Goal: Transaction & Acquisition: Purchase product/service

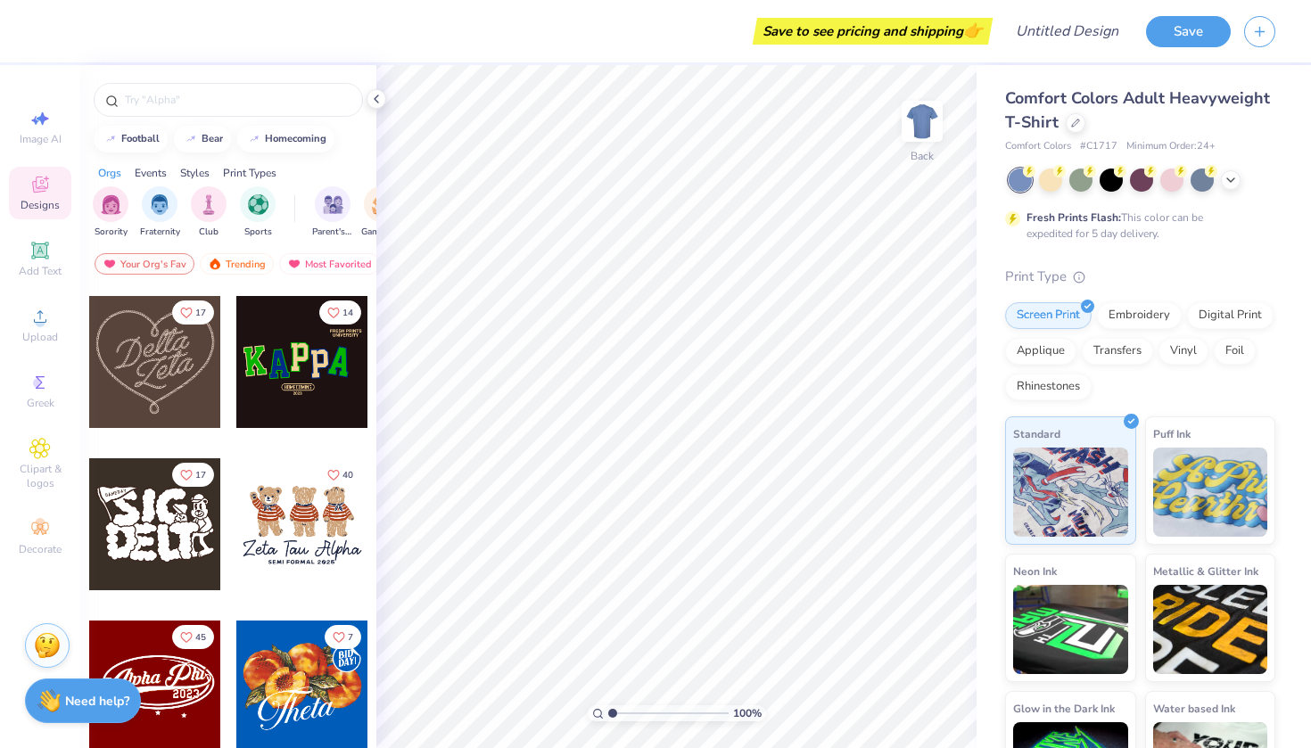
scroll to position [491, 0]
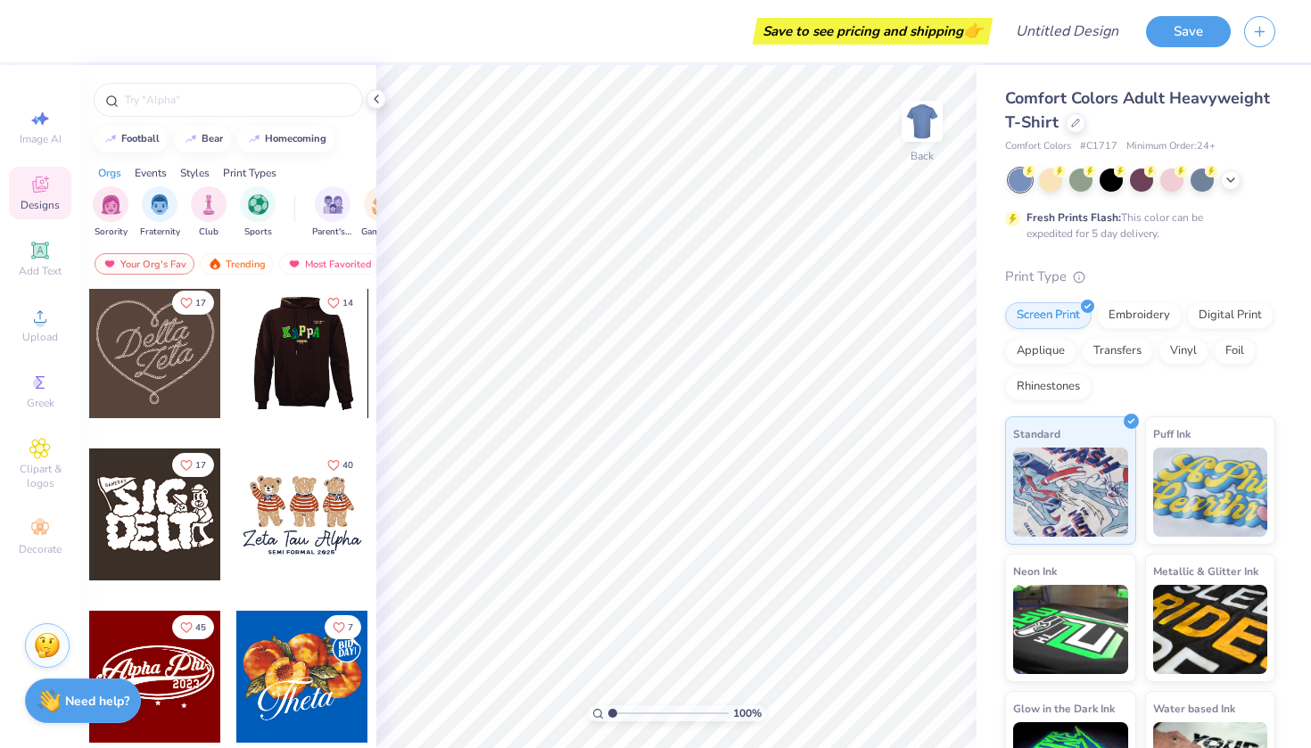
click at [284, 375] on div at bounding box center [301, 352] width 132 height 132
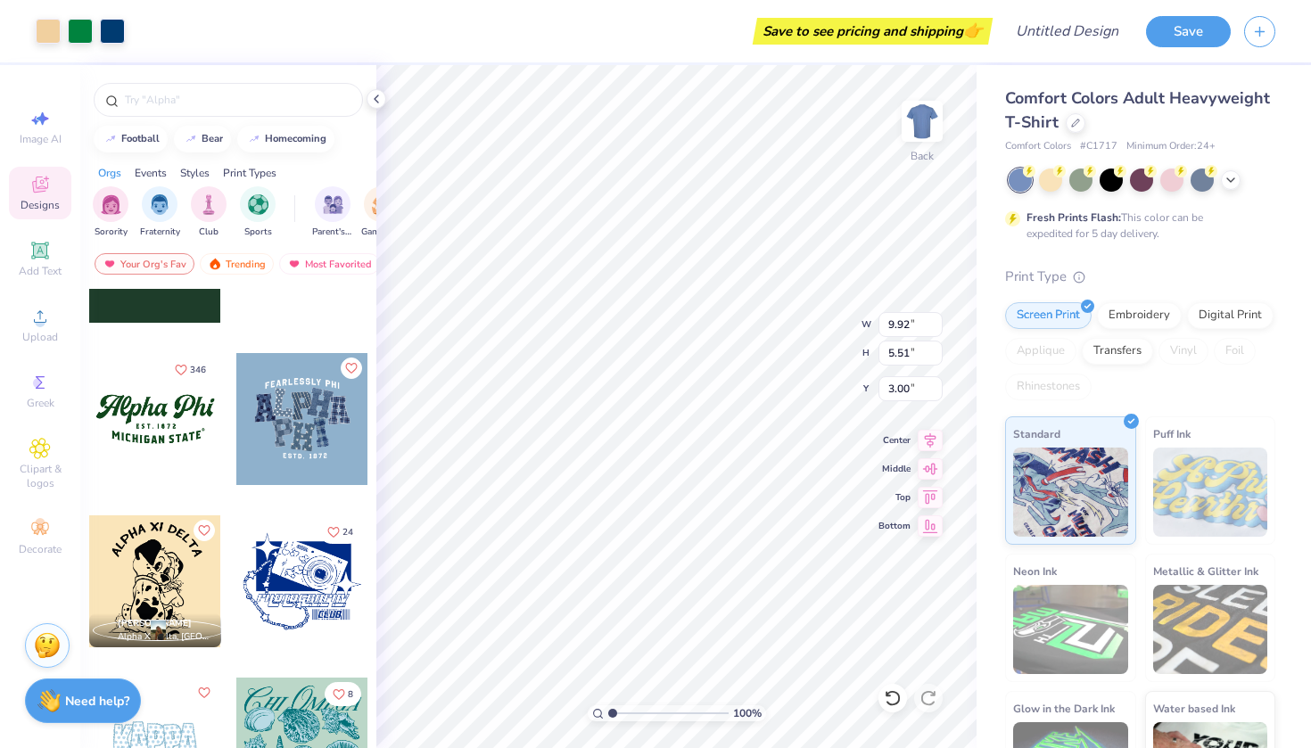
scroll to position [1746, 0]
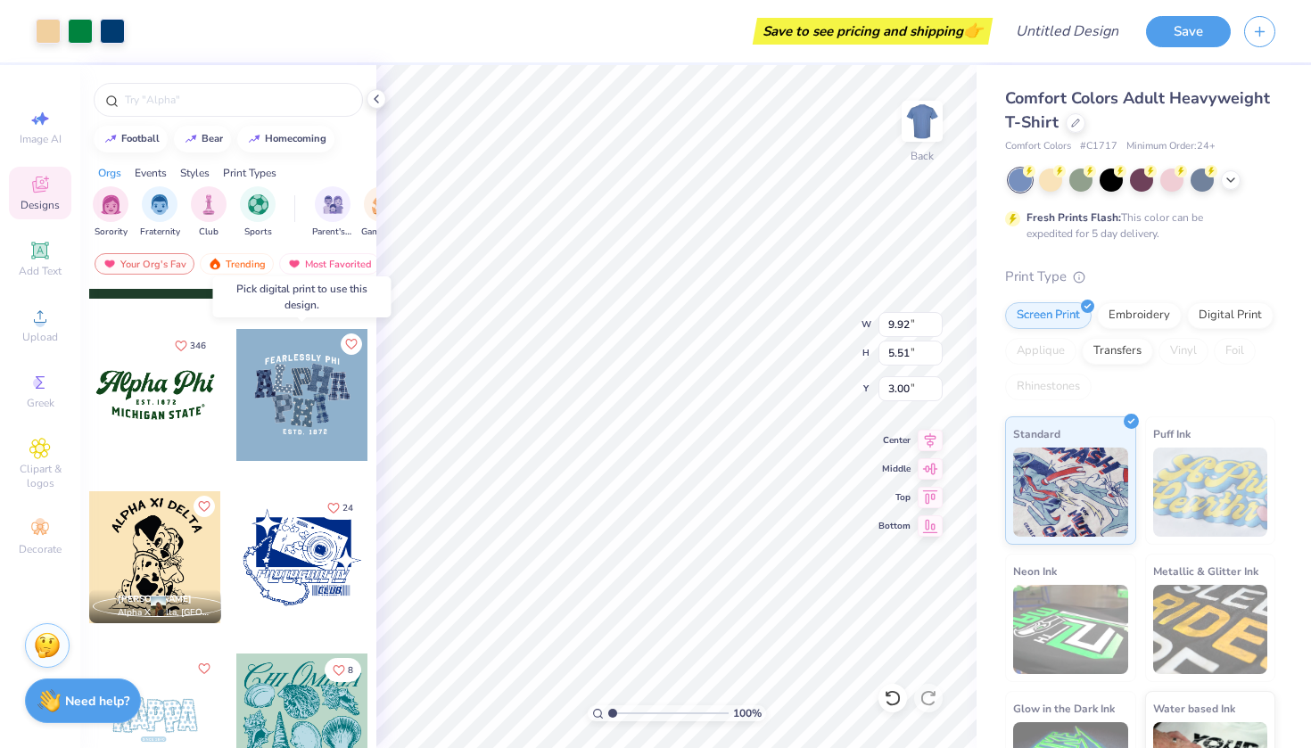
click at [281, 400] on div at bounding box center [302, 395] width 132 height 132
click at [235, 396] on div at bounding box center [169, 395] width 132 height 132
click at [317, 369] on div at bounding box center [302, 395] width 132 height 132
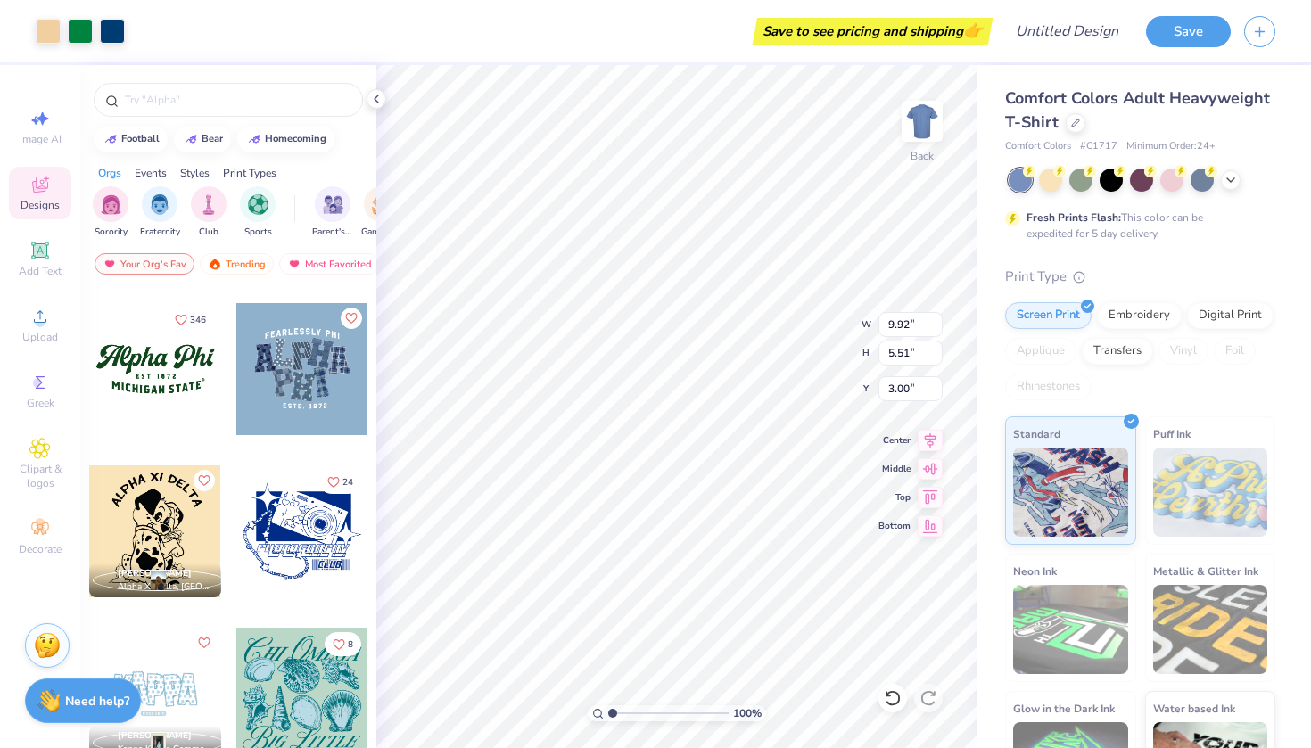
click at [268, 392] on div at bounding box center [302, 369] width 132 height 132
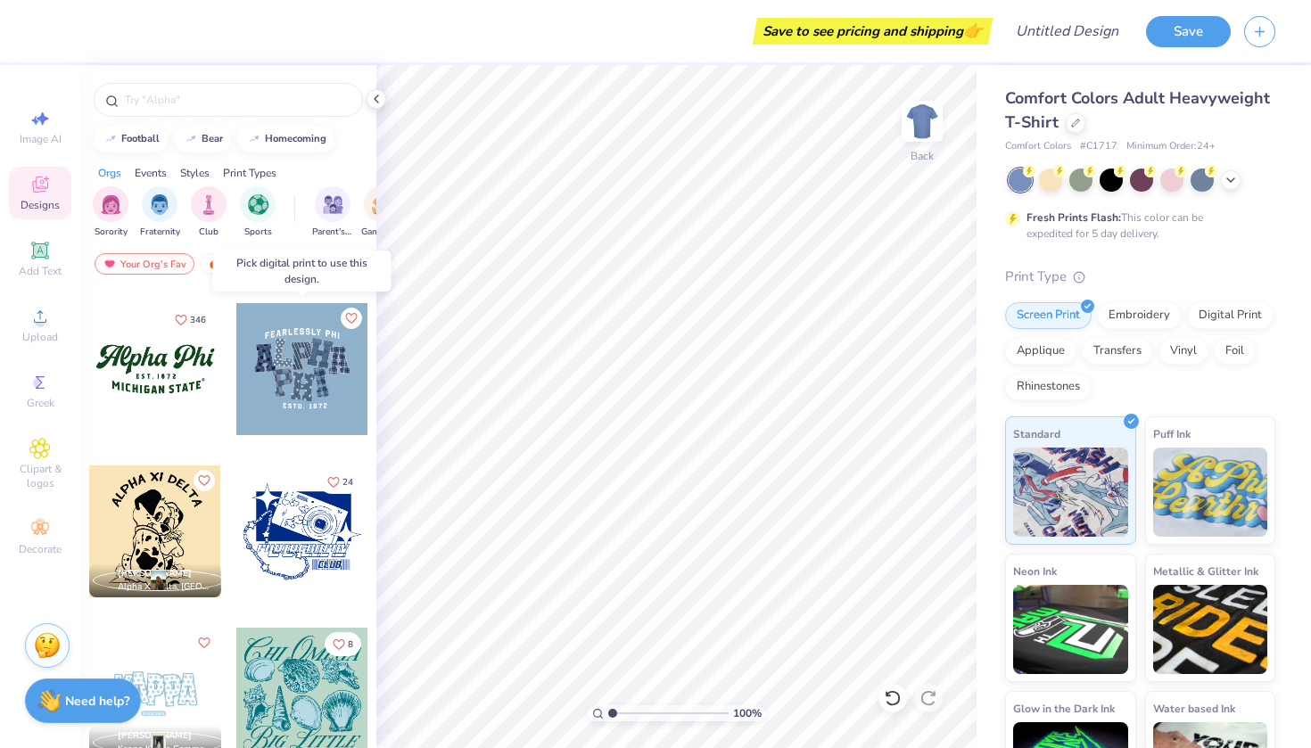
click at [269, 376] on div at bounding box center [302, 369] width 132 height 132
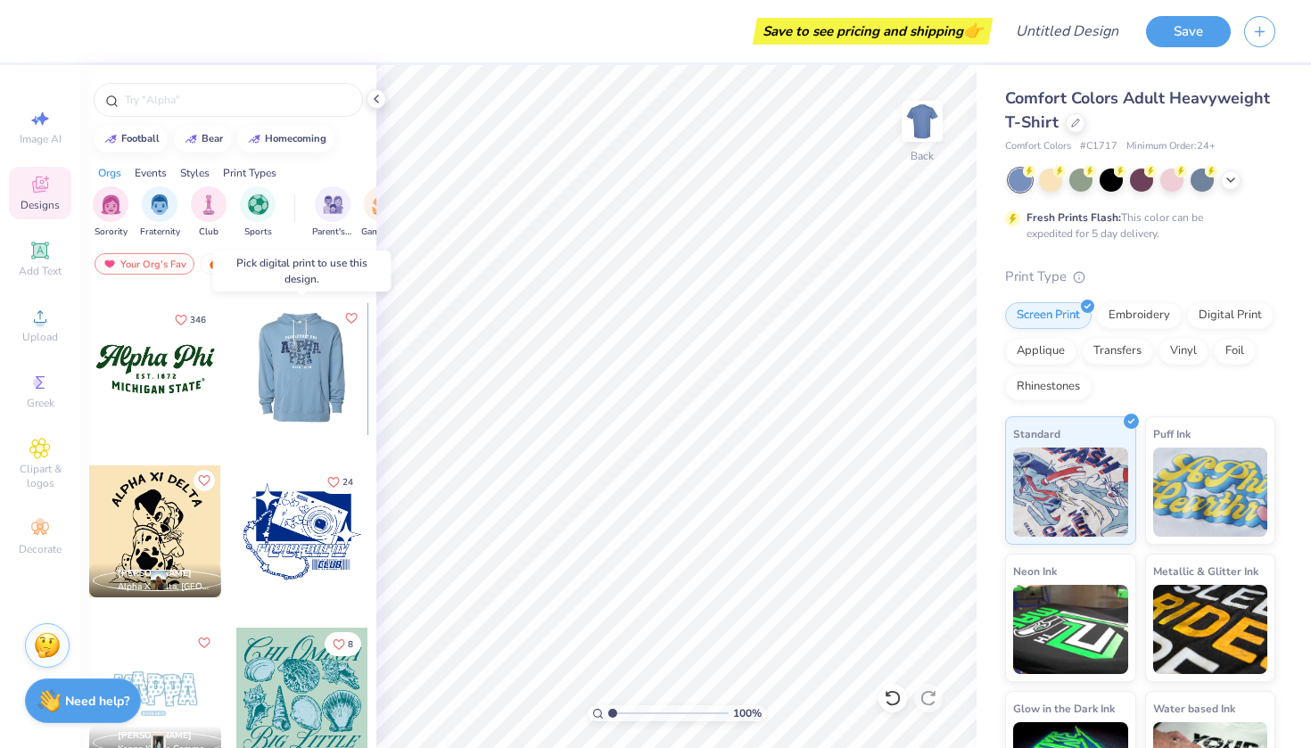
click at [280, 374] on div at bounding box center [301, 369] width 132 height 132
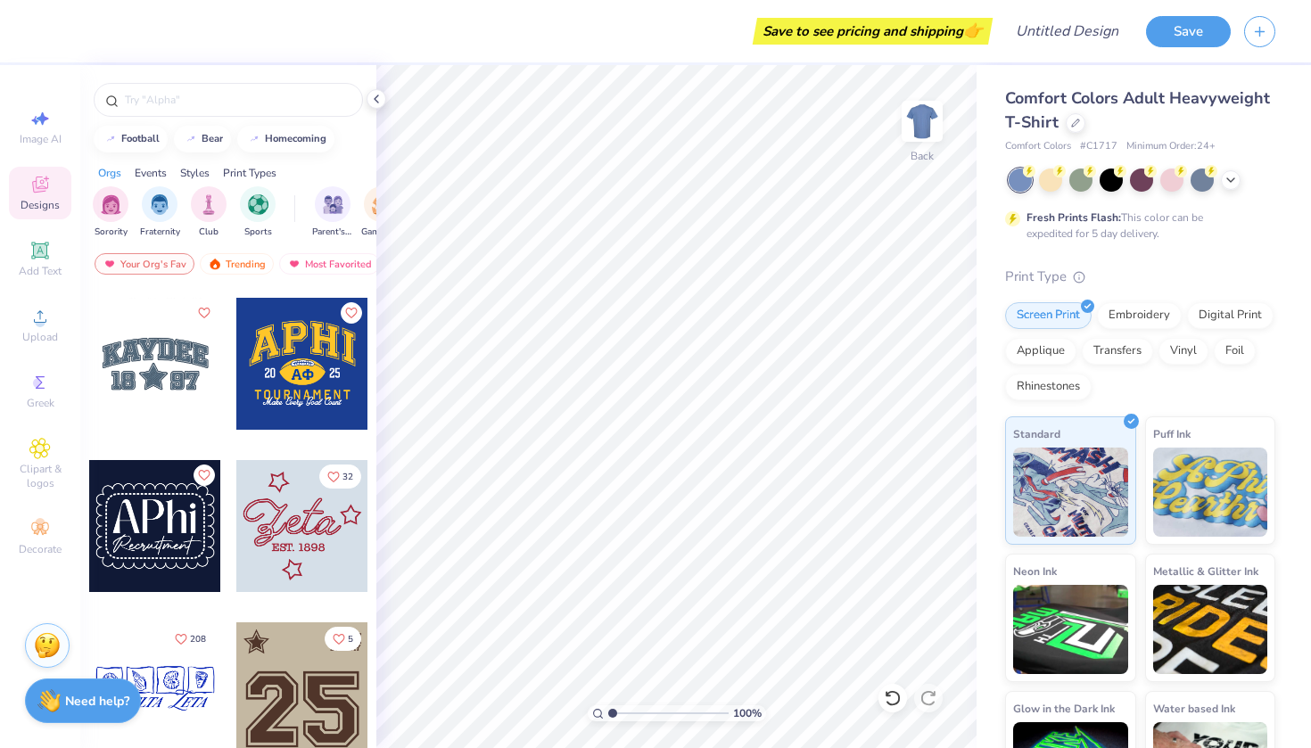
scroll to position [2740, 0]
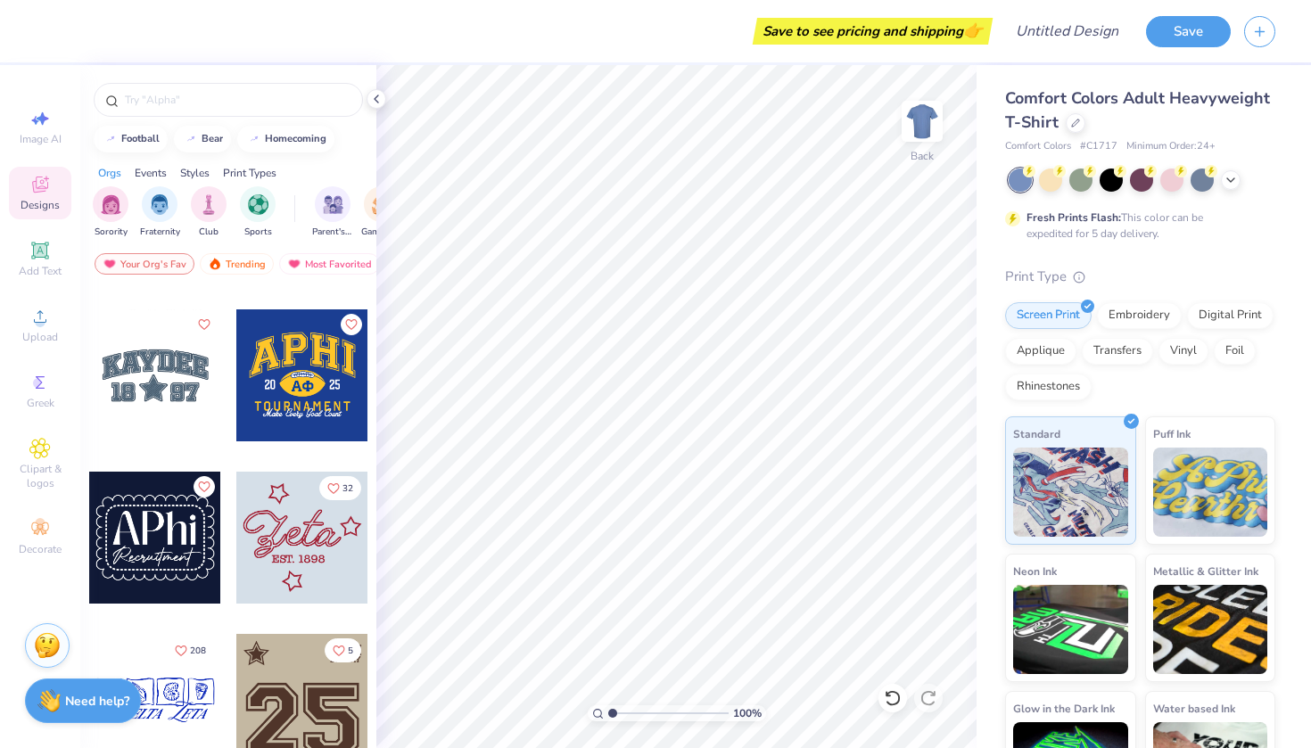
click at [304, 375] on div at bounding box center [302, 375] width 132 height 132
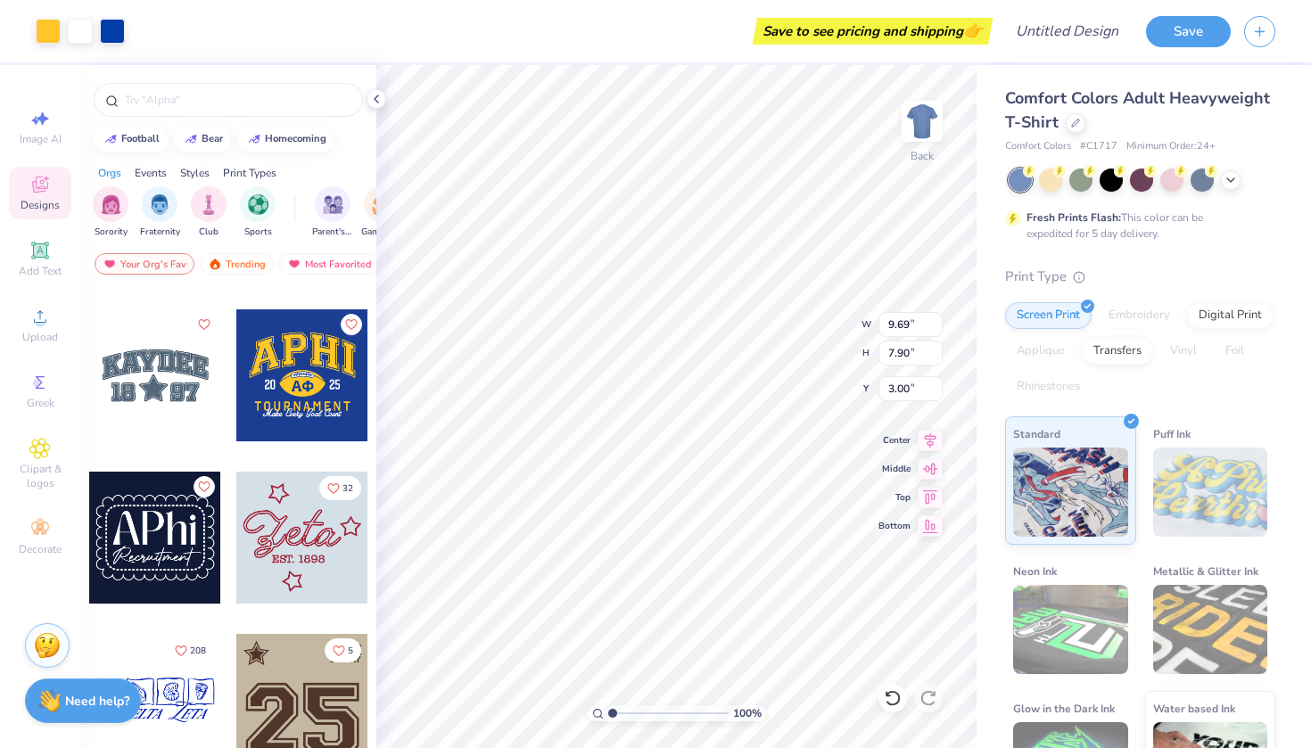
type input "4.60"
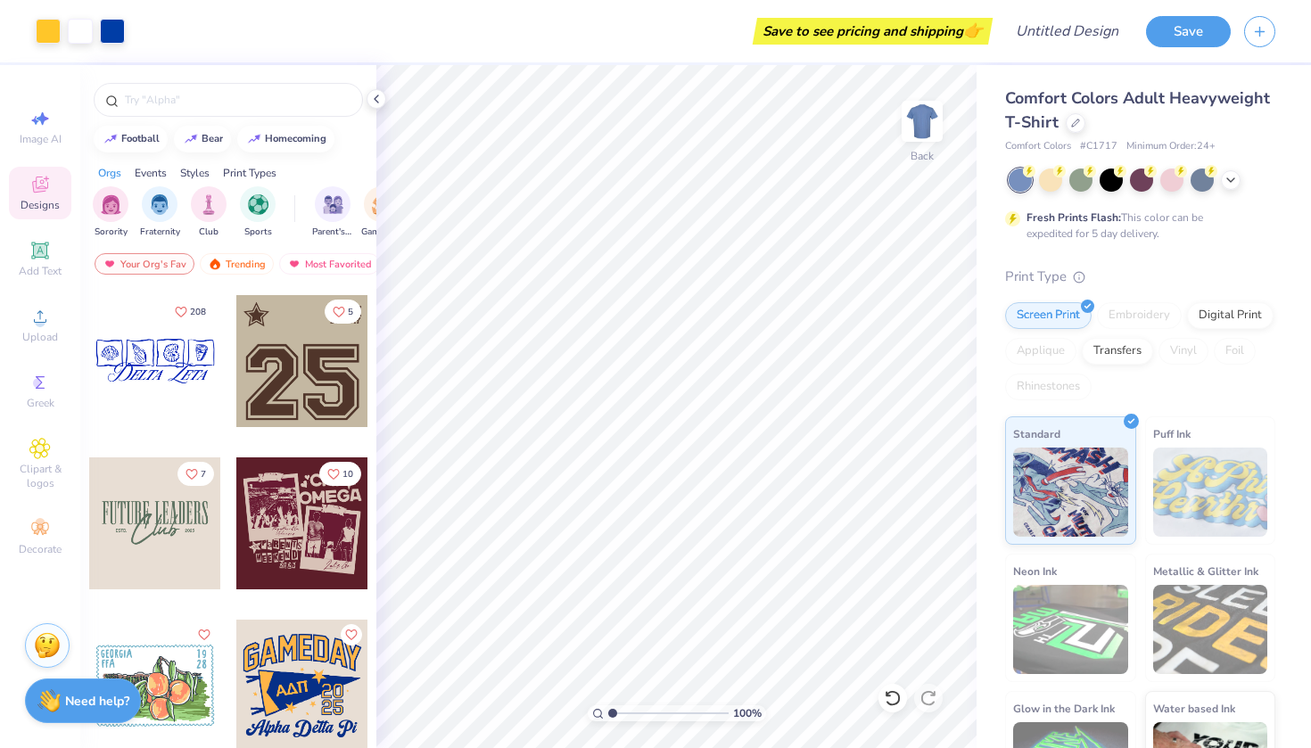
scroll to position [3080, 0]
click at [1072, 121] on icon at bounding box center [1075, 121] width 9 height 9
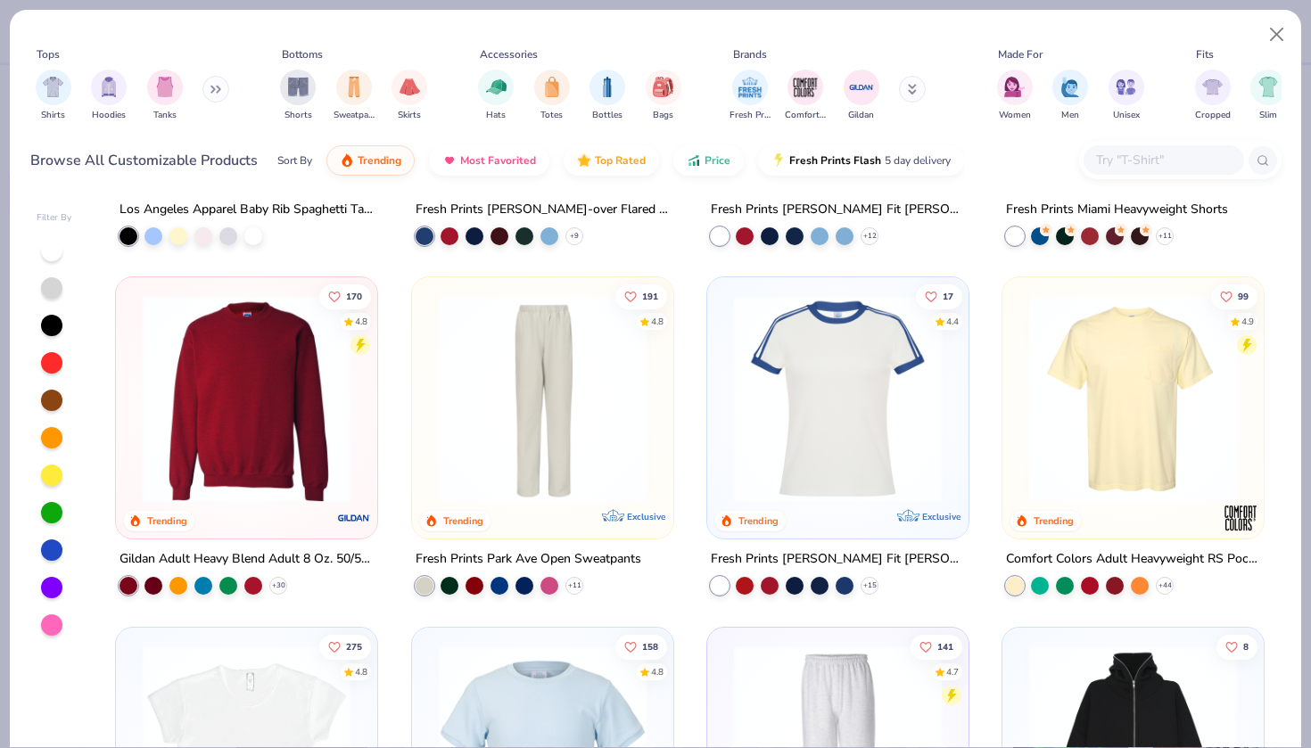
scroll to position [1703, 0]
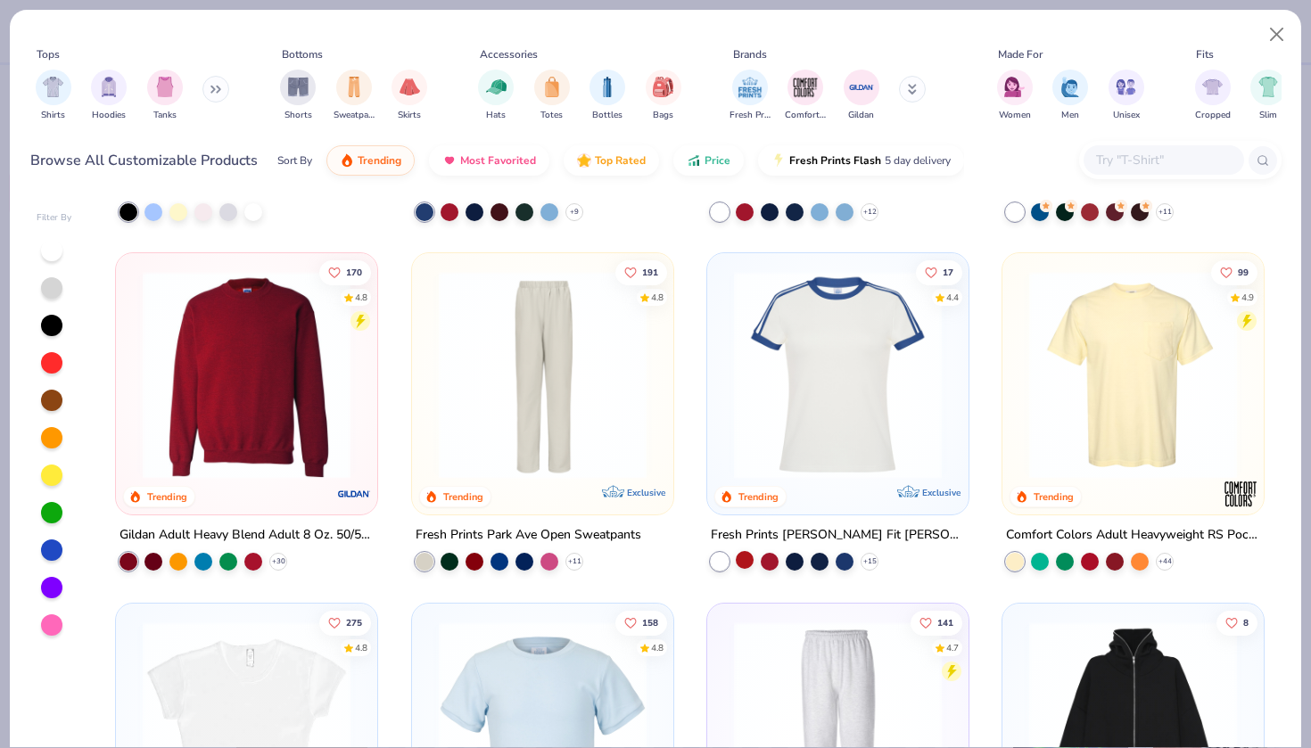
click at [746, 560] on div at bounding box center [745, 560] width 18 height 18
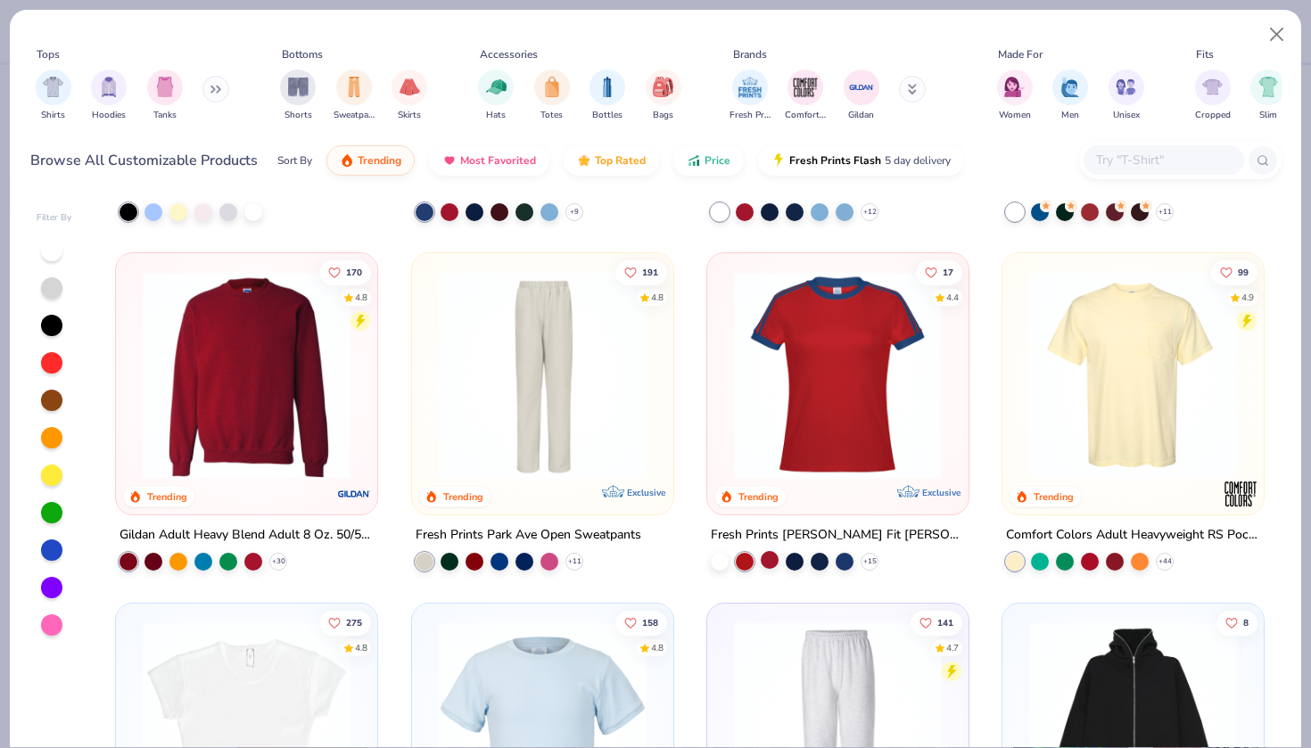
click at [771, 562] on div at bounding box center [770, 560] width 18 height 18
click at [791, 562] on div at bounding box center [795, 560] width 18 height 18
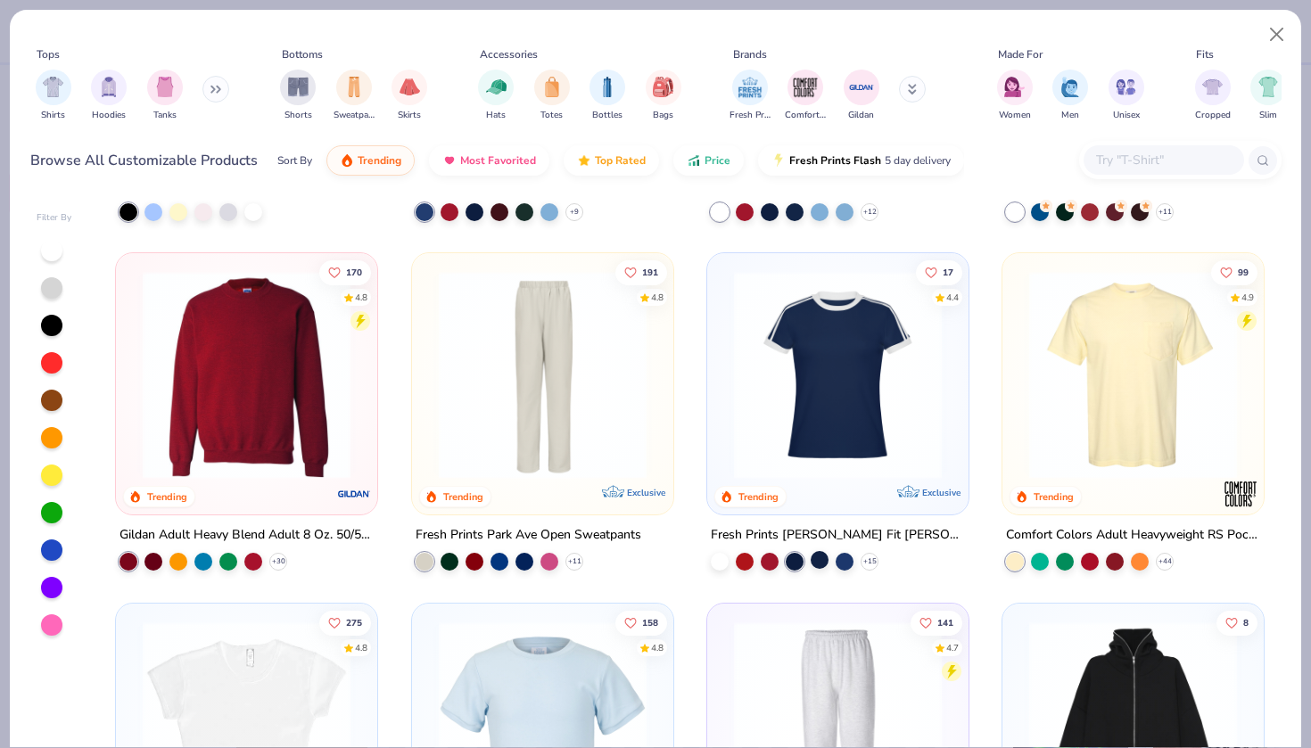
click at [812, 564] on div at bounding box center [820, 560] width 18 height 18
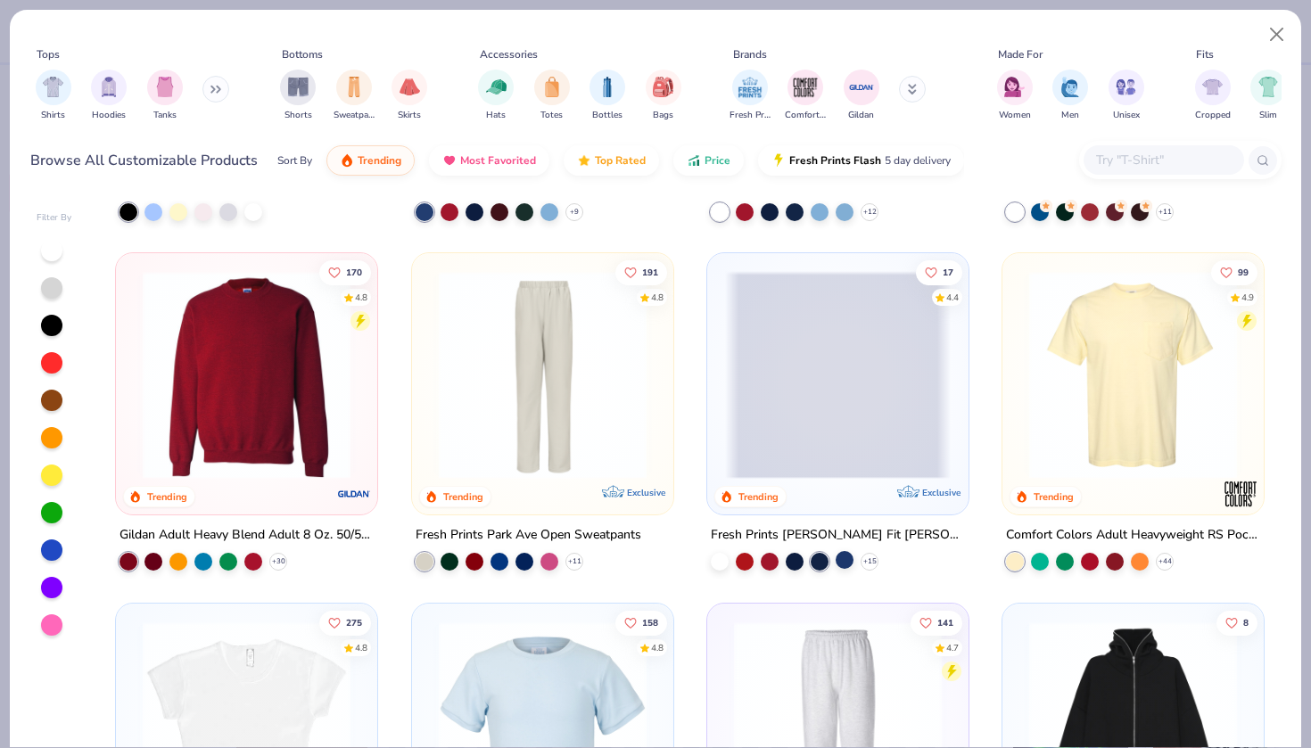
click at [841, 561] on div at bounding box center [845, 560] width 18 height 18
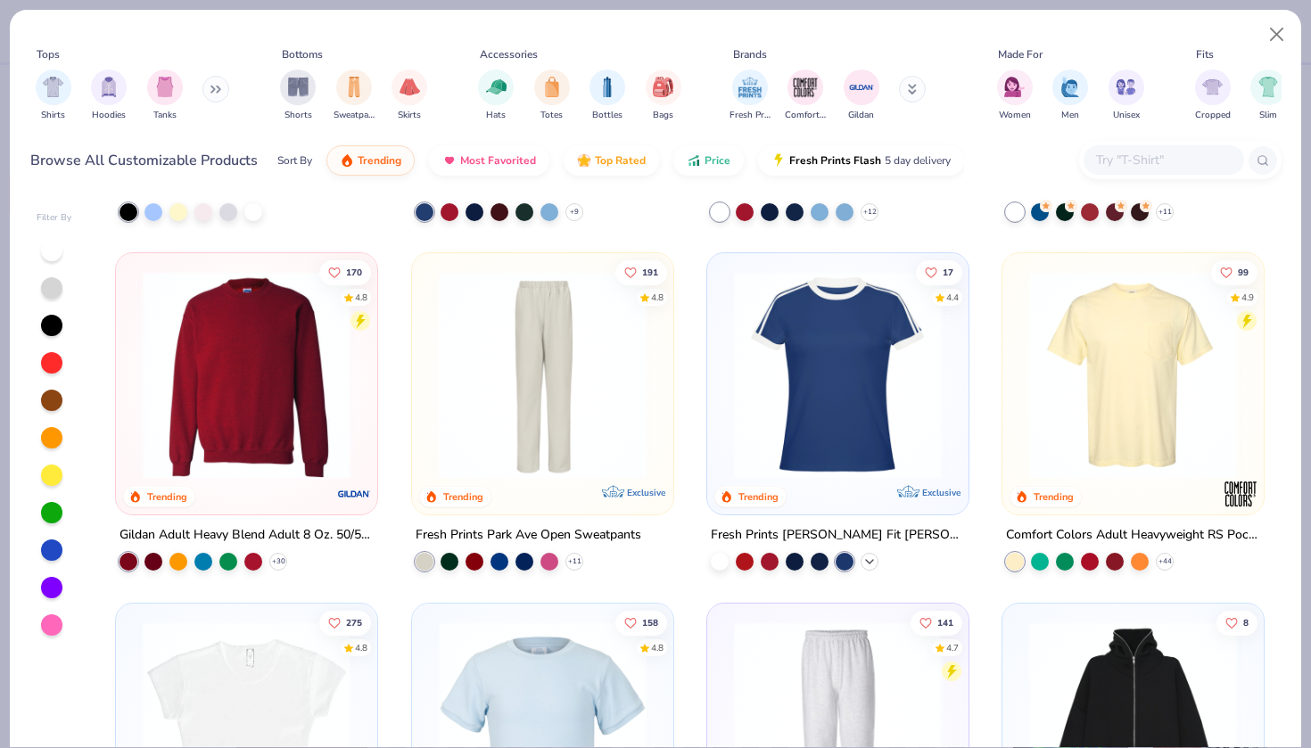
click at [864, 562] on icon at bounding box center [869, 562] width 14 height 14
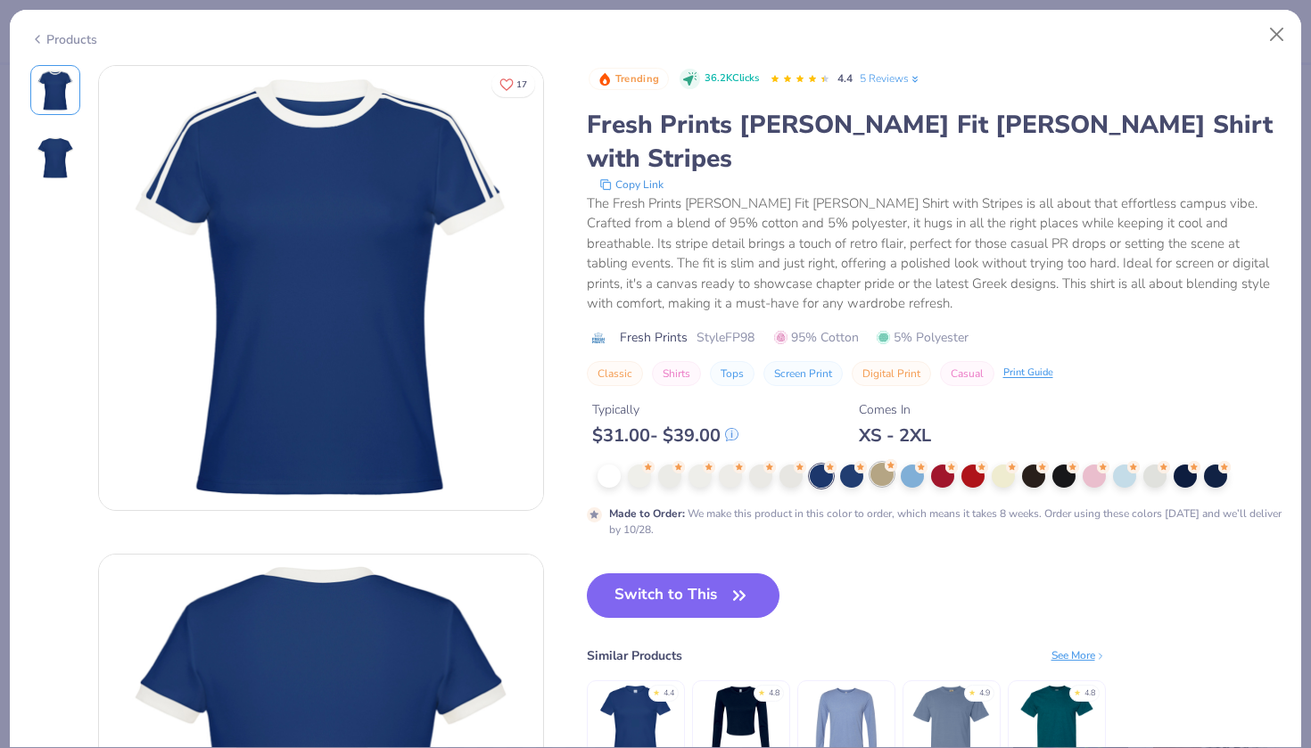
click at [877, 463] on div at bounding box center [881, 474] width 23 height 23
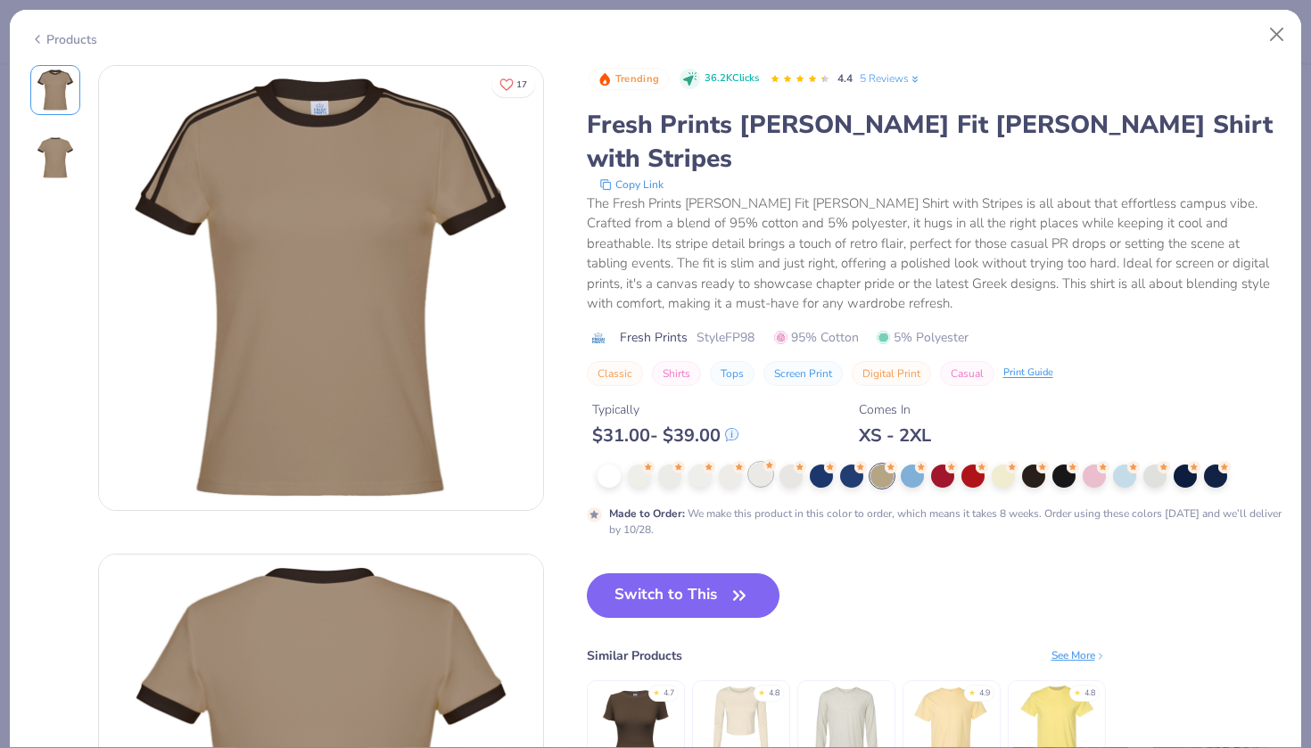
click at [758, 463] on div at bounding box center [760, 474] width 23 height 23
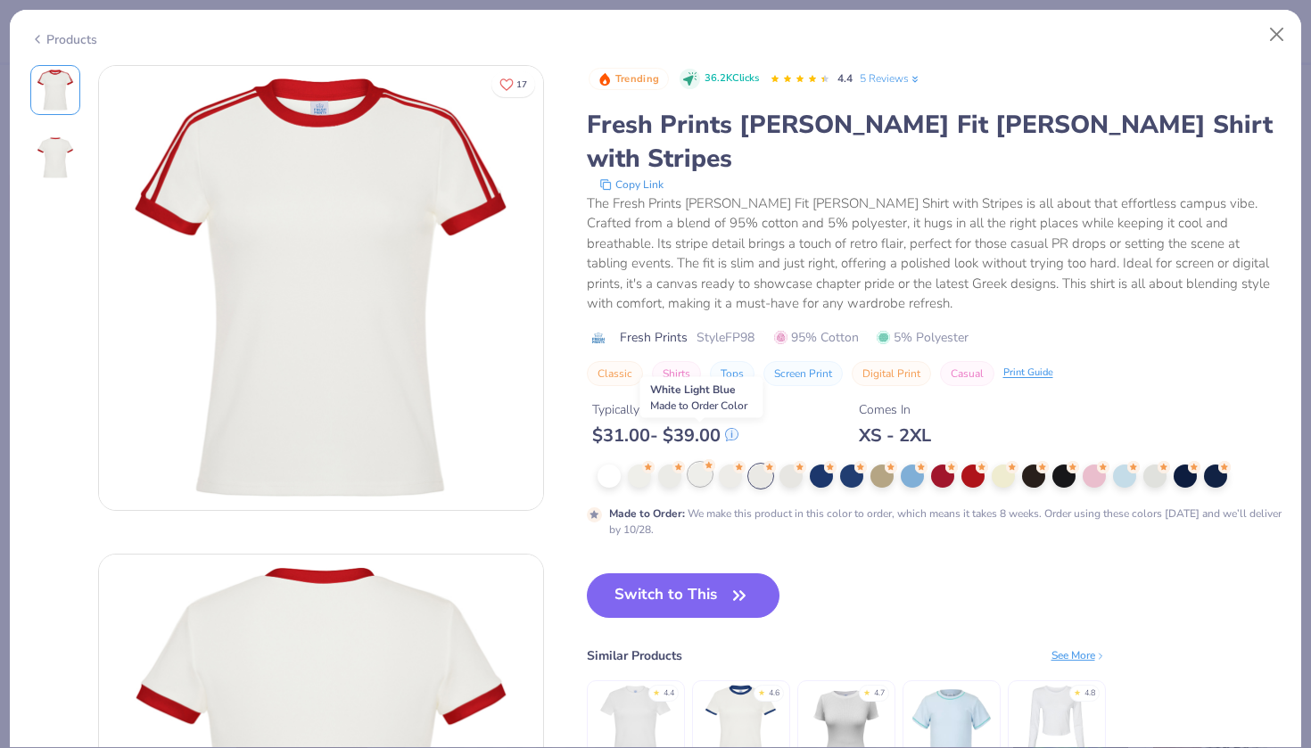
click at [699, 463] on div at bounding box center [700, 474] width 23 height 23
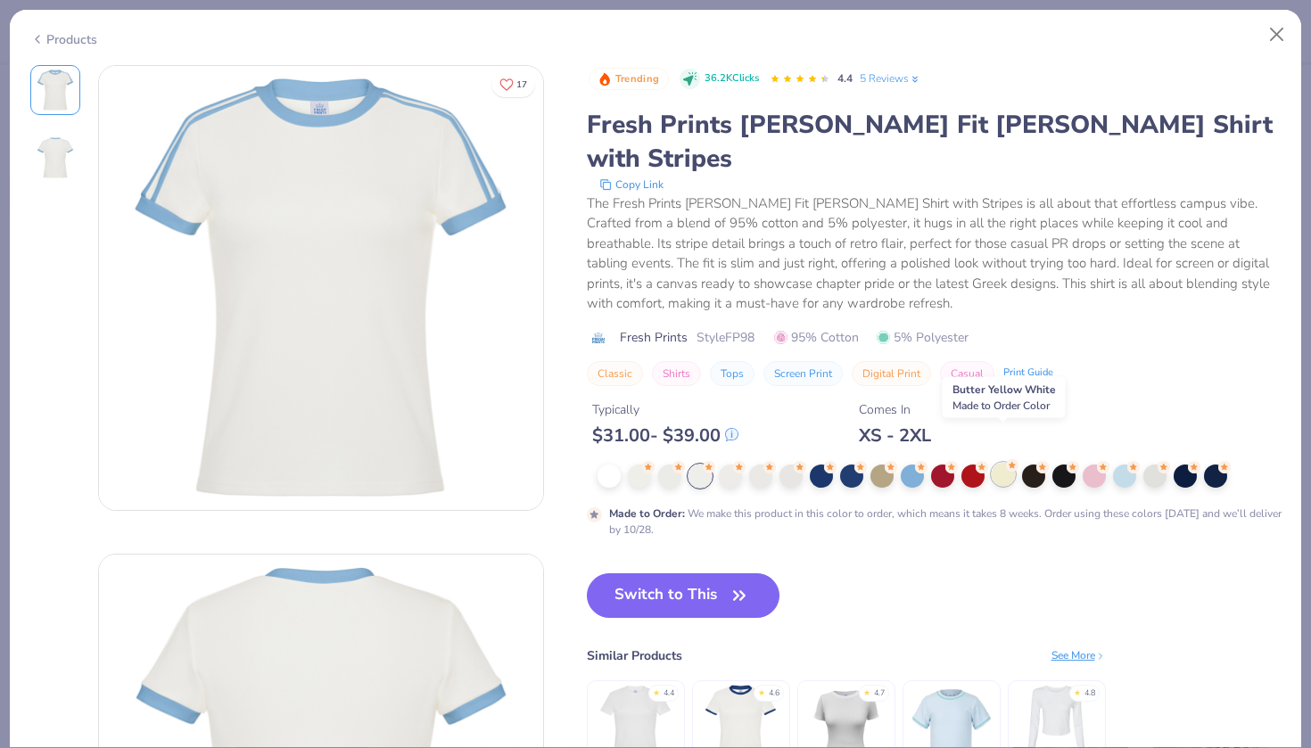
click at [994, 463] on div at bounding box center [1003, 474] width 23 height 23
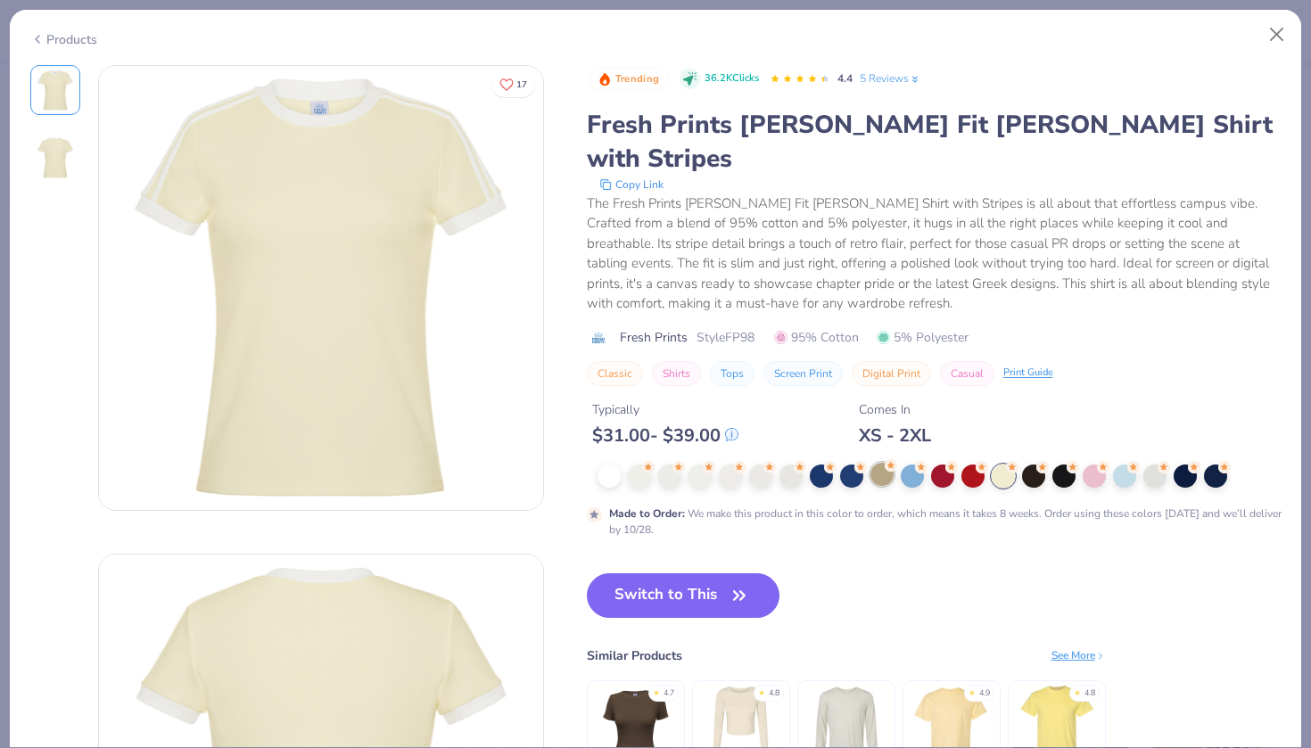
click at [888, 463] on div at bounding box center [881, 474] width 23 height 23
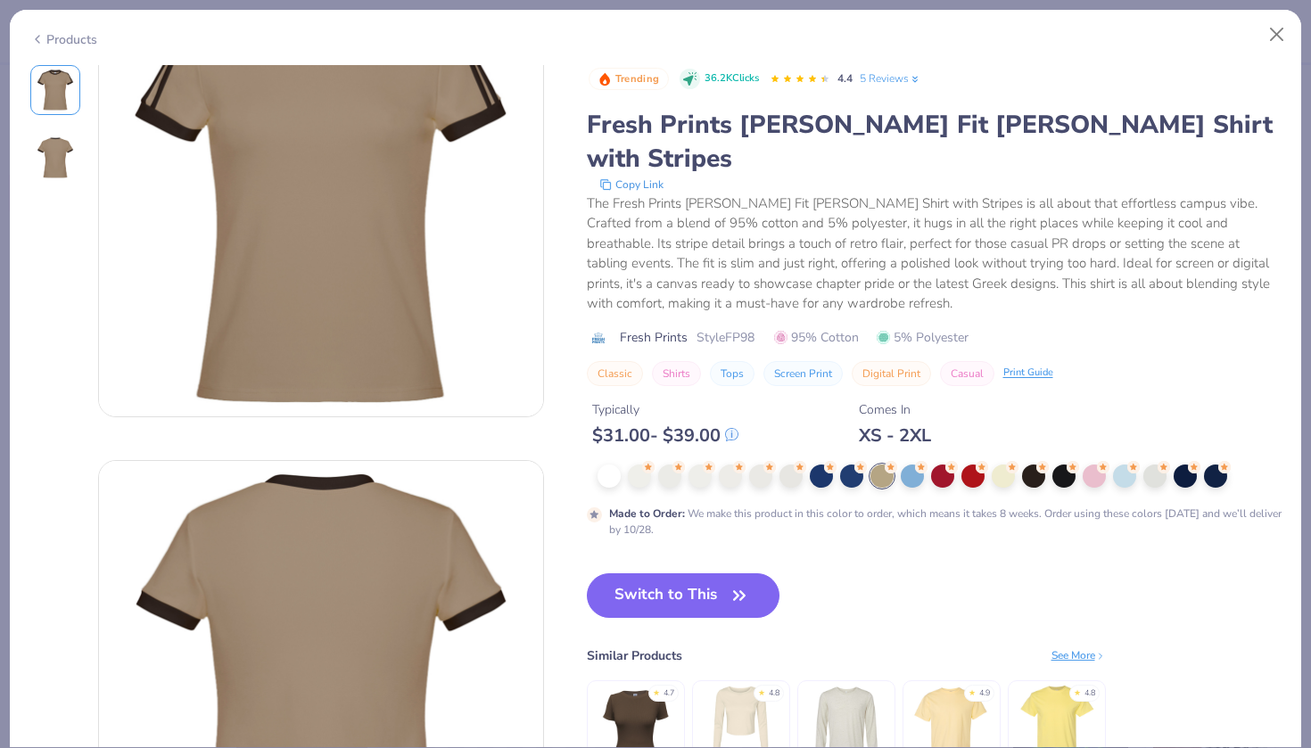
scroll to position [103, 0]
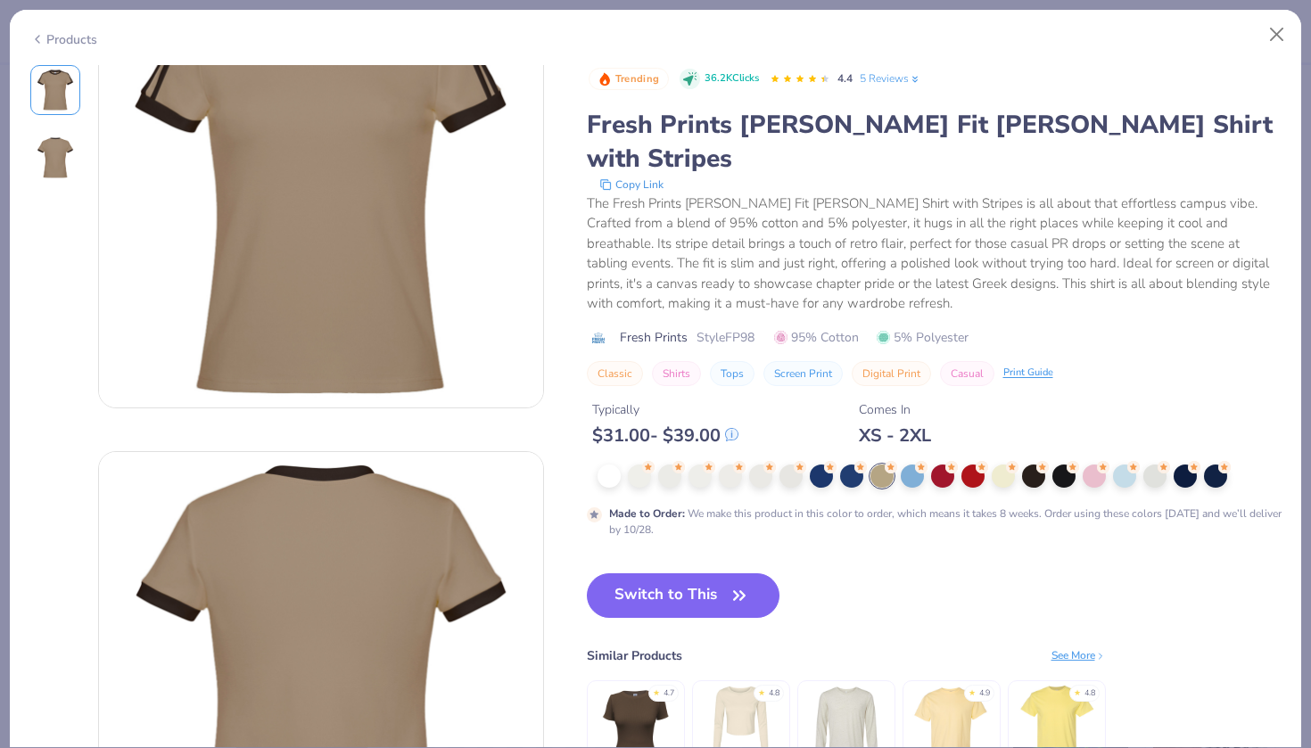
click at [633, 683] on img at bounding box center [635, 725] width 85 height 85
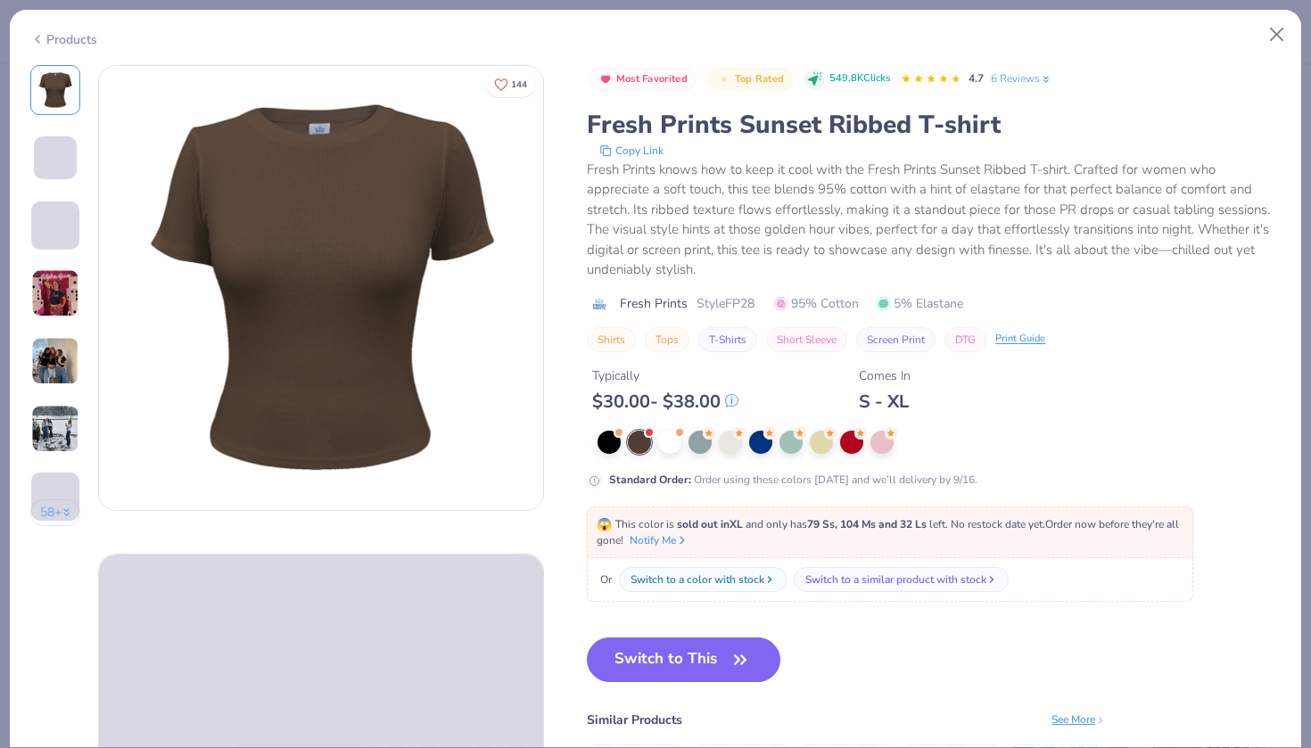
scroll to position [31, 0]
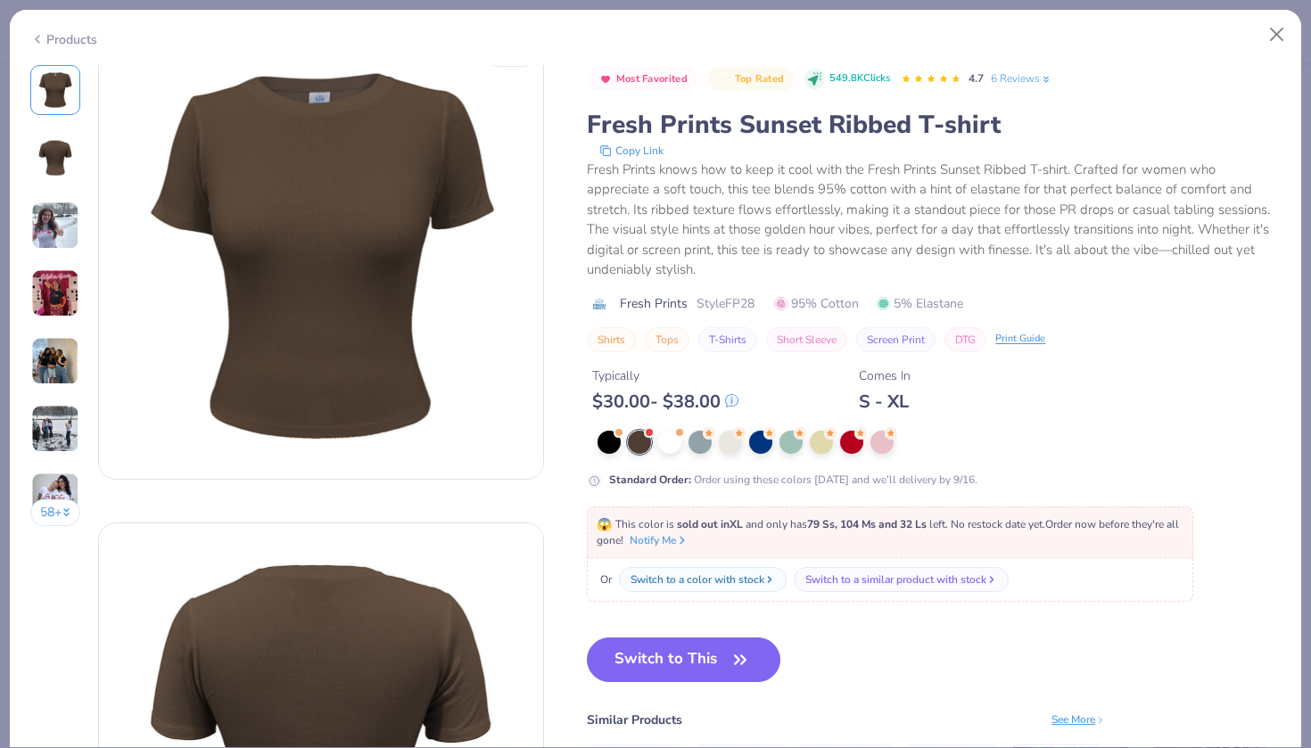
click at [64, 240] on img at bounding box center [55, 226] width 48 height 48
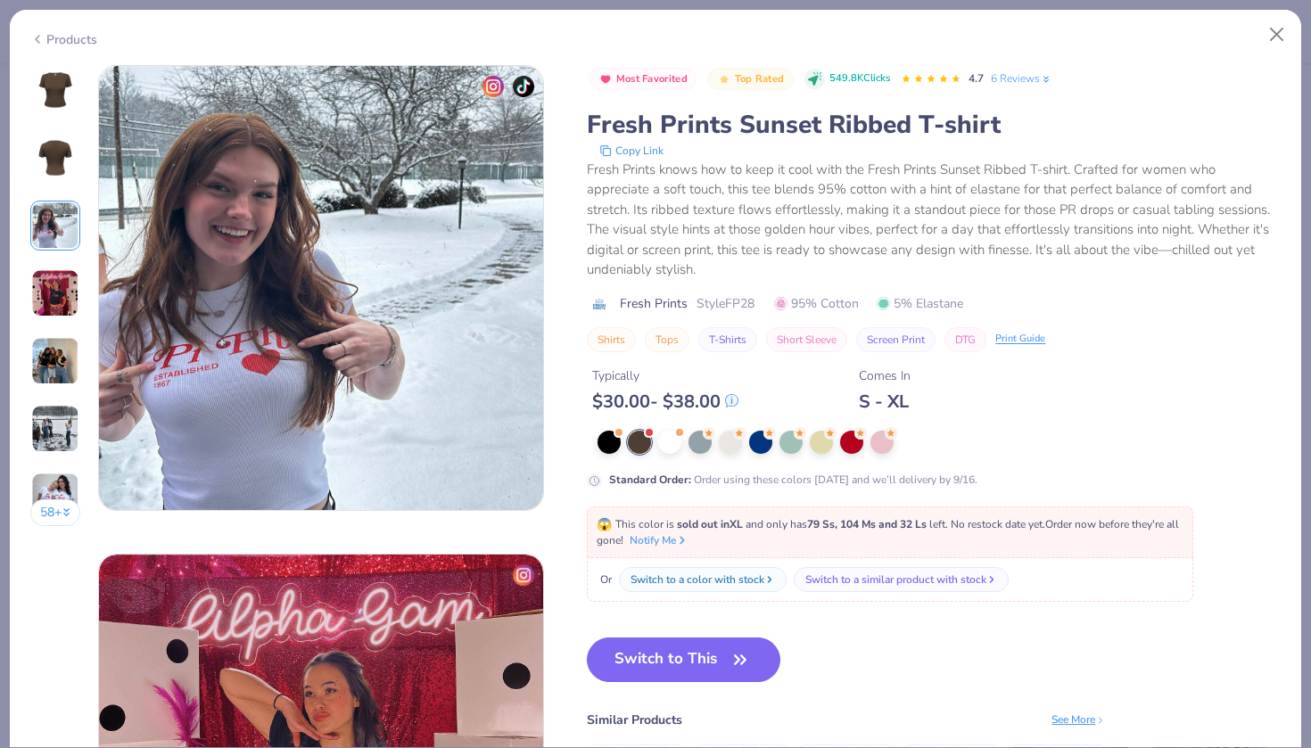
click at [55, 283] on img at bounding box center [55, 293] width 48 height 48
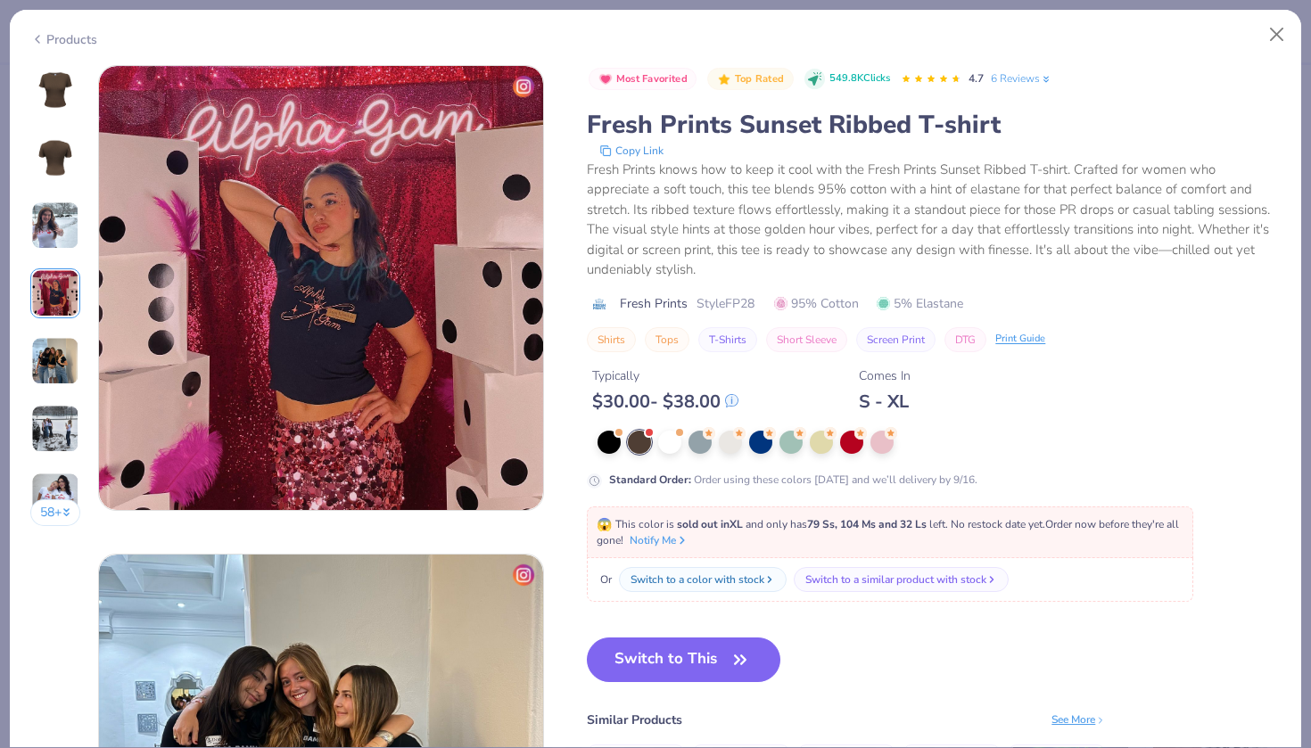
click at [55, 324] on div "58 +" at bounding box center [55, 302] width 51 height 474
click at [1272, 38] on button "Close" at bounding box center [1277, 35] width 34 height 34
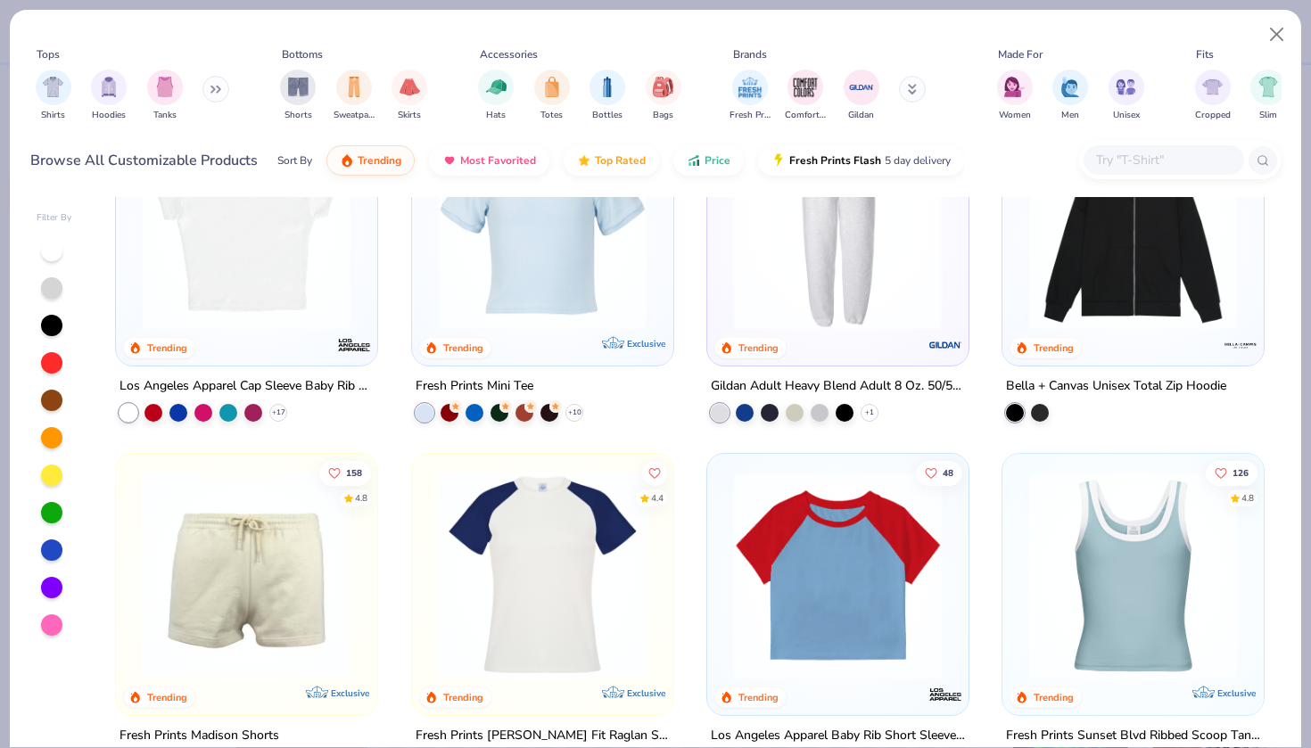
scroll to position [2300, 0]
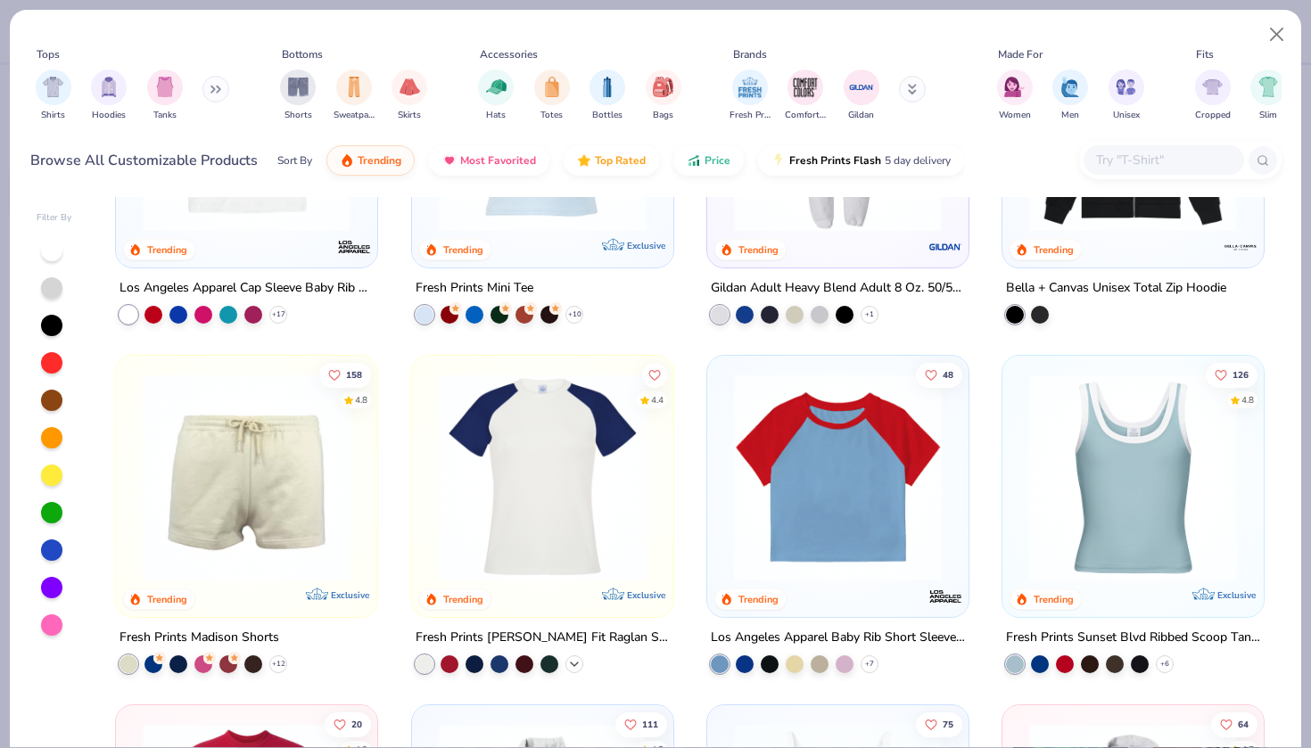
click at [573, 661] on icon at bounding box center [574, 664] width 14 height 14
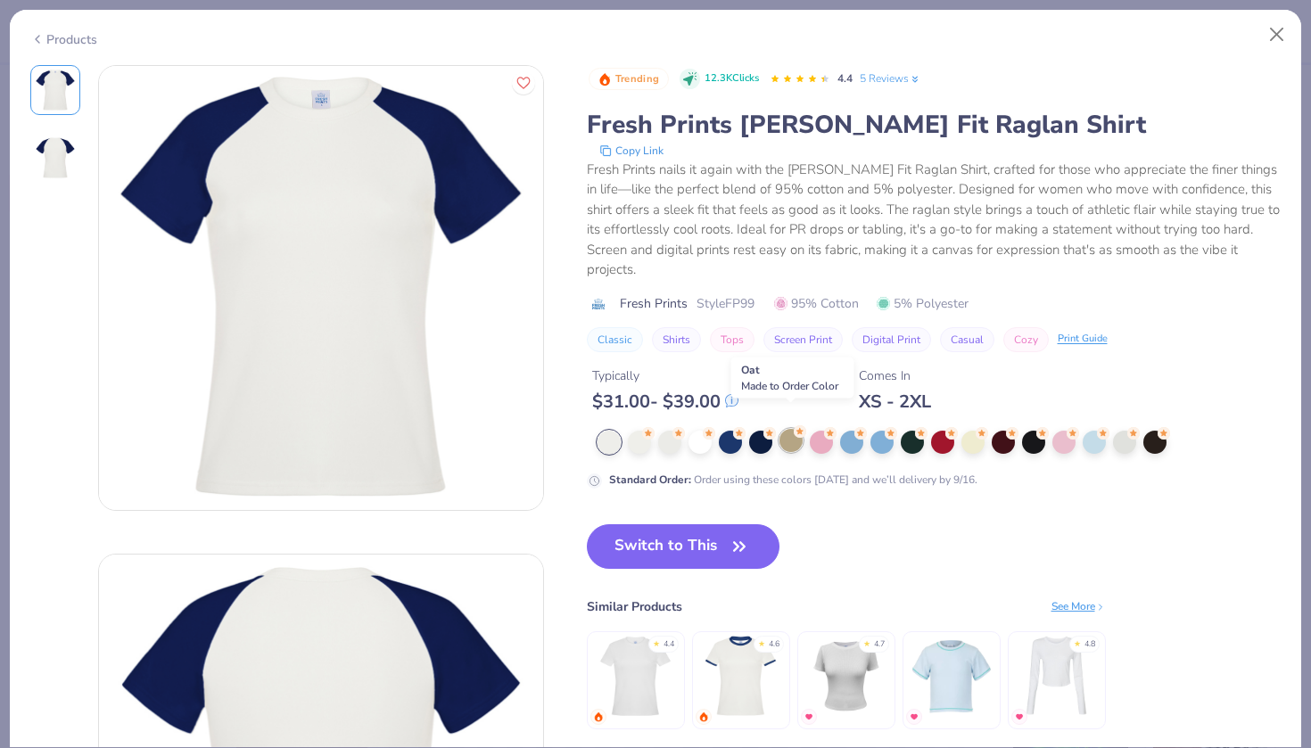
click at [780, 429] on div at bounding box center [790, 440] width 23 height 23
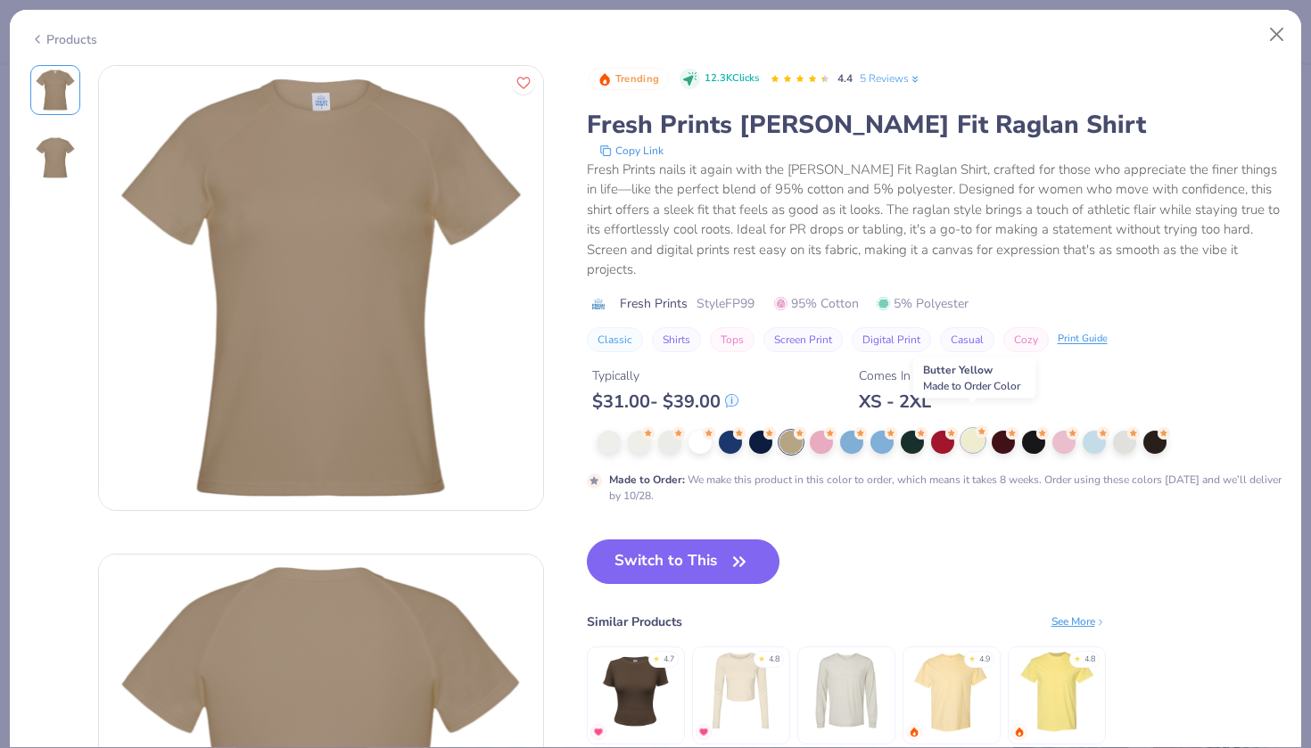
click at [962, 429] on div at bounding box center [972, 440] width 23 height 23
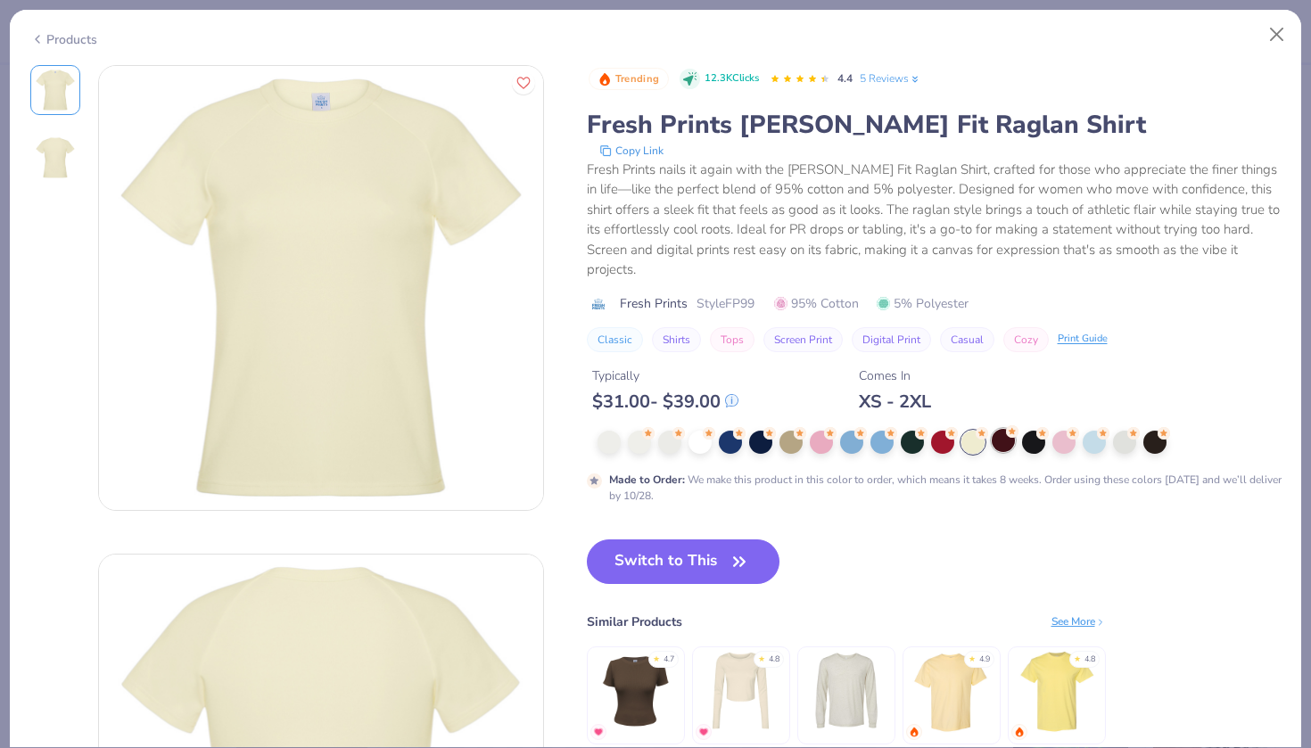
click at [1007, 429] on div at bounding box center [1003, 440] width 23 height 23
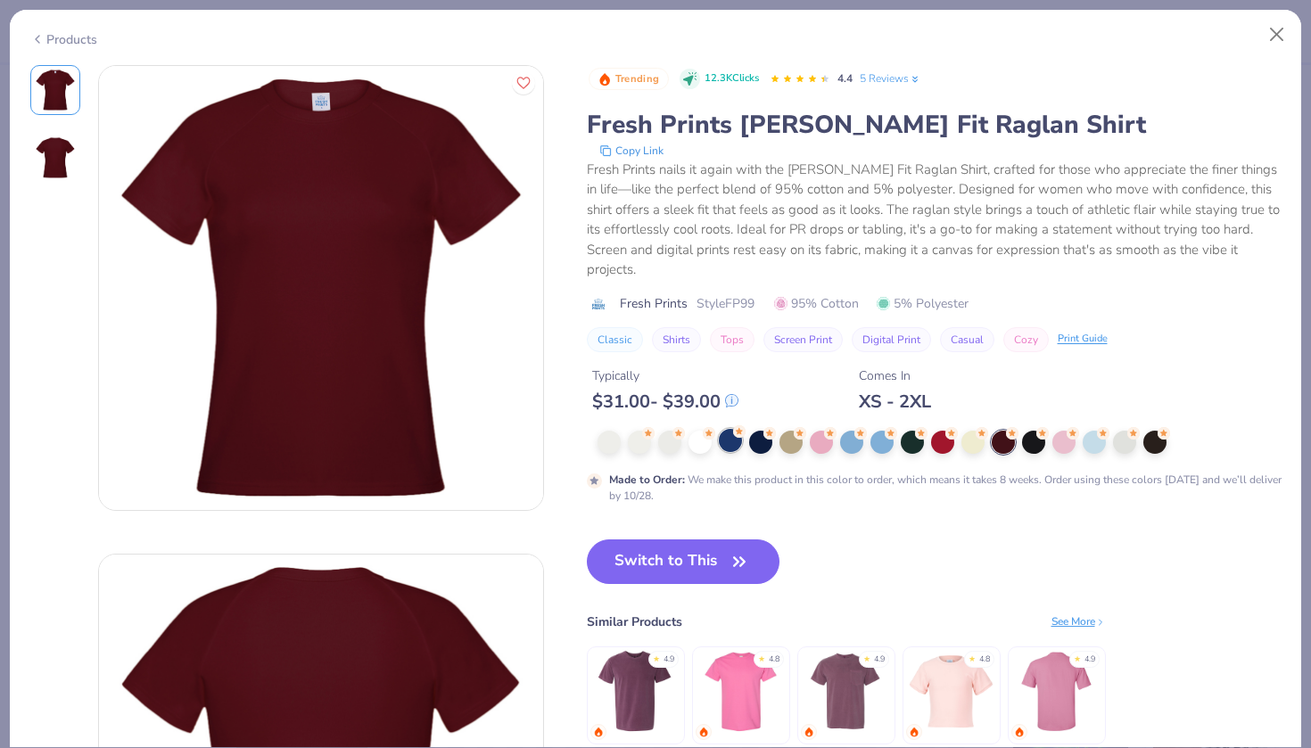
click at [730, 429] on div at bounding box center [730, 440] width 23 height 23
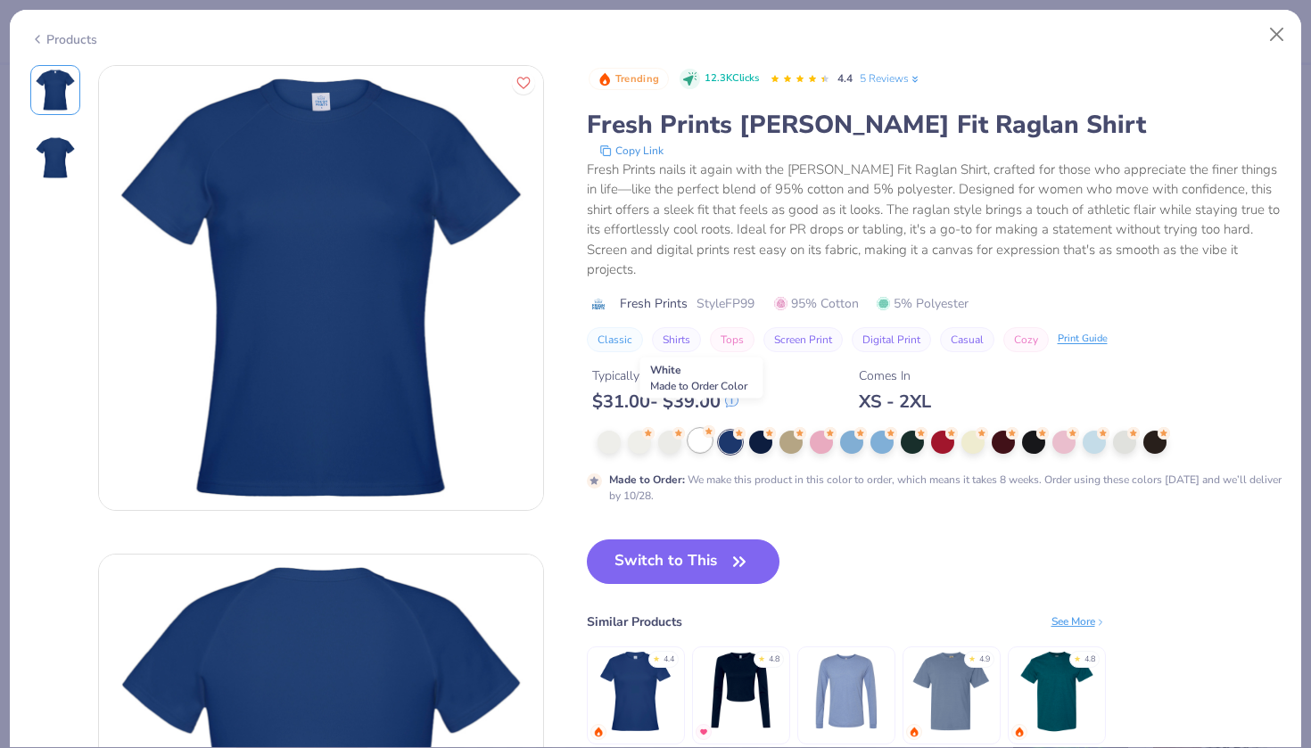
click at [691, 429] on div at bounding box center [700, 440] width 23 height 23
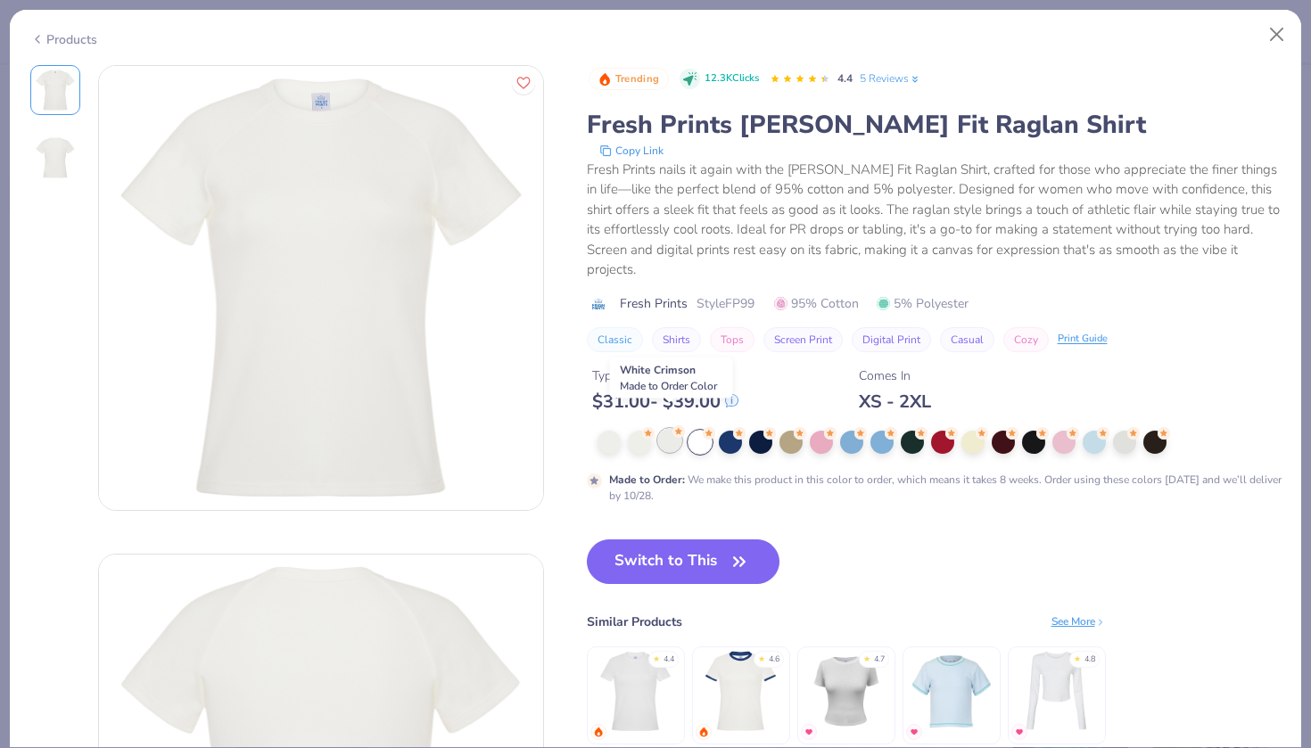
click at [670, 429] on div at bounding box center [669, 440] width 23 height 23
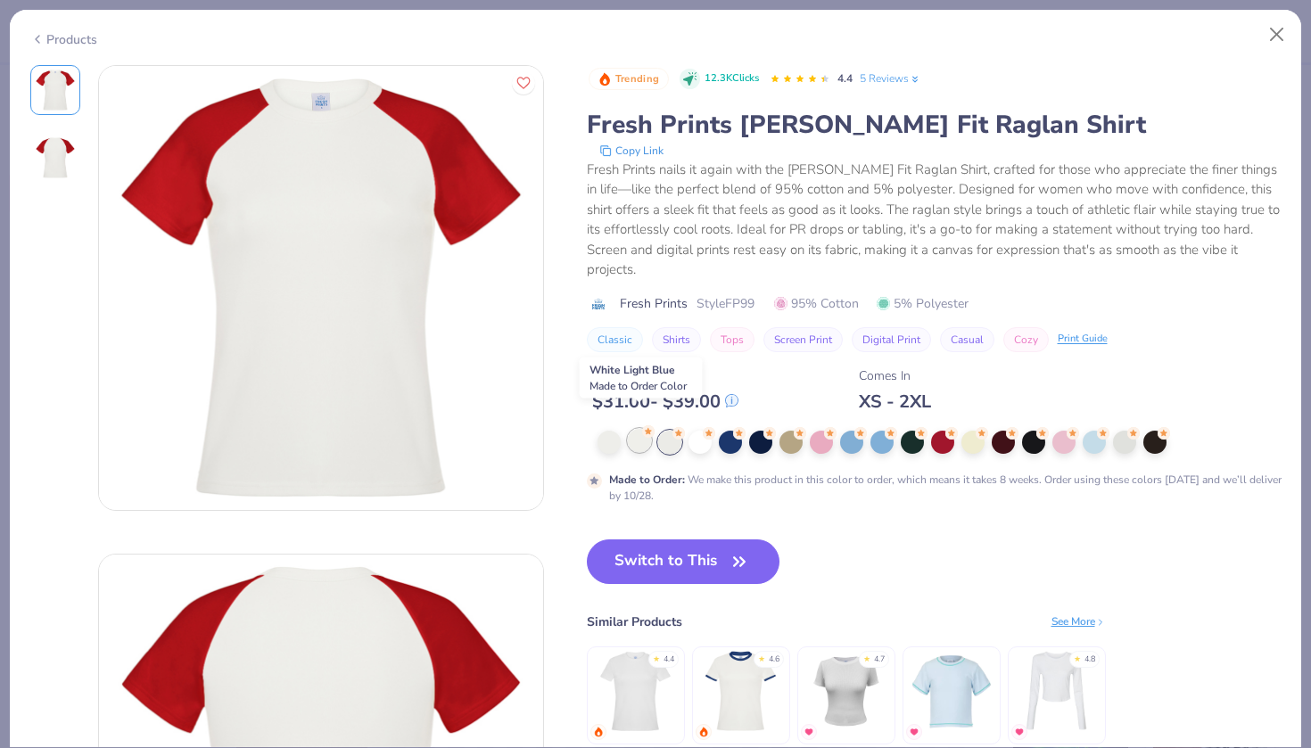
click at [642, 429] on div at bounding box center [639, 440] width 23 height 23
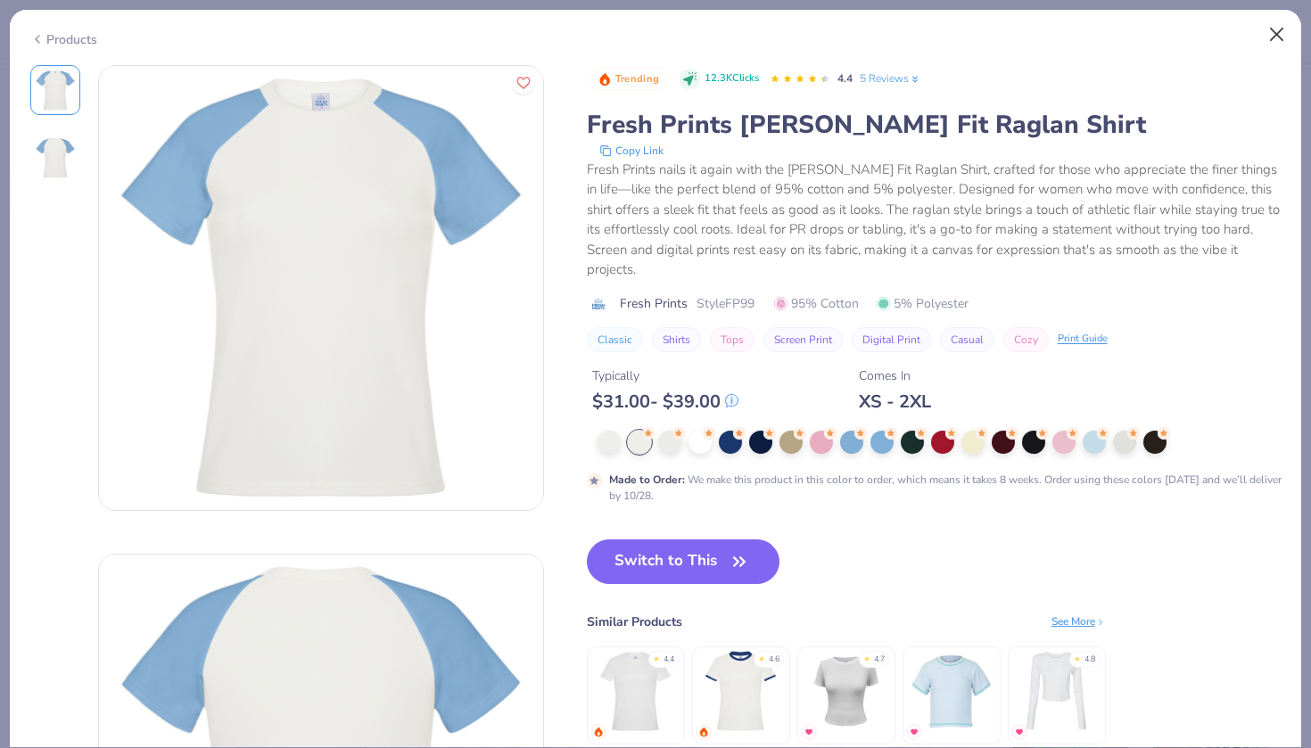
click at [1281, 33] on button "Close" at bounding box center [1277, 35] width 34 height 34
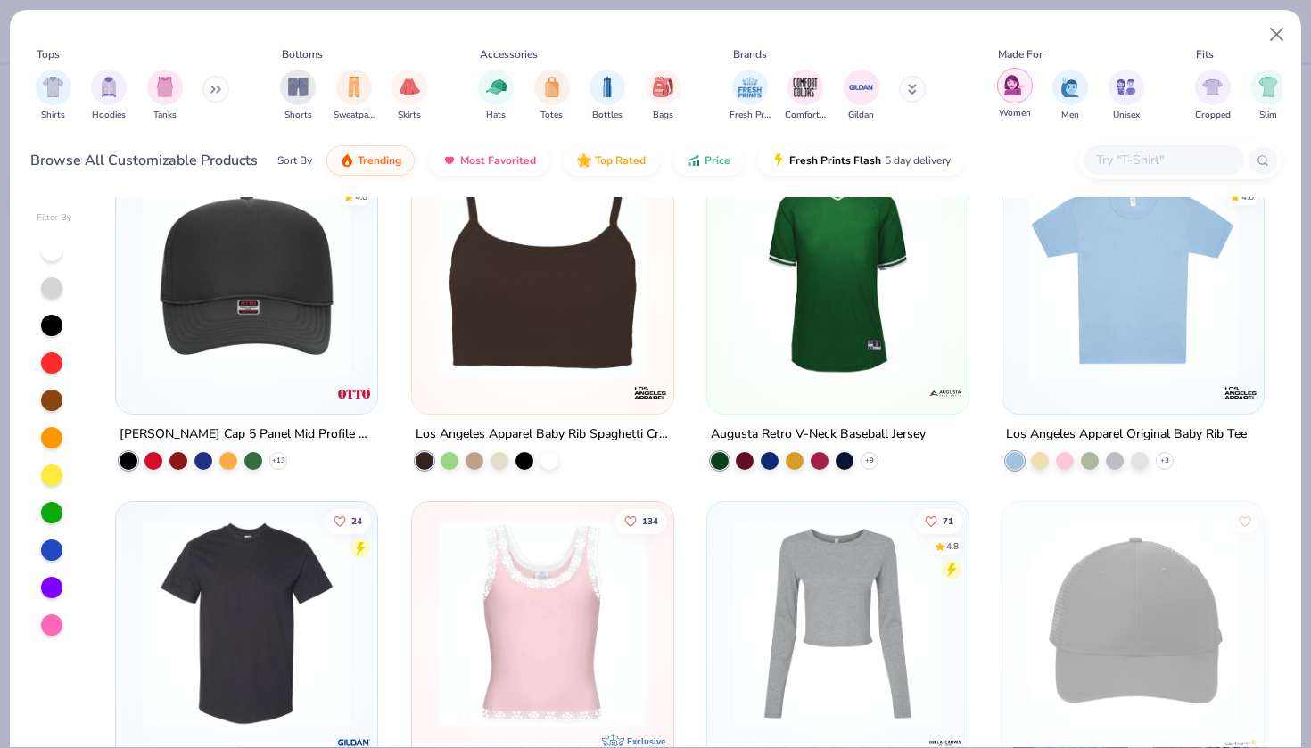
scroll to position [6264, 0]
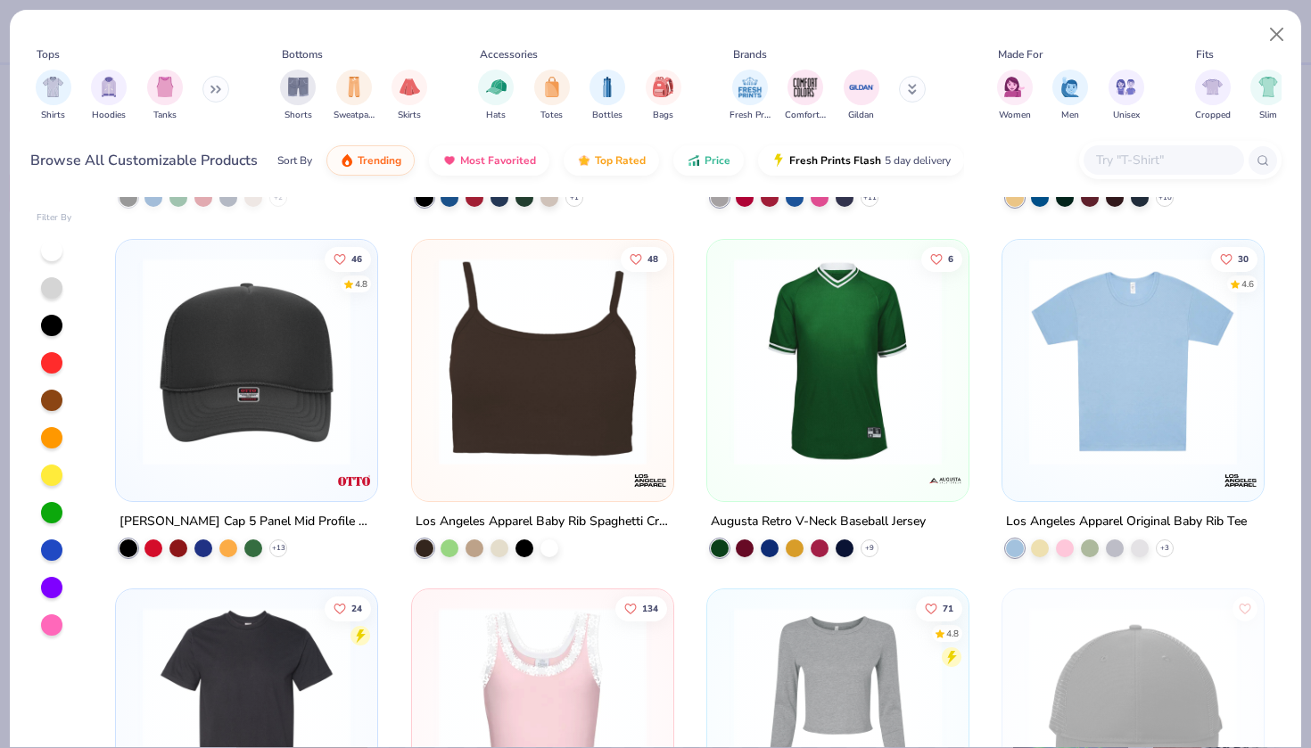
click at [1141, 170] on input "text" at bounding box center [1162, 160] width 137 height 21
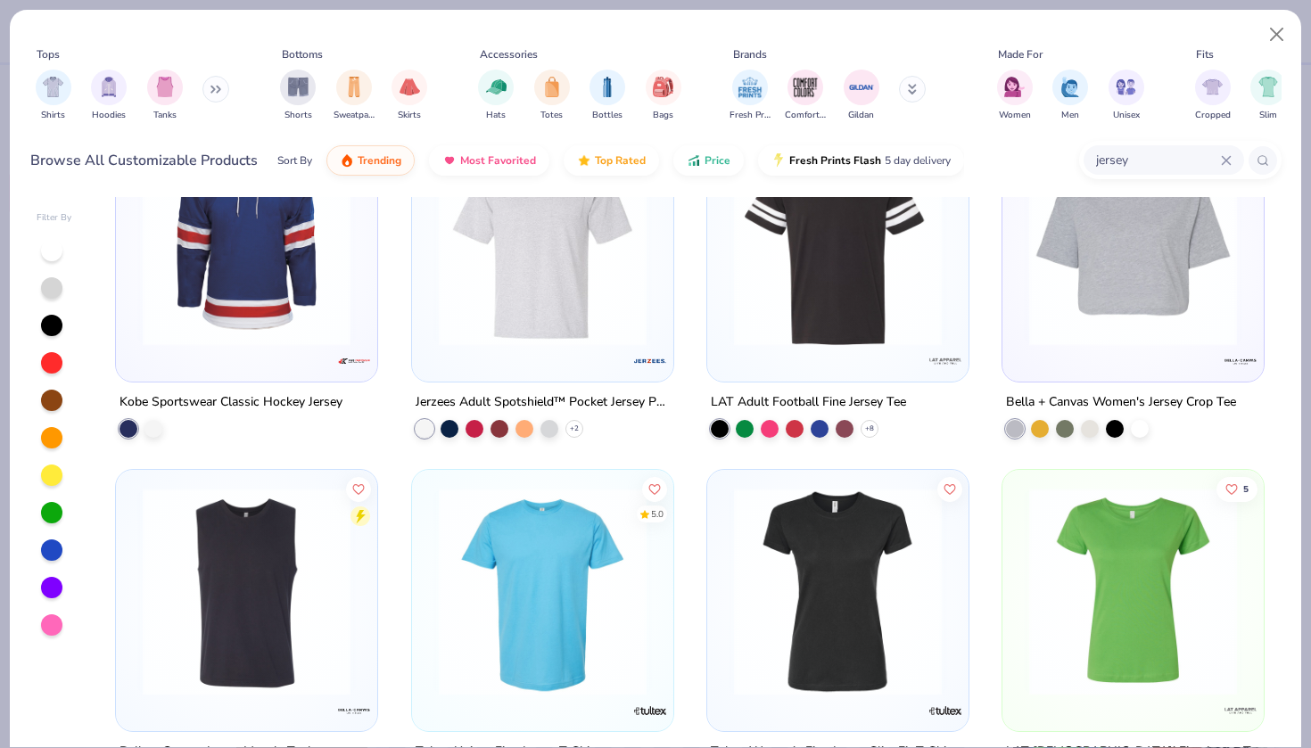
scroll to position [1137, 0]
click at [870, 429] on icon at bounding box center [869, 428] width 14 height 14
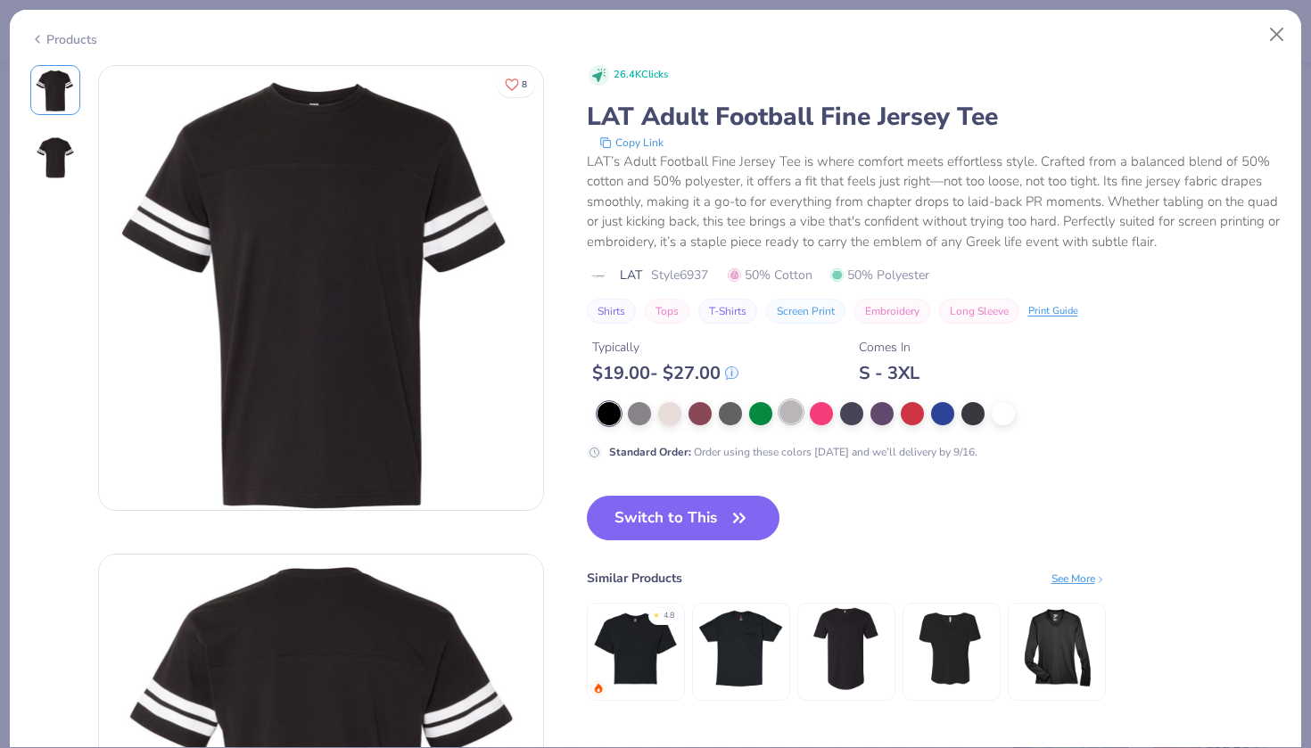
click at [796, 415] on div at bounding box center [790, 411] width 23 height 23
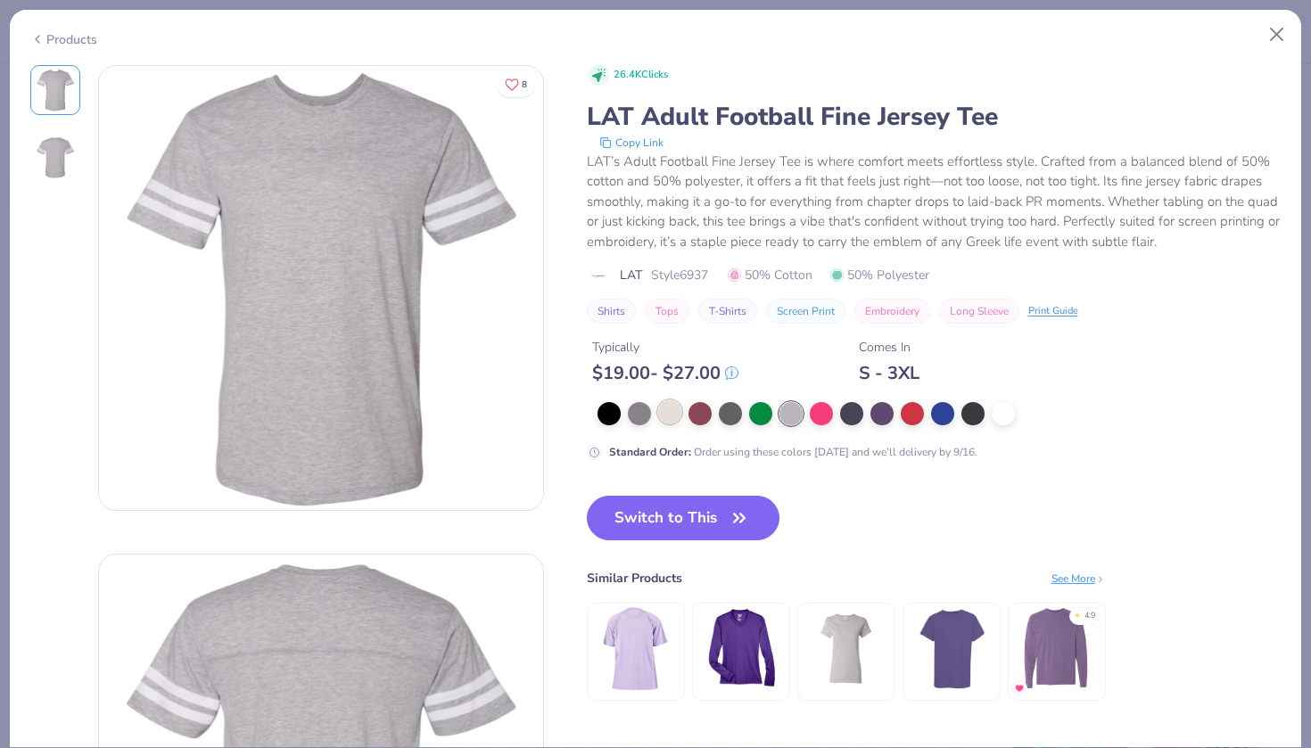
click at [680, 409] on div at bounding box center [669, 411] width 23 height 23
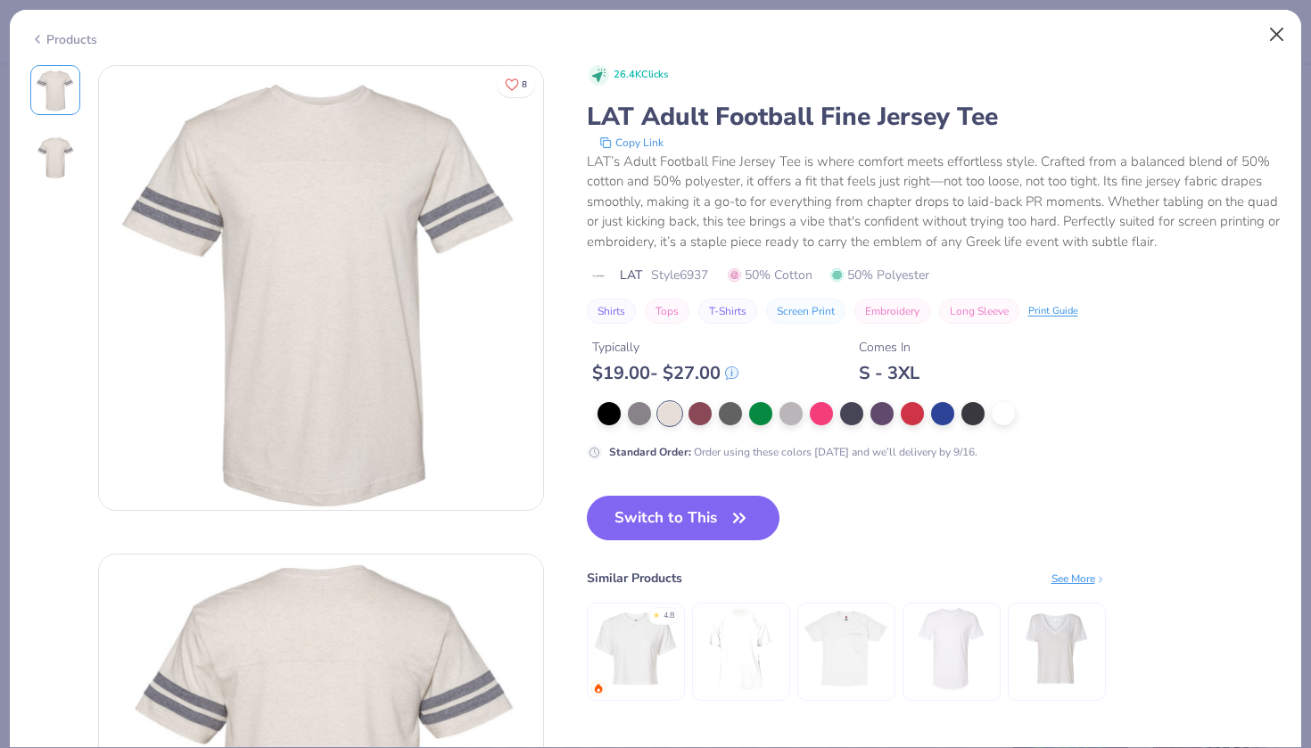
click at [1282, 35] on button "Close" at bounding box center [1277, 35] width 34 height 34
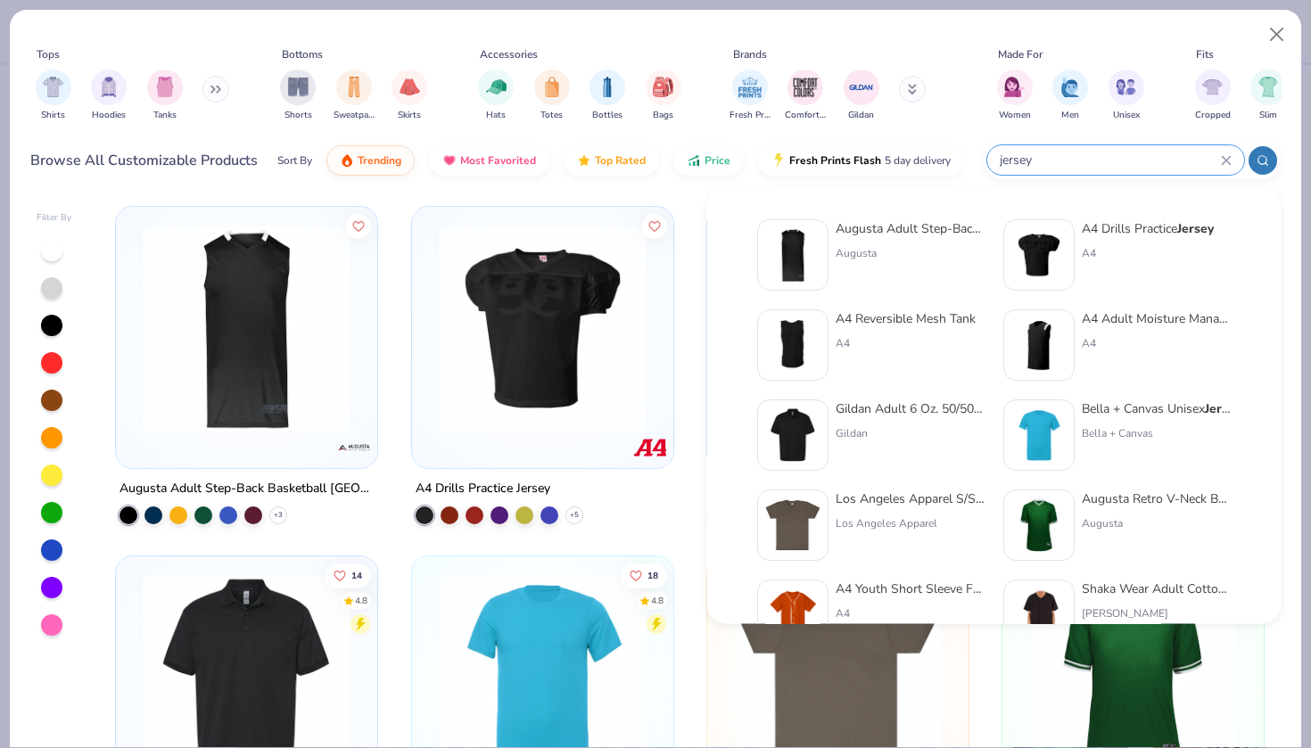
drag, startPoint x: 1150, startPoint y: 156, endPoint x: 987, endPoint y: 157, distance: 162.3
click at [987, 157] on div "jersey" at bounding box center [1115, 159] width 257 height 29
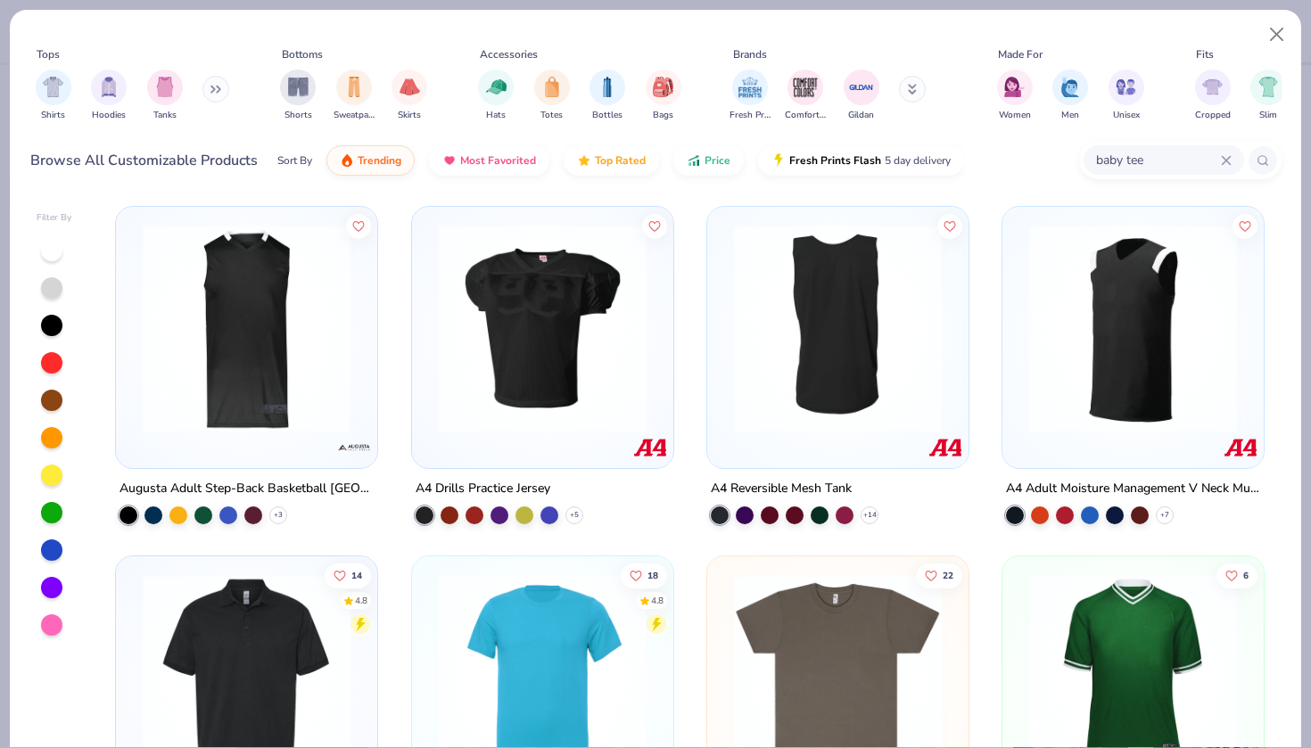
type input "baby tee"
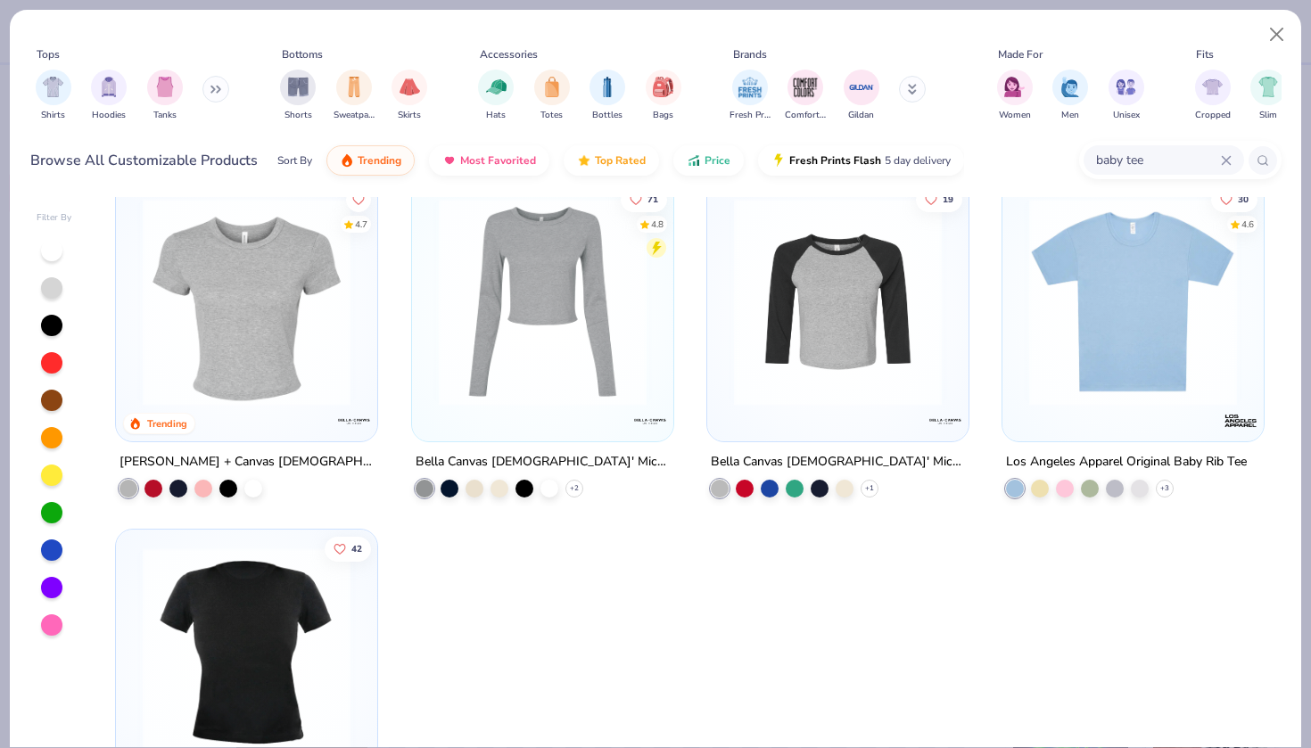
scroll to position [28, 0]
click at [275, 627] on img at bounding box center [247, 651] width 226 height 208
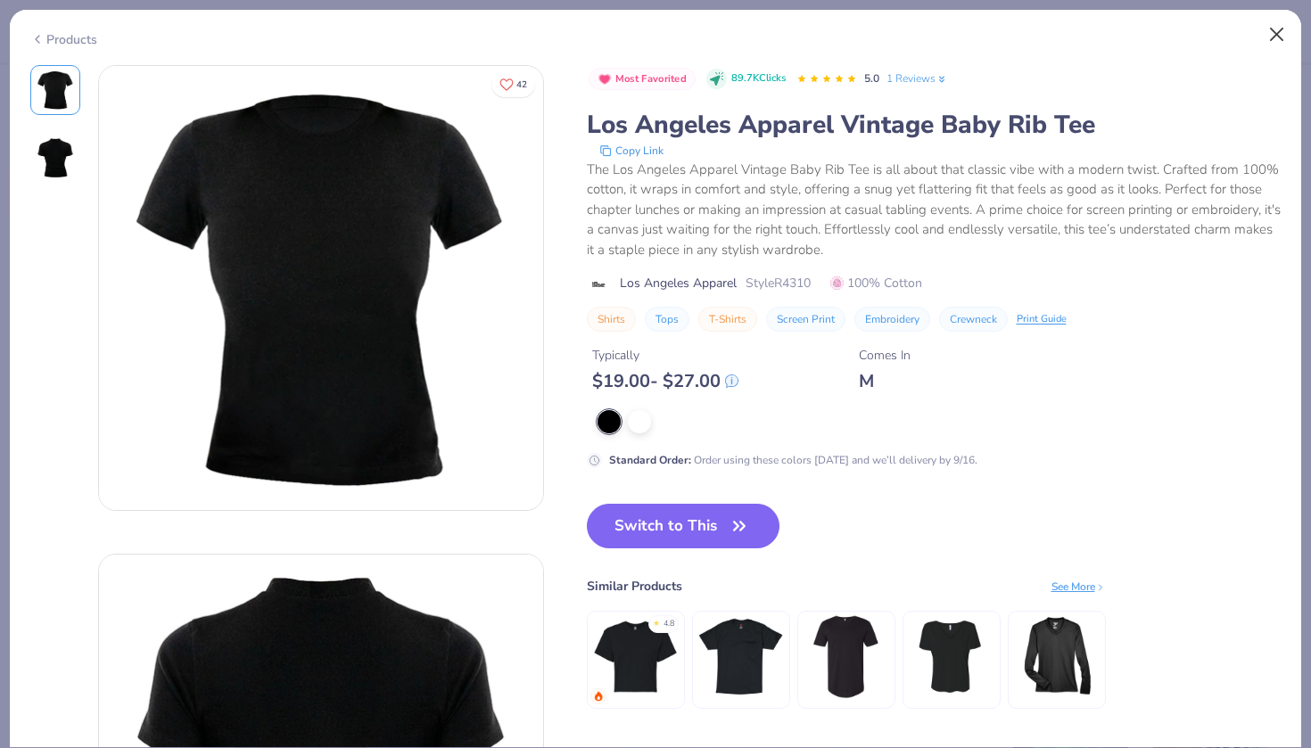
click at [1267, 22] on button "Close" at bounding box center [1277, 35] width 34 height 34
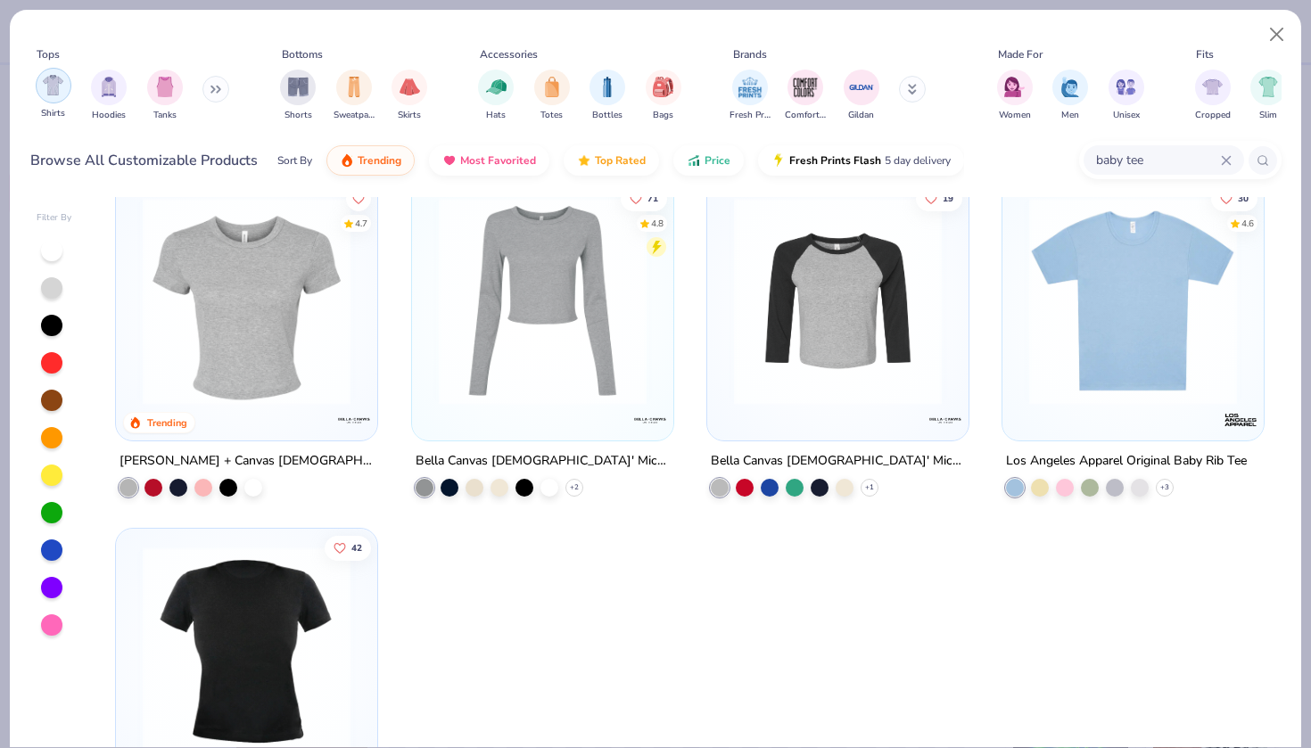
click at [60, 91] on img "filter for Shirts" at bounding box center [53, 85] width 21 height 21
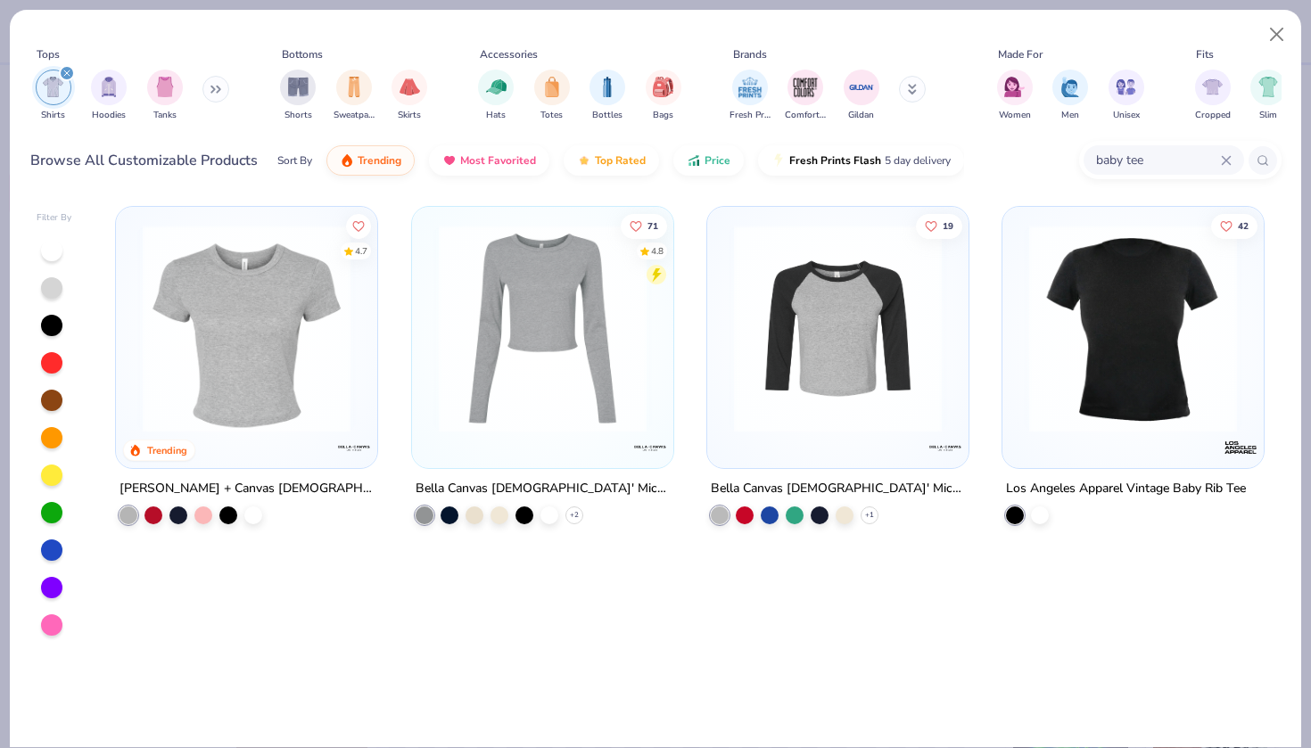
click at [1221, 163] on icon at bounding box center [1226, 160] width 11 height 11
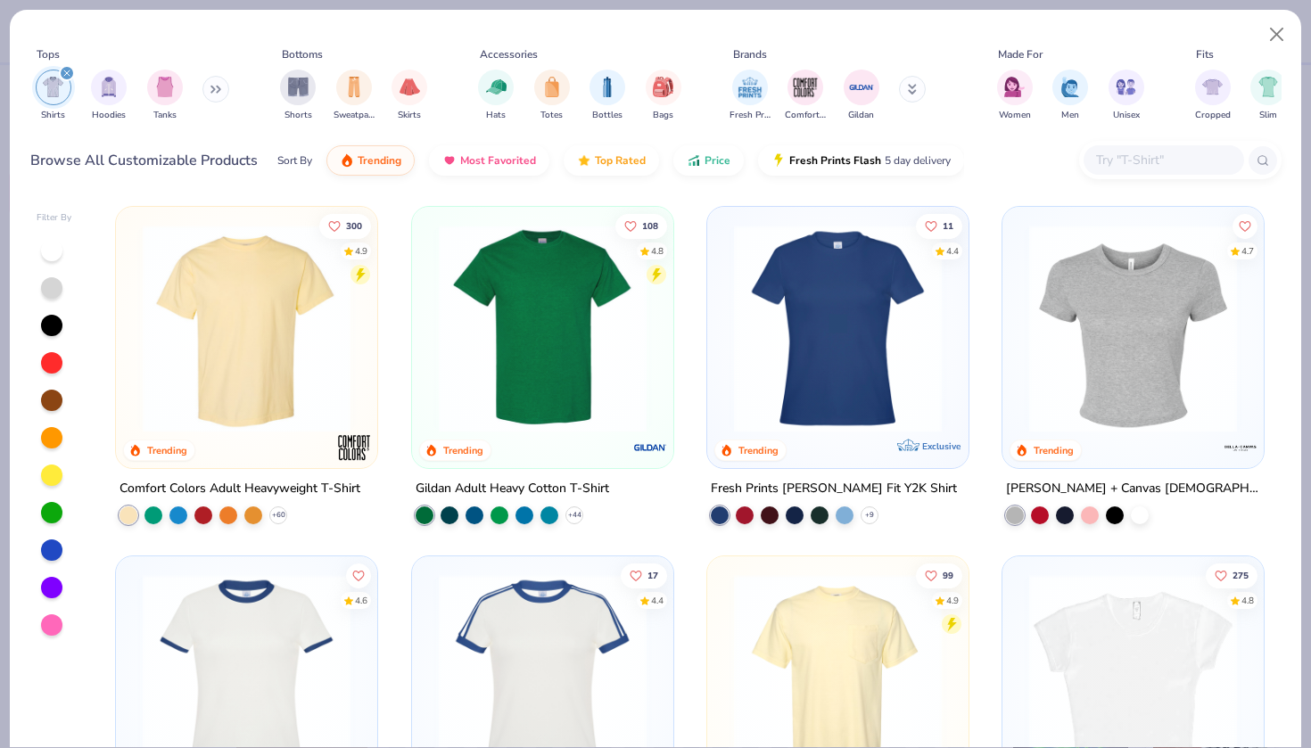
click at [542, 189] on div "Tops Shirts Hoodies Tanks Bottoms Shorts Sweatpants Skirts Accessories Hats Tot…" at bounding box center [655, 101] width 1291 height 183
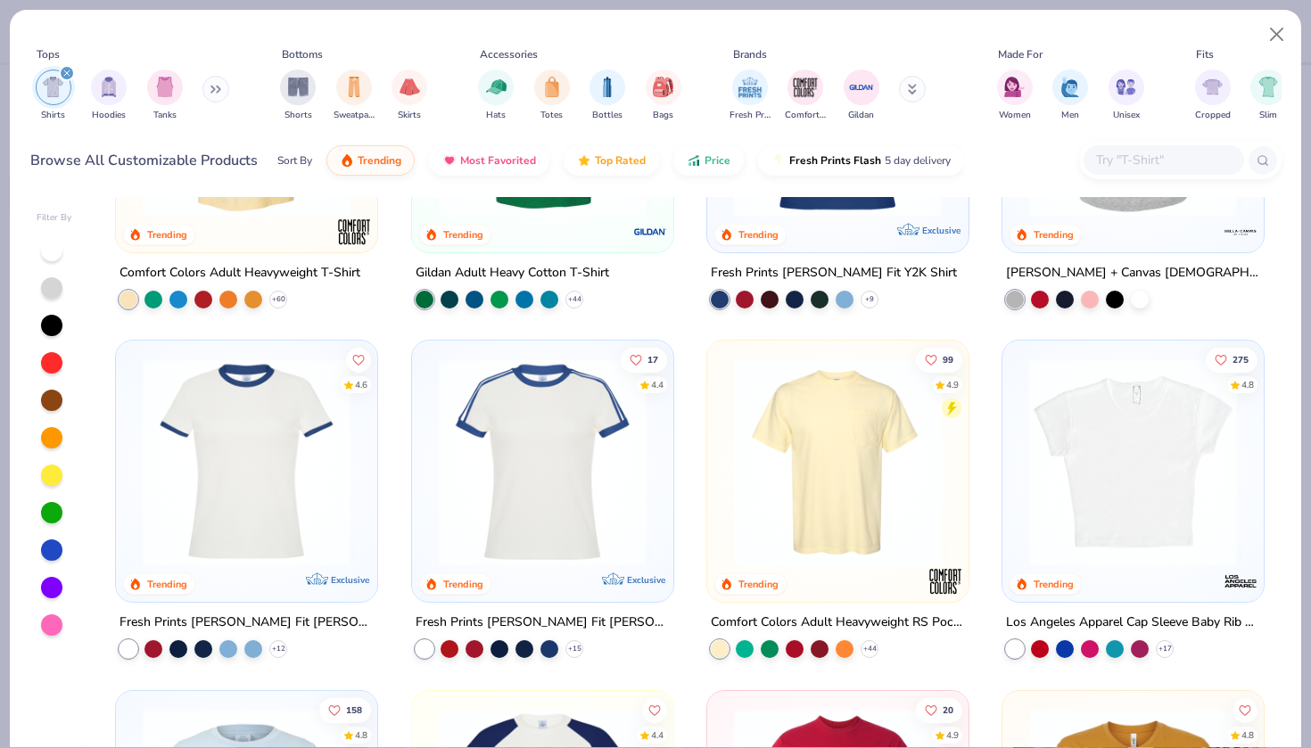
scroll to position [219, 0]
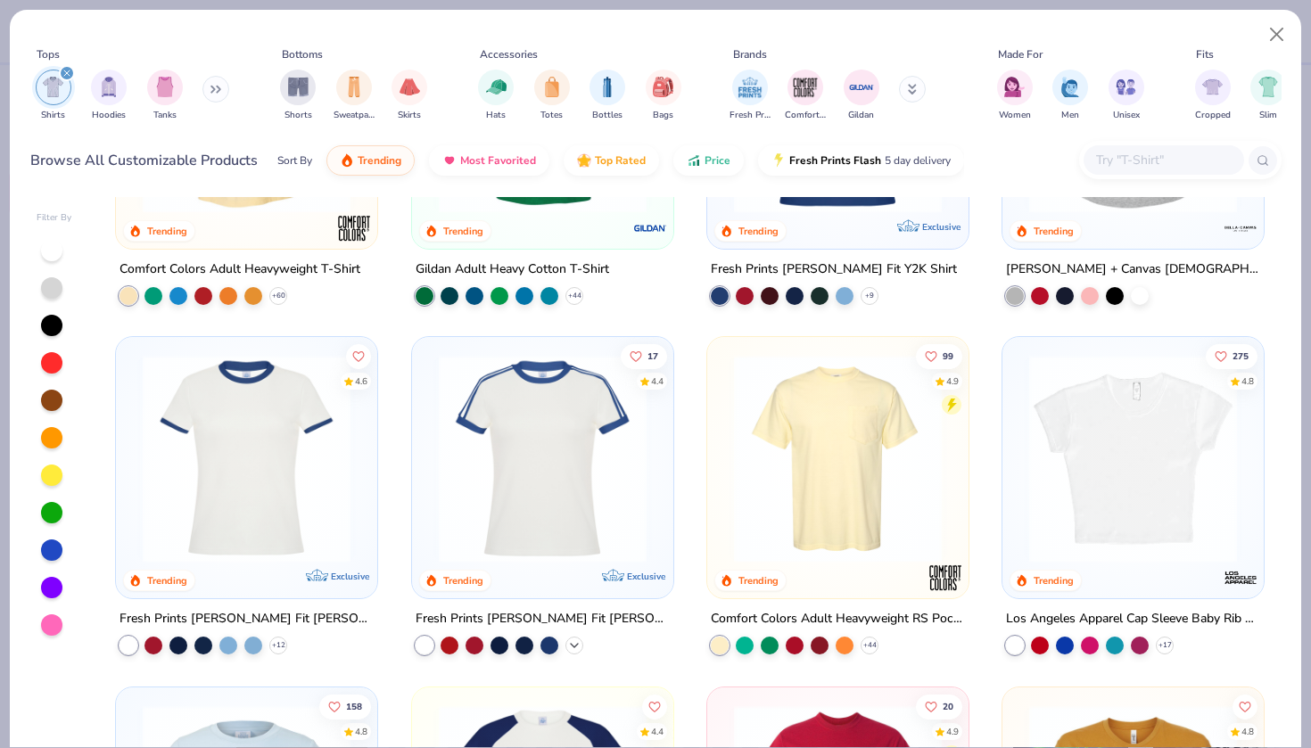
click at [574, 637] on div "+ 15" at bounding box center [574, 646] width 18 height 18
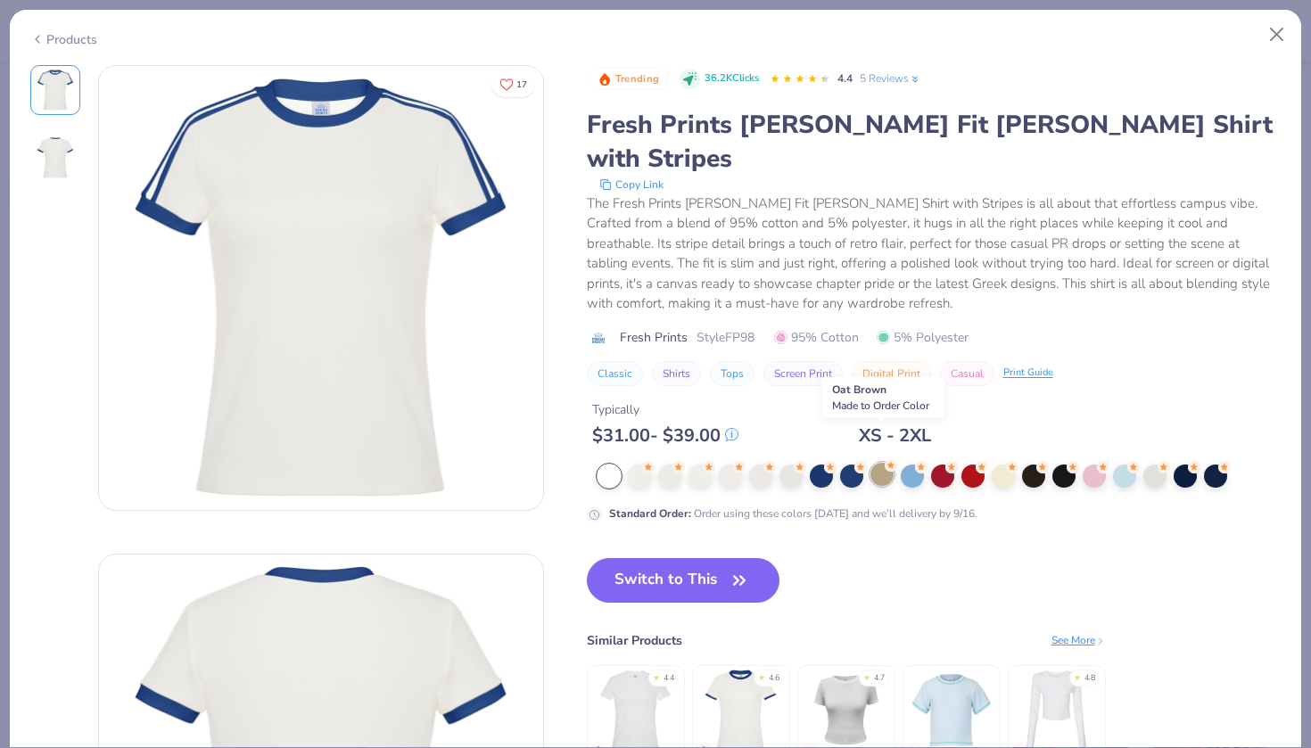
click at [877, 463] on div at bounding box center [881, 474] width 23 height 23
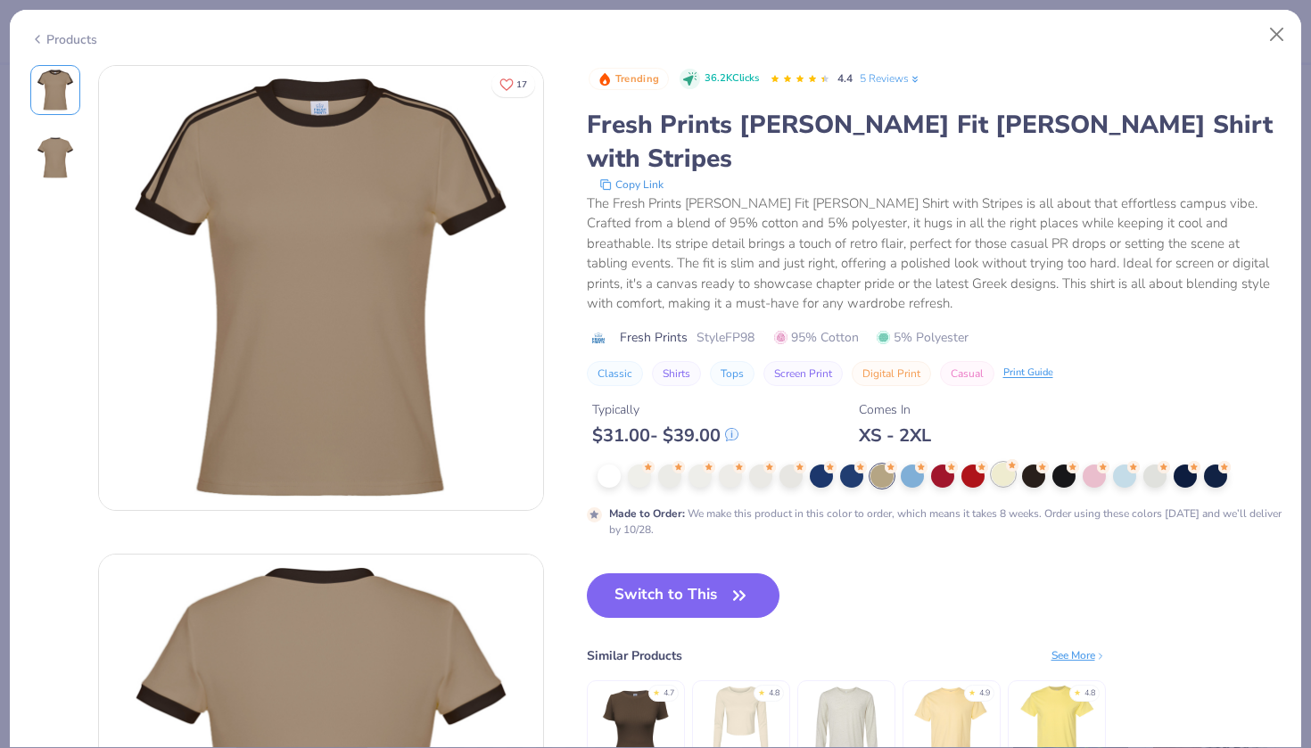
click at [989, 465] on div at bounding box center [940, 476] width 684 height 23
click at [999, 463] on div at bounding box center [1003, 474] width 23 height 23
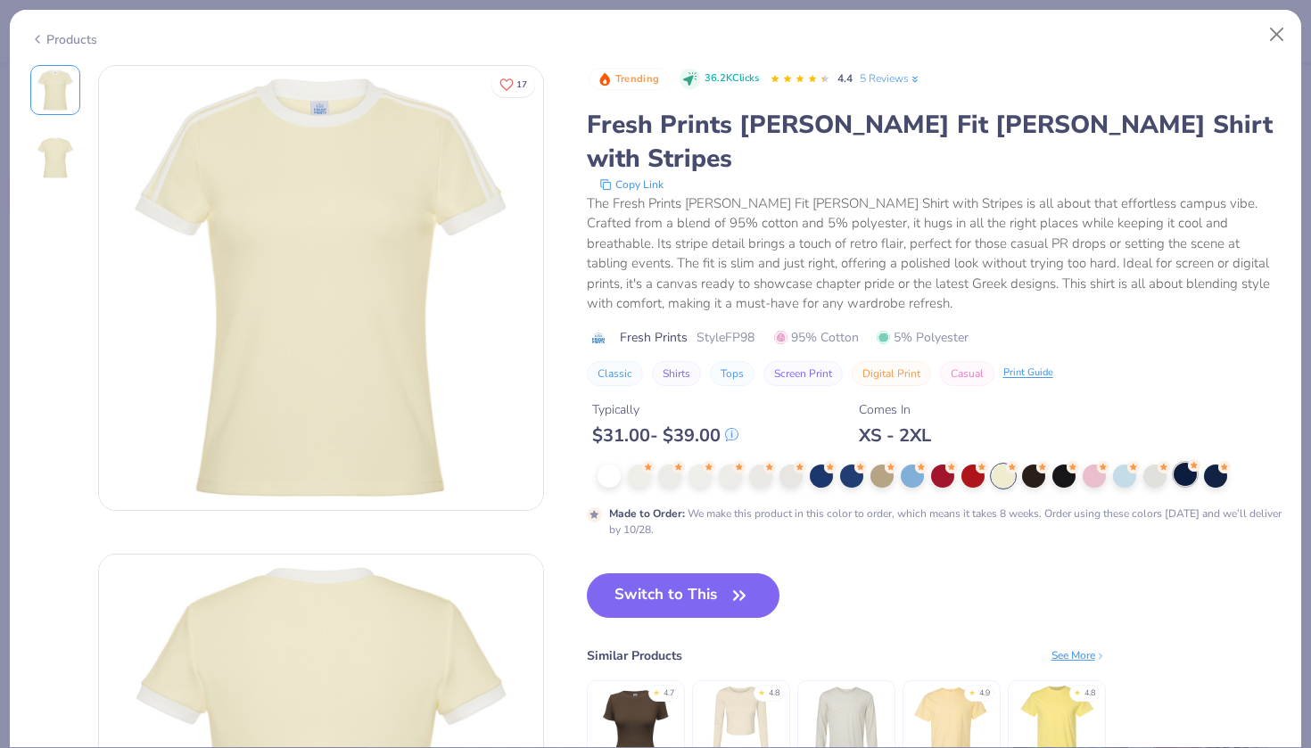
click at [1188, 463] on div at bounding box center [1185, 474] width 23 height 23
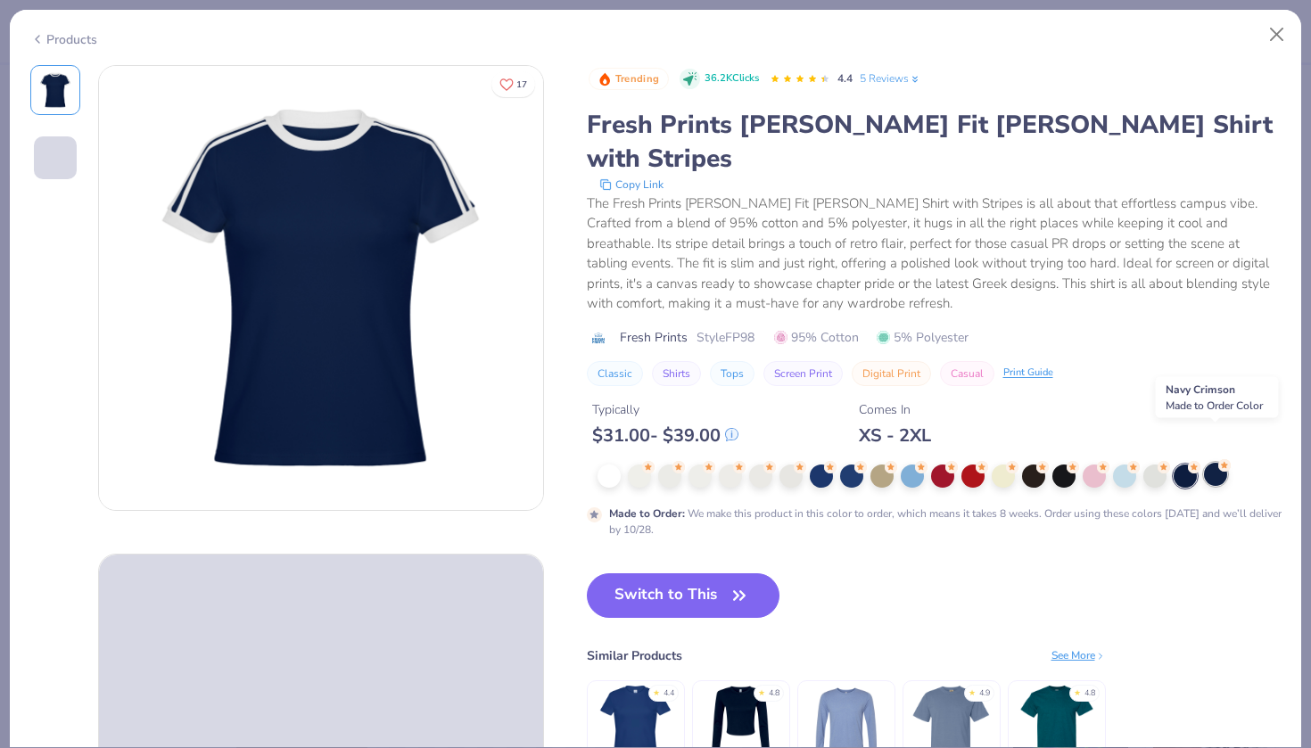
click at [1221, 463] on div at bounding box center [1215, 474] width 23 height 23
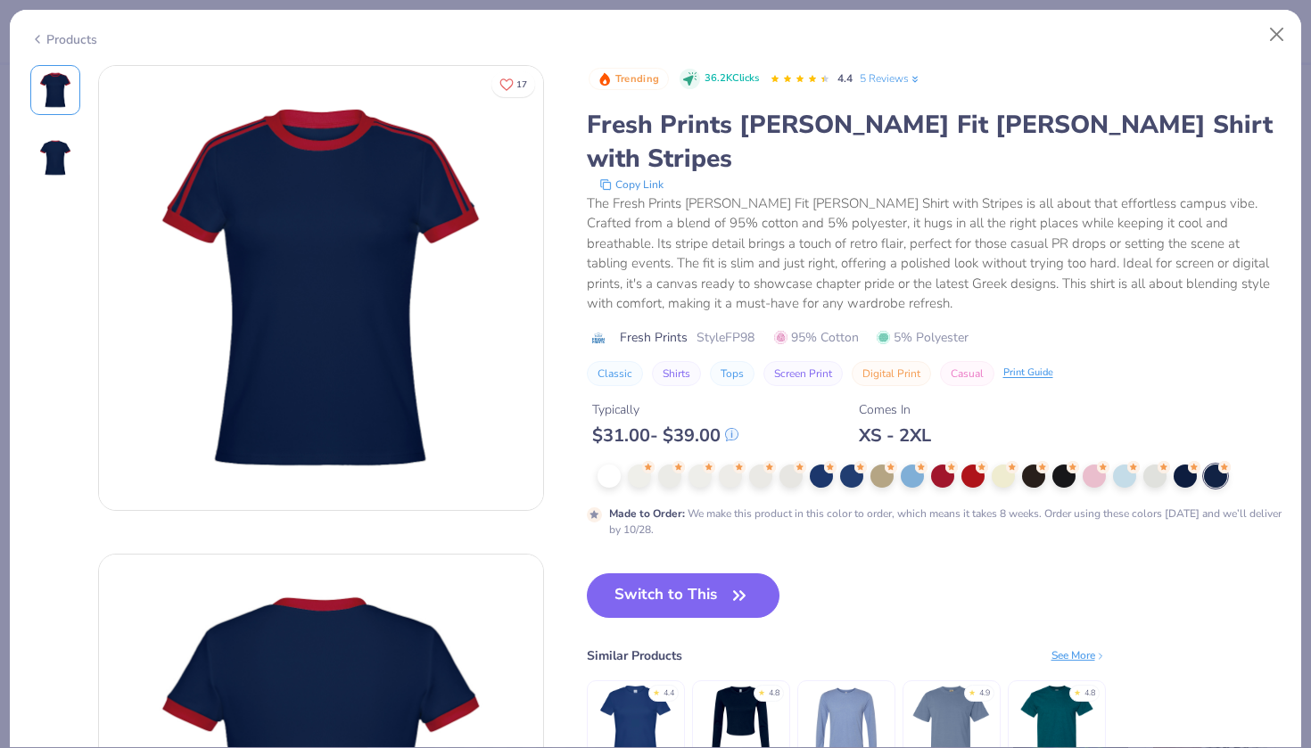
click at [777, 465] on div at bounding box center [940, 476] width 684 height 23
click at [758, 463] on div at bounding box center [760, 474] width 23 height 23
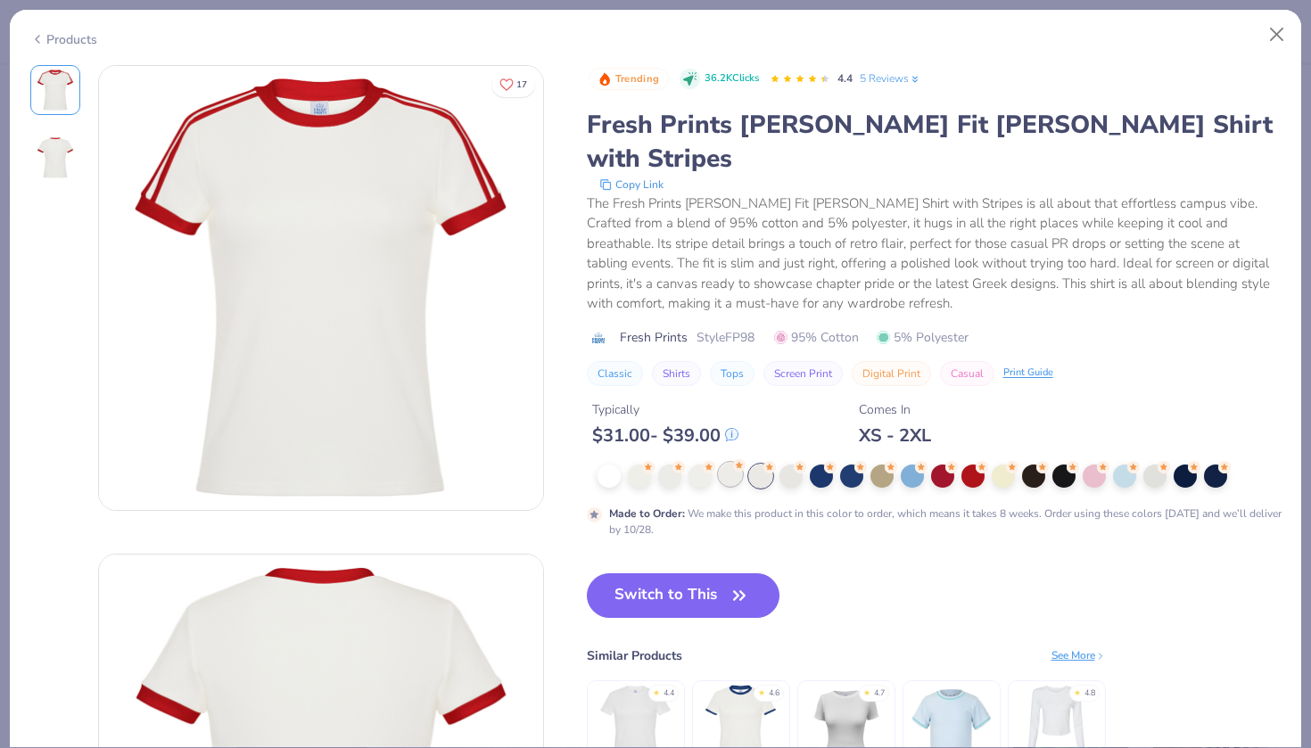
click at [730, 463] on div at bounding box center [730, 474] width 23 height 23
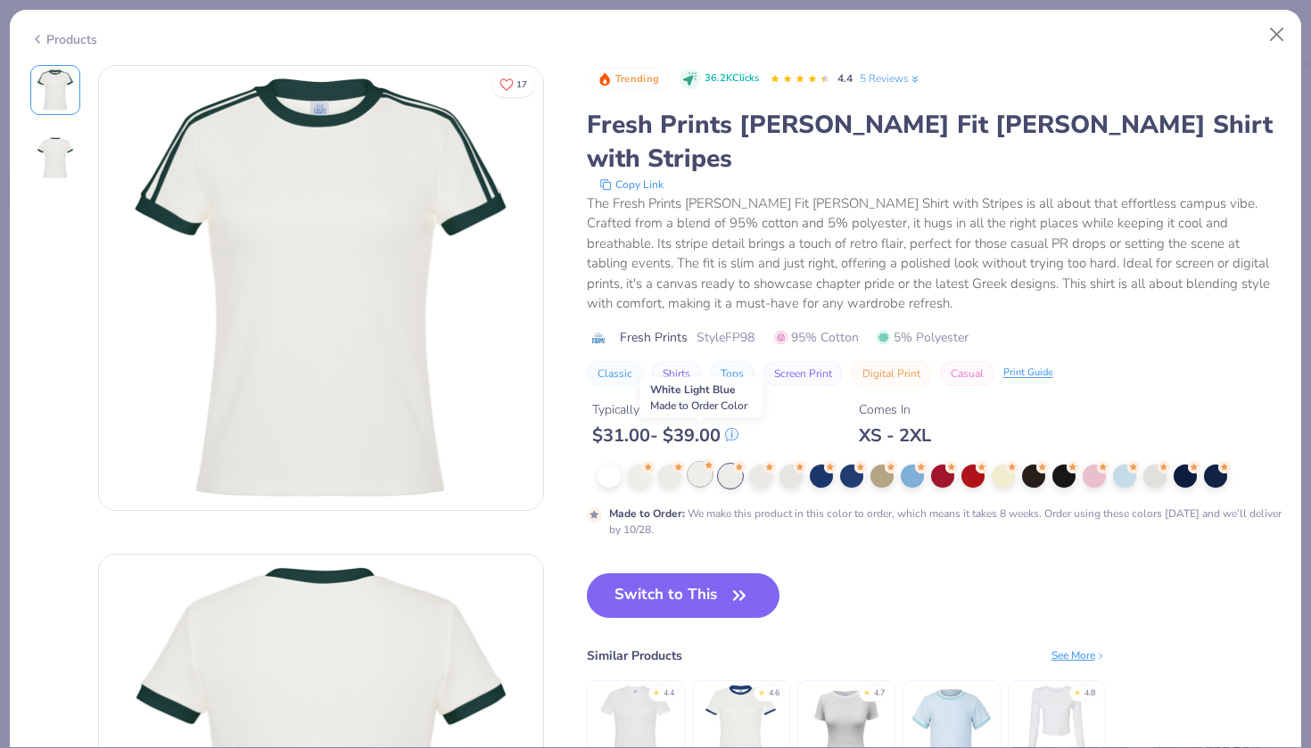
click at [693, 463] on div at bounding box center [700, 474] width 23 height 23
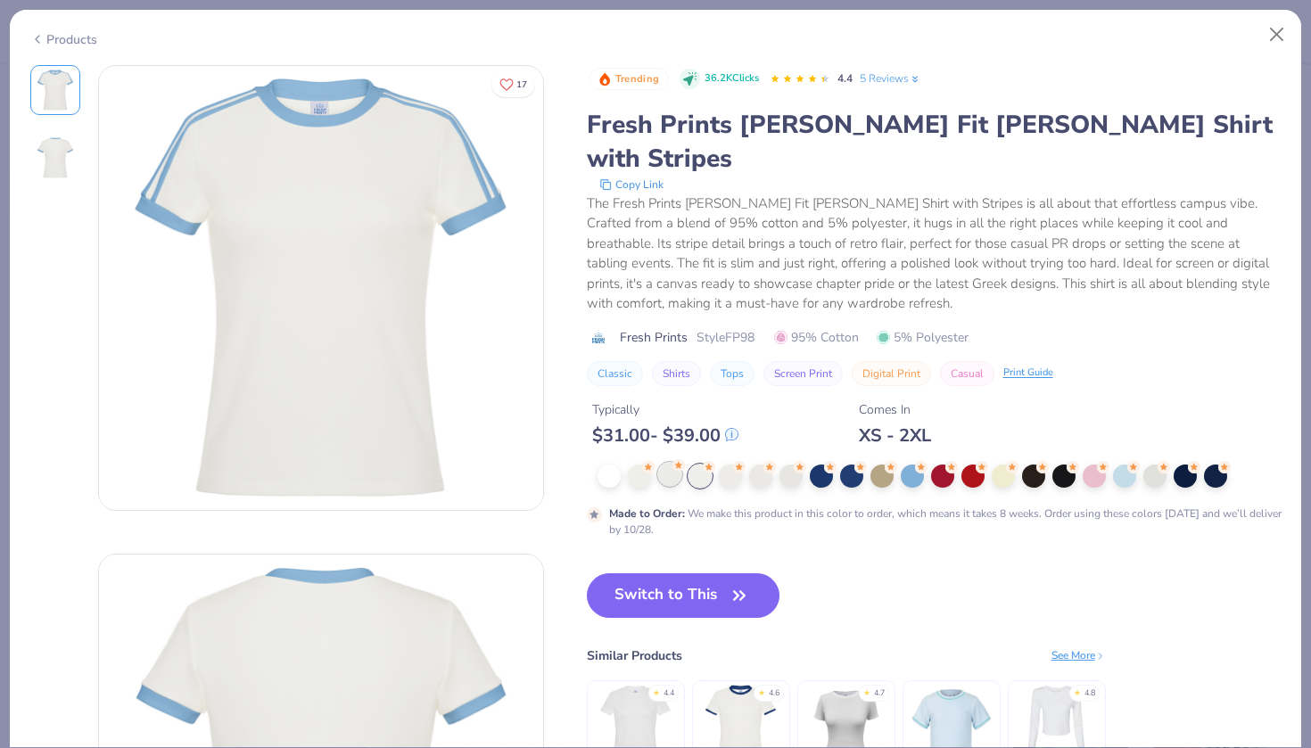
click at [663, 463] on div at bounding box center [669, 474] width 23 height 23
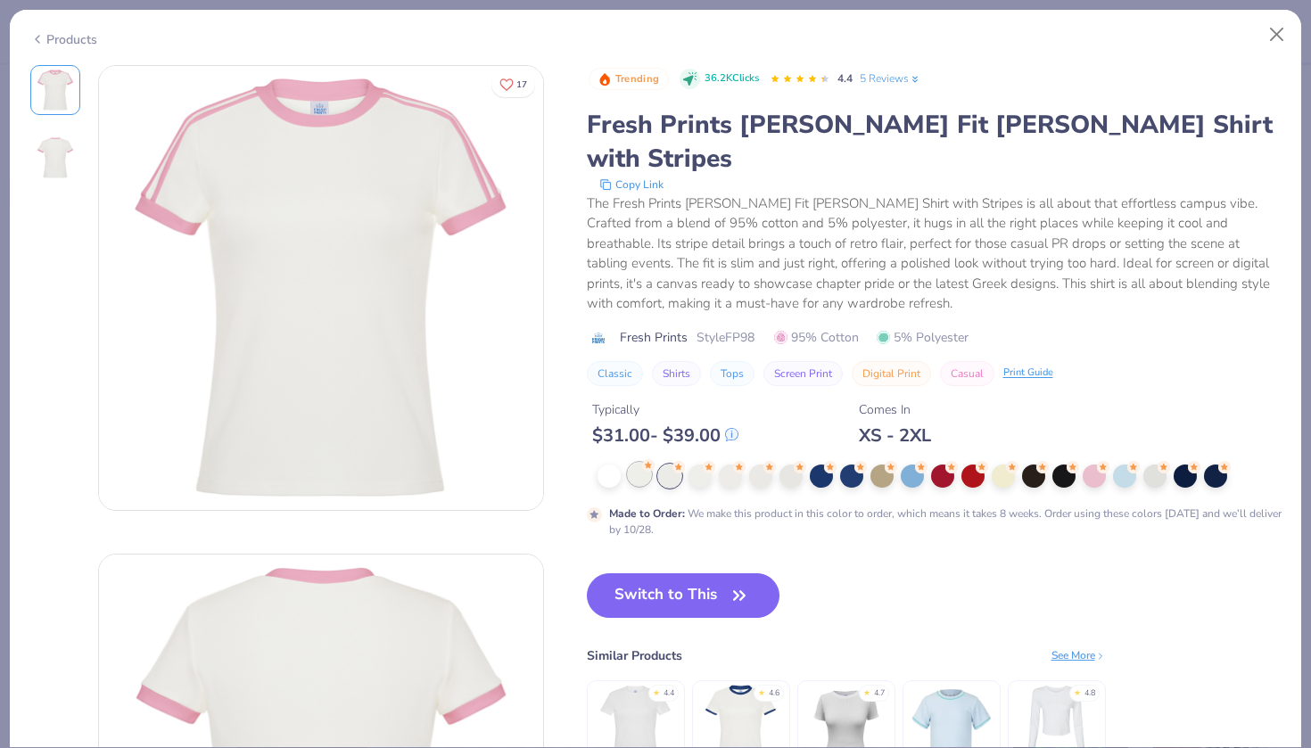
click at [650, 463] on div at bounding box center [639, 474] width 23 height 23
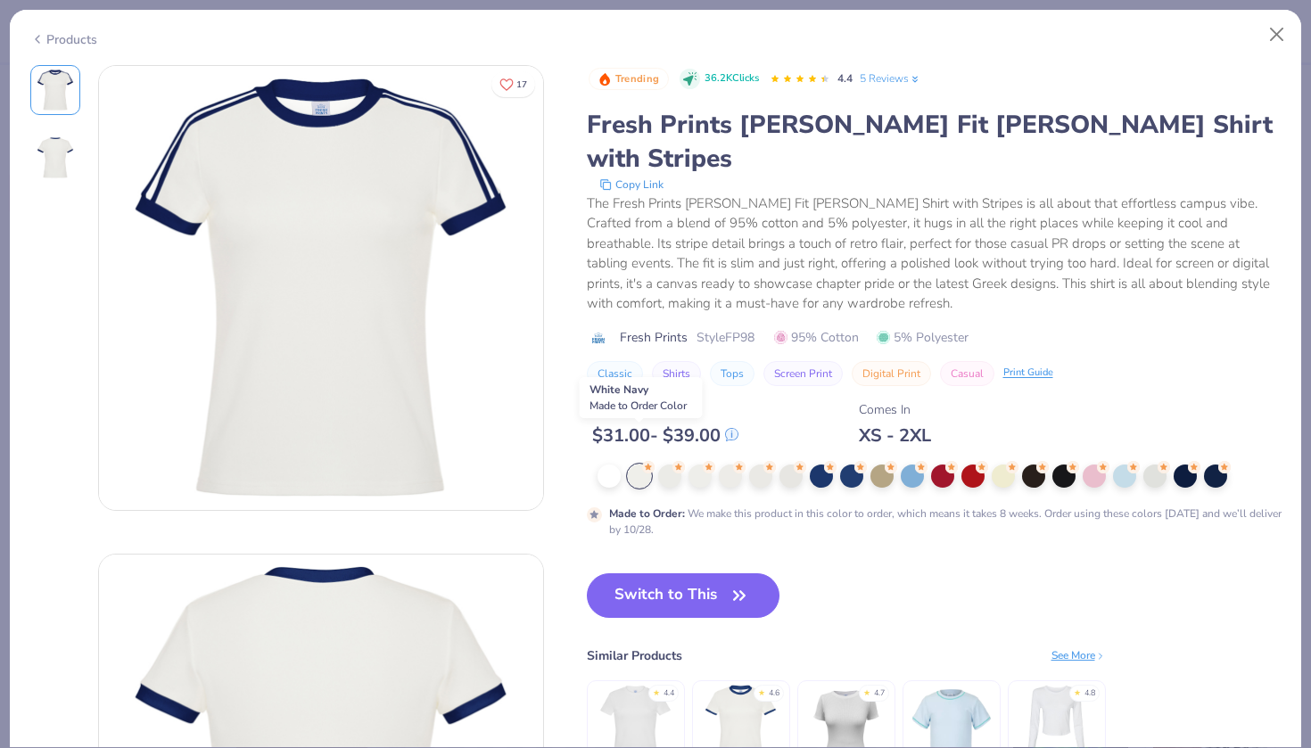
click at [633, 465] on div at bounding box center [639, 476] width 23 height 23
click at [616, 463] on div at bounding box center [609, 474] width 23 height 23
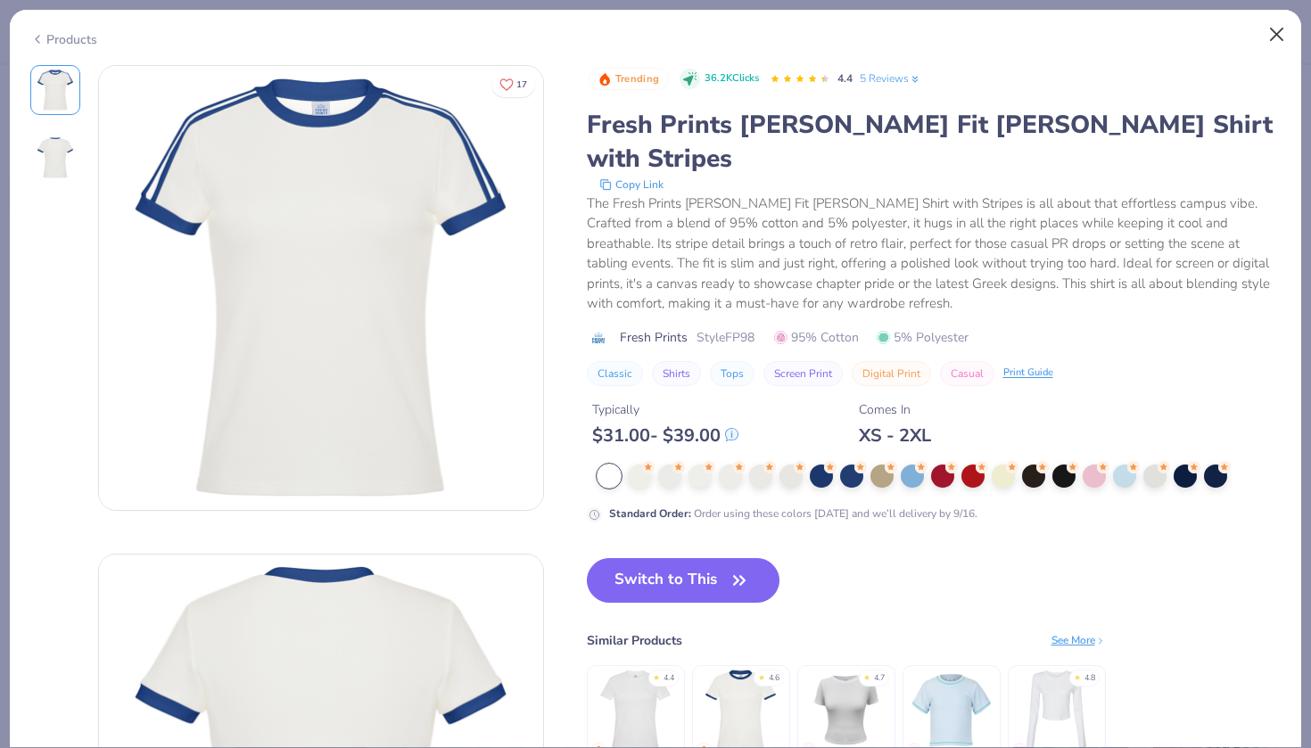
click at [1270, 21] on button "Close" at bounding box center [1277, 35] width 34 height 34
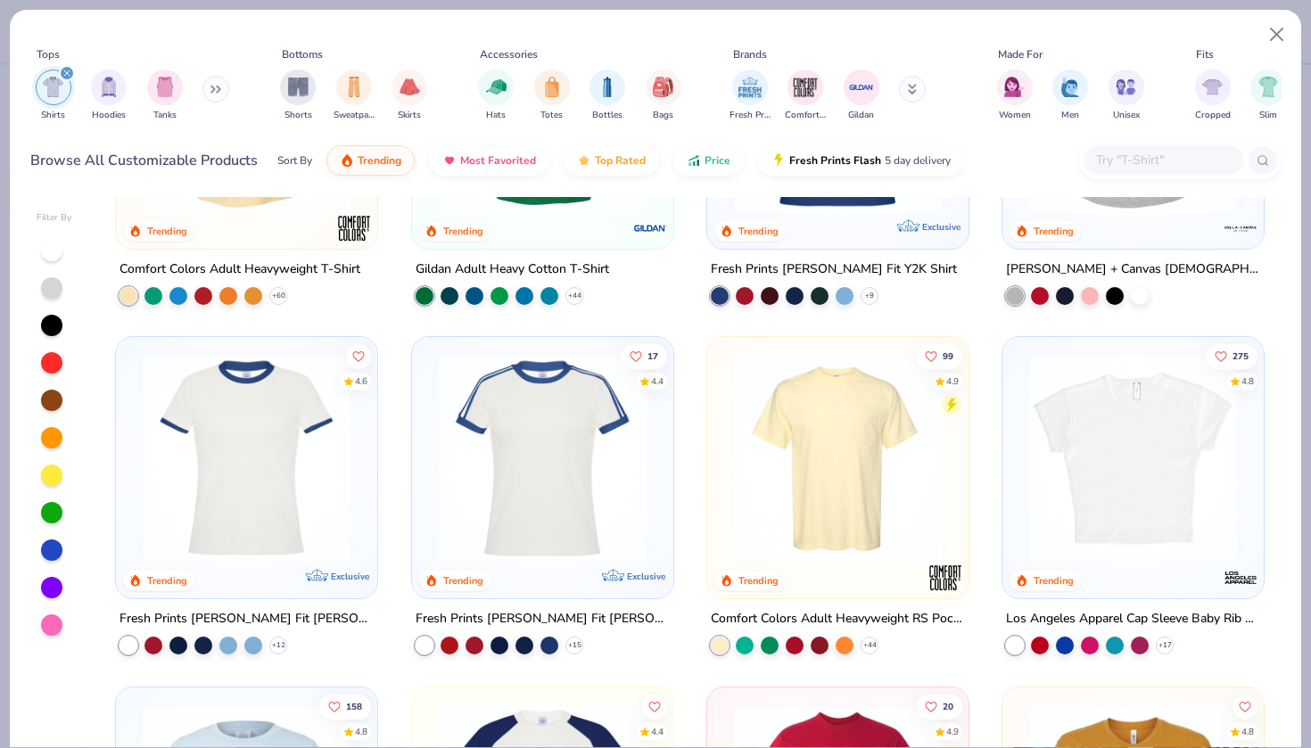
click at [301, 467] on img at bounding box center [247, 459] width 226 height 208
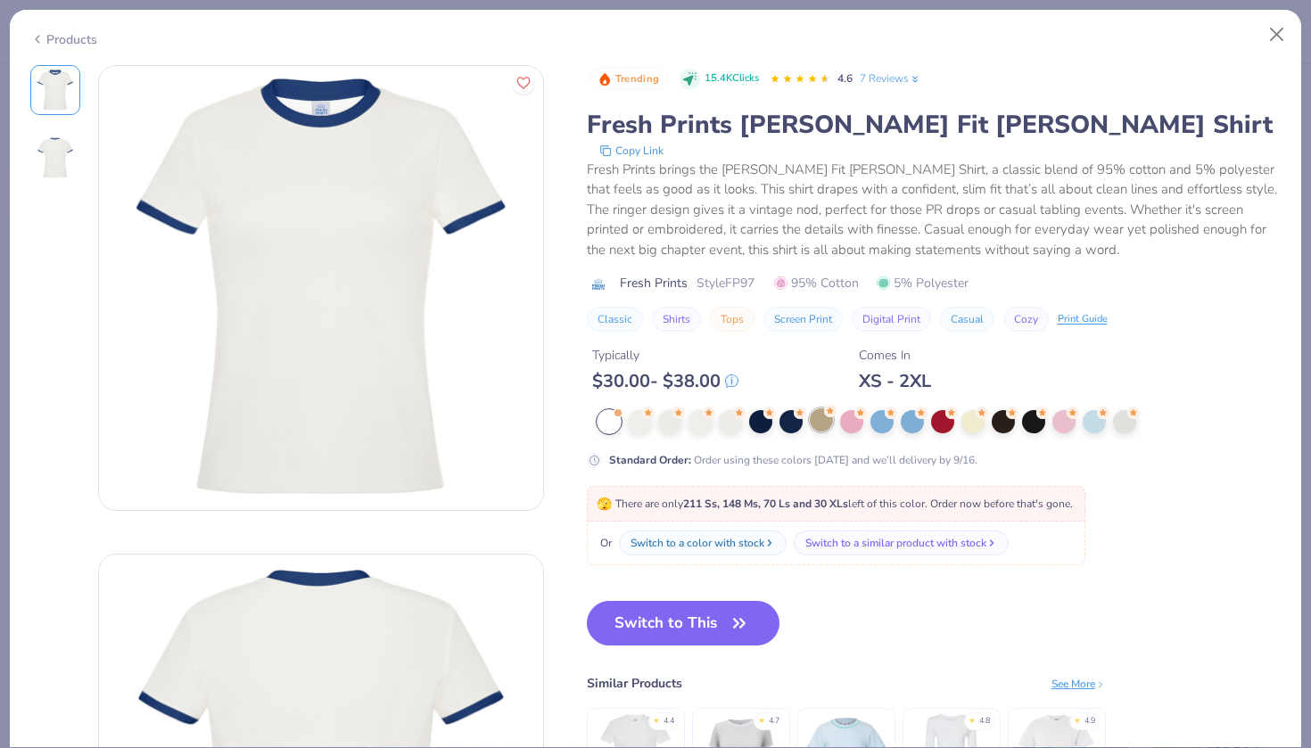
click at [814, 426] on div at bounding box center [821, 419] width 23 height 23
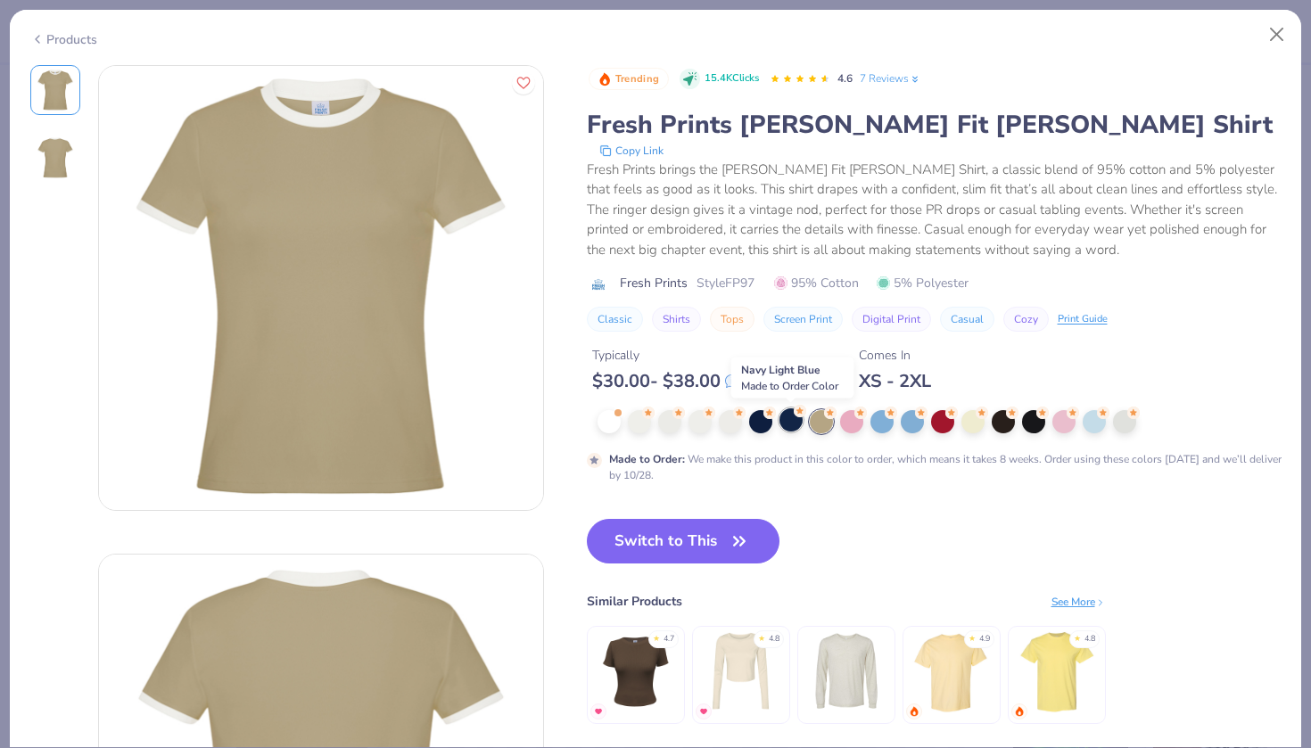
click at [784, 427] on div at bounding box center [790, 419] width 23 height 23
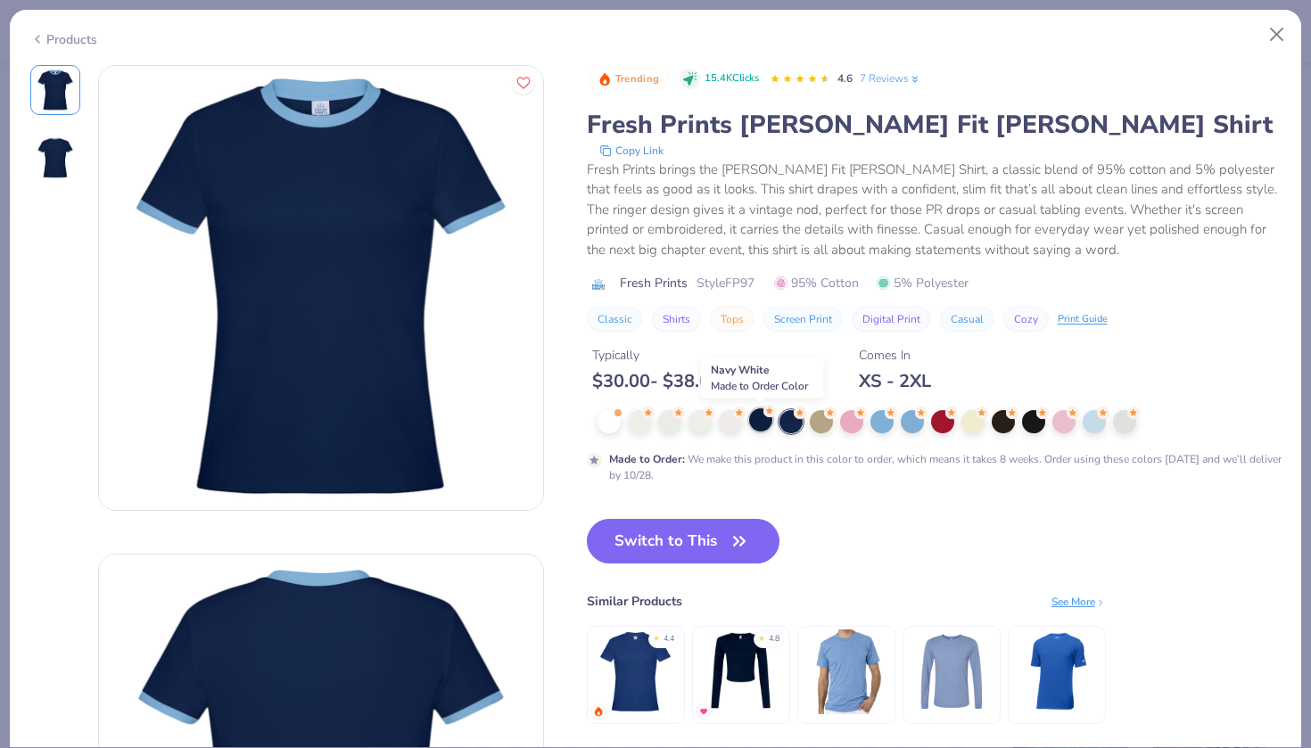
click at [762, 425] on div at bounding box center [760, 419] width 23 height 23
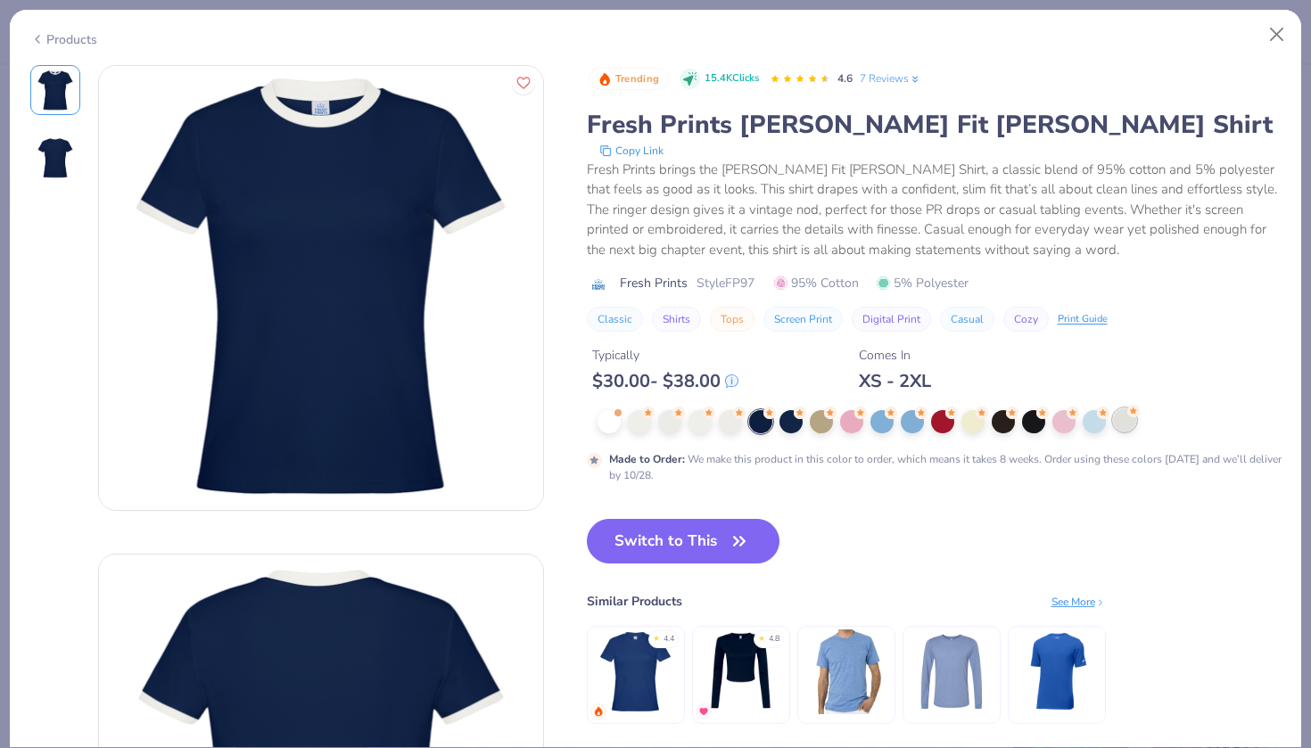
click at [1121, 430] on div at bounding box center [1124, 419] width 23 height 23
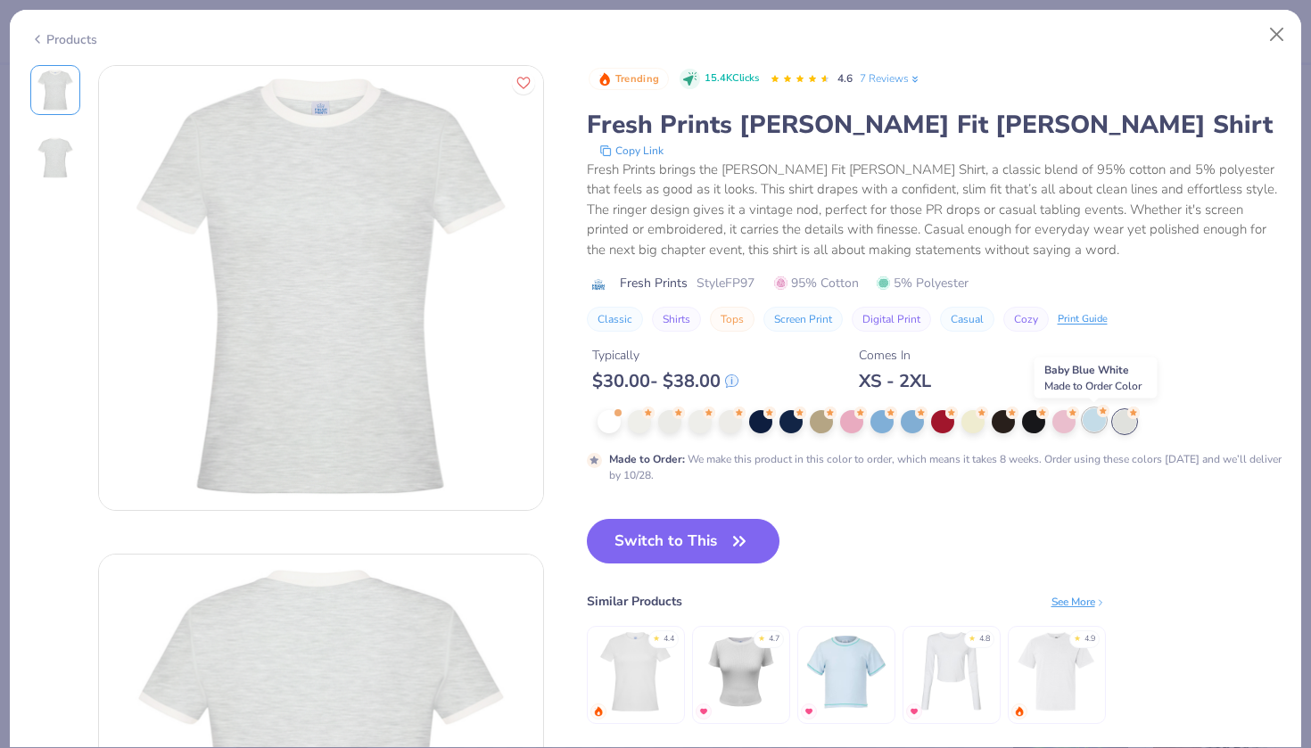
click at [1093, 430] on div at bounding box center [1094, 419] width 23 height 23
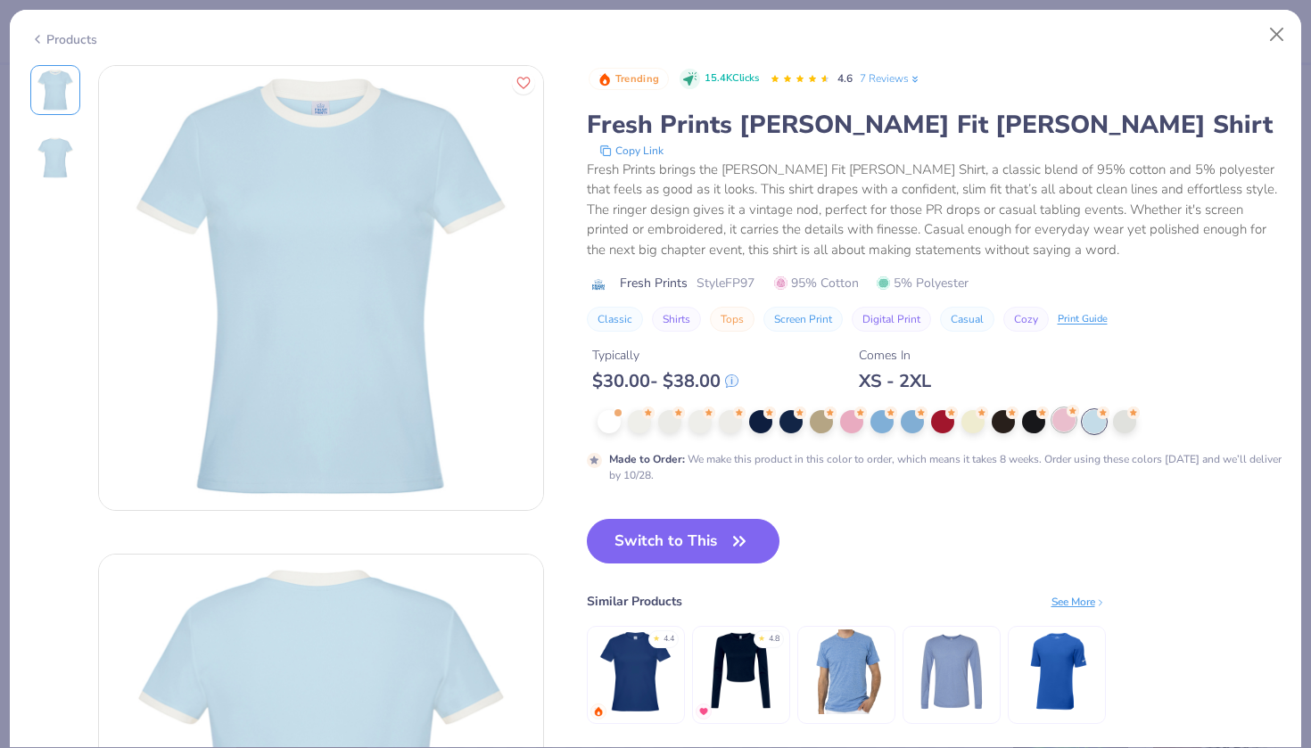
click at [1068, 425] on div at bounding box center [1063, 419] width 23 height 23
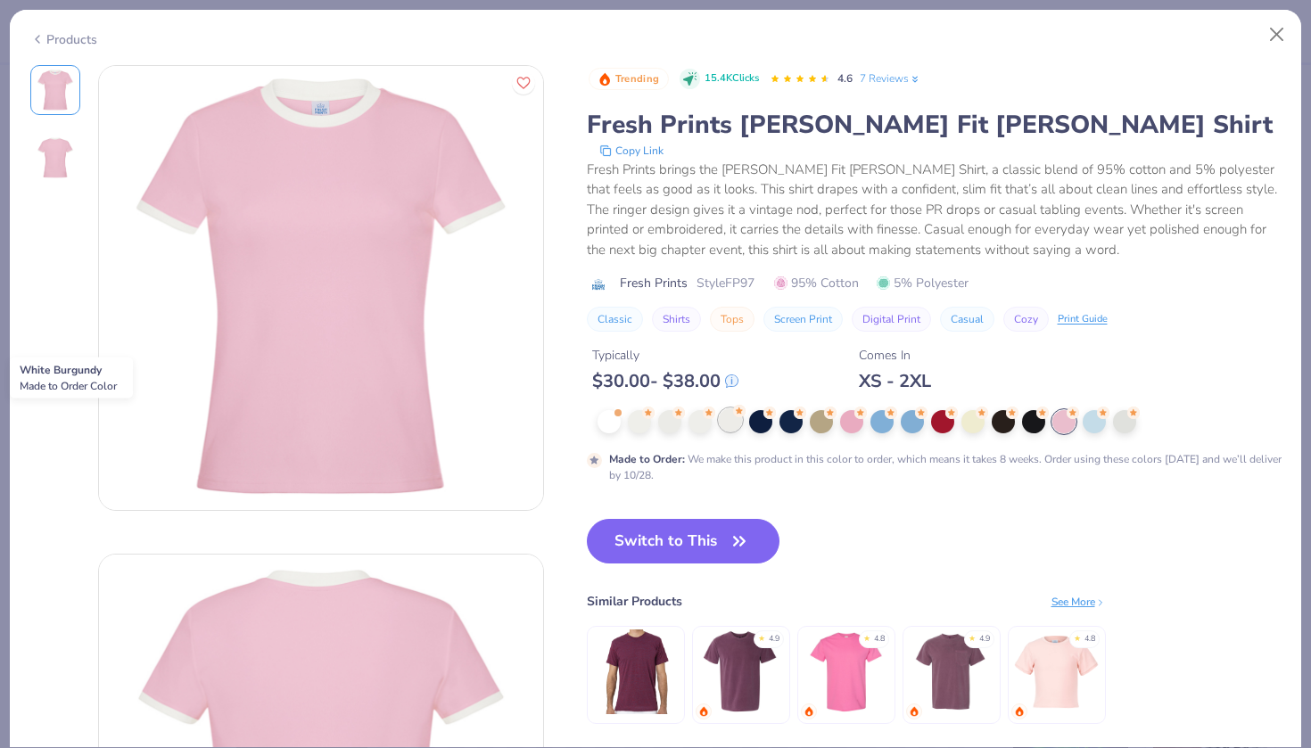
click at [738, 424] on div at bounding box center [730, 419] width 23 height 23
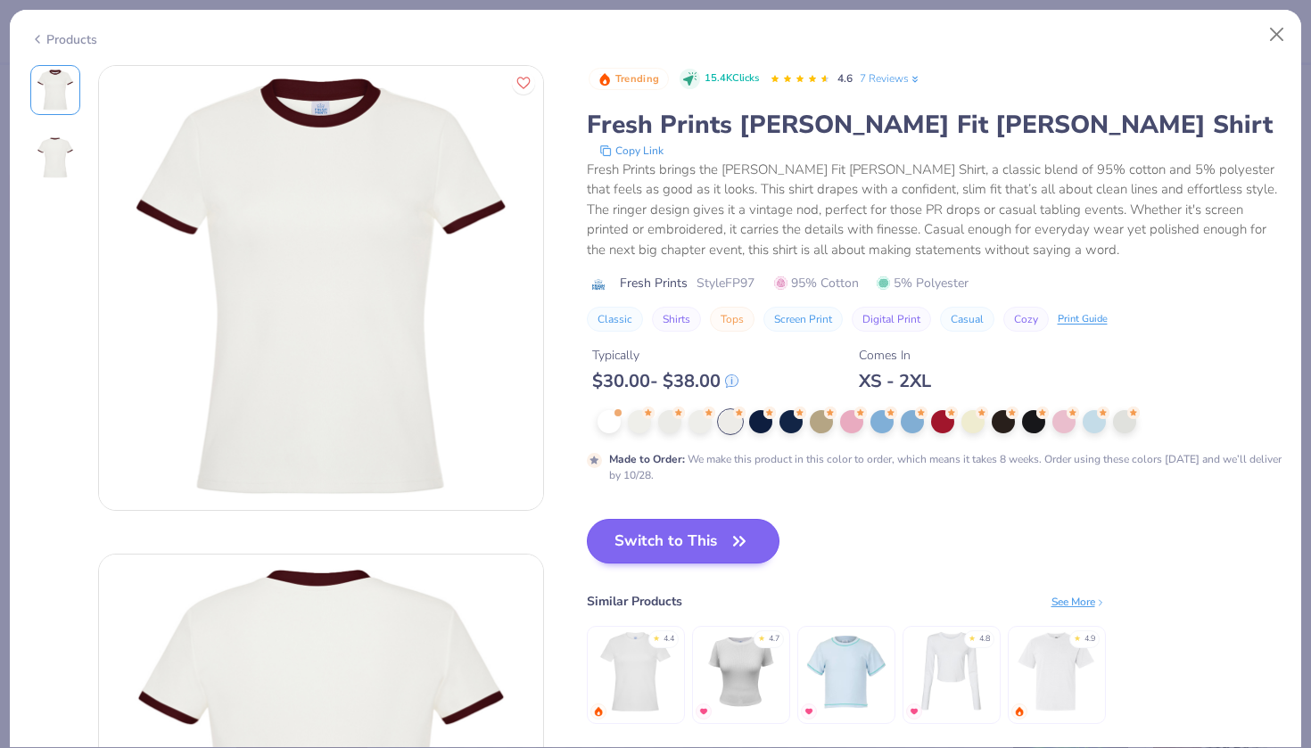
click at [722, 542] on button "Switch to This" at bounding box center [684, 541] width 194 height 45
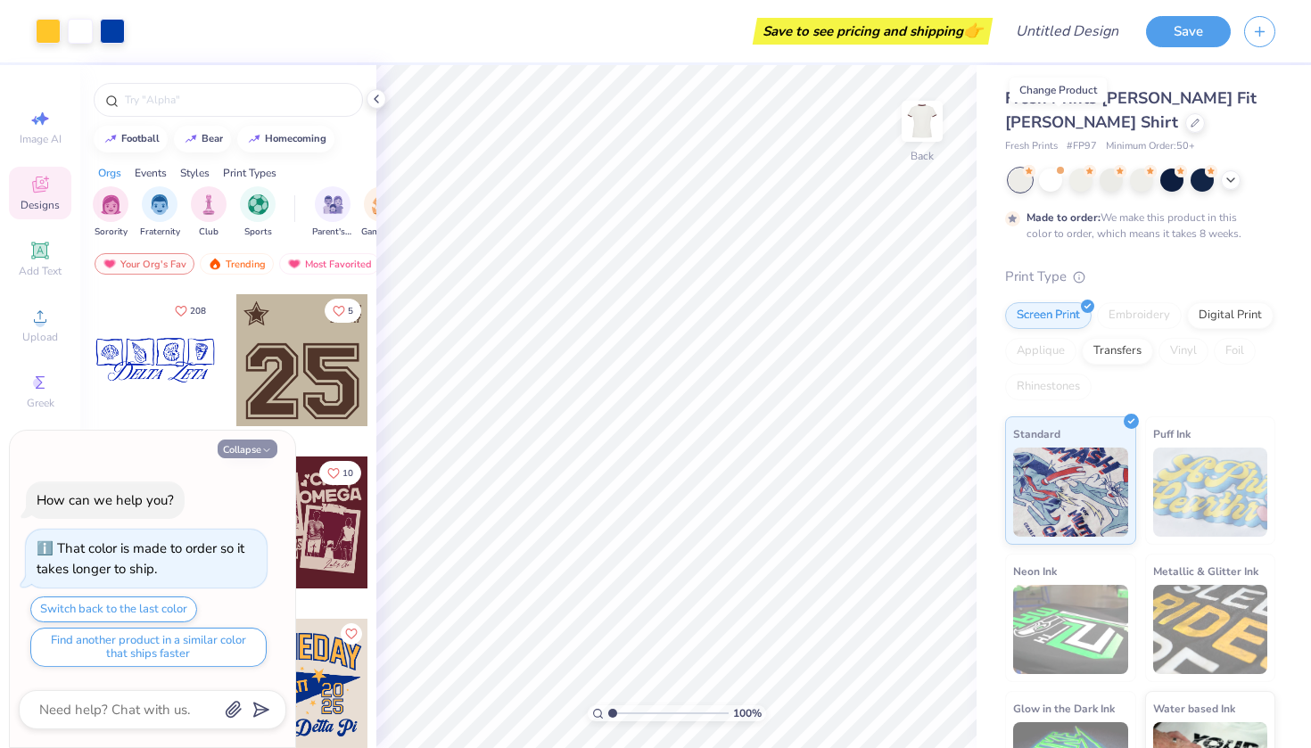
click at [261, 456] on icon "button" at bounding box center [266, 450] width 11 height 11
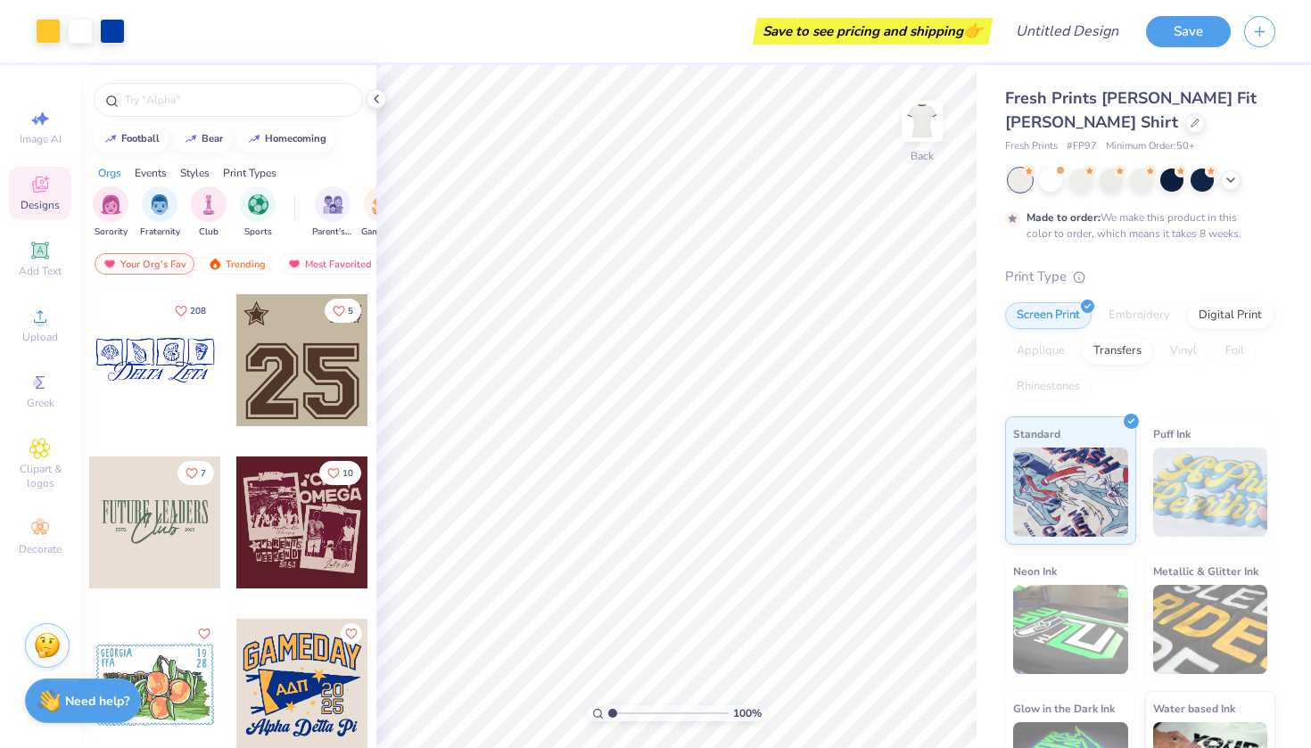
type textarea "x"
click at [116, 37] on div at bounding box center [112, 29] width 25 height 25
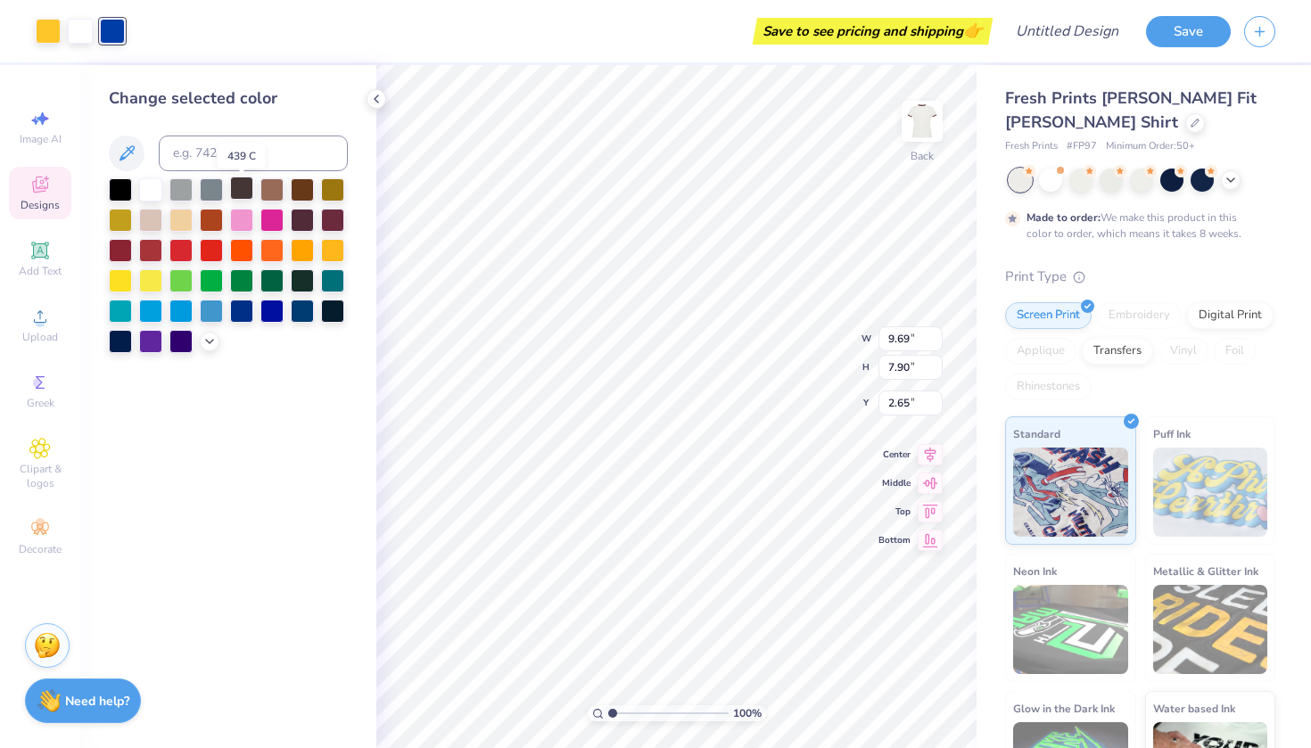
click at [243, 193] on div at bounding box center [241, 188] width 23 height 23
click at [43, 29] on div at bounding box center [48, 29] width 25 height 25
click at [243, 198] on div at bounding box center [241, 188] width 23 height 23
click at [84, 36] on div at bounding box center [80, 29] width 25 height 25
click at [124, 278] on div at bounding box center [120, 279] width 23 height 23
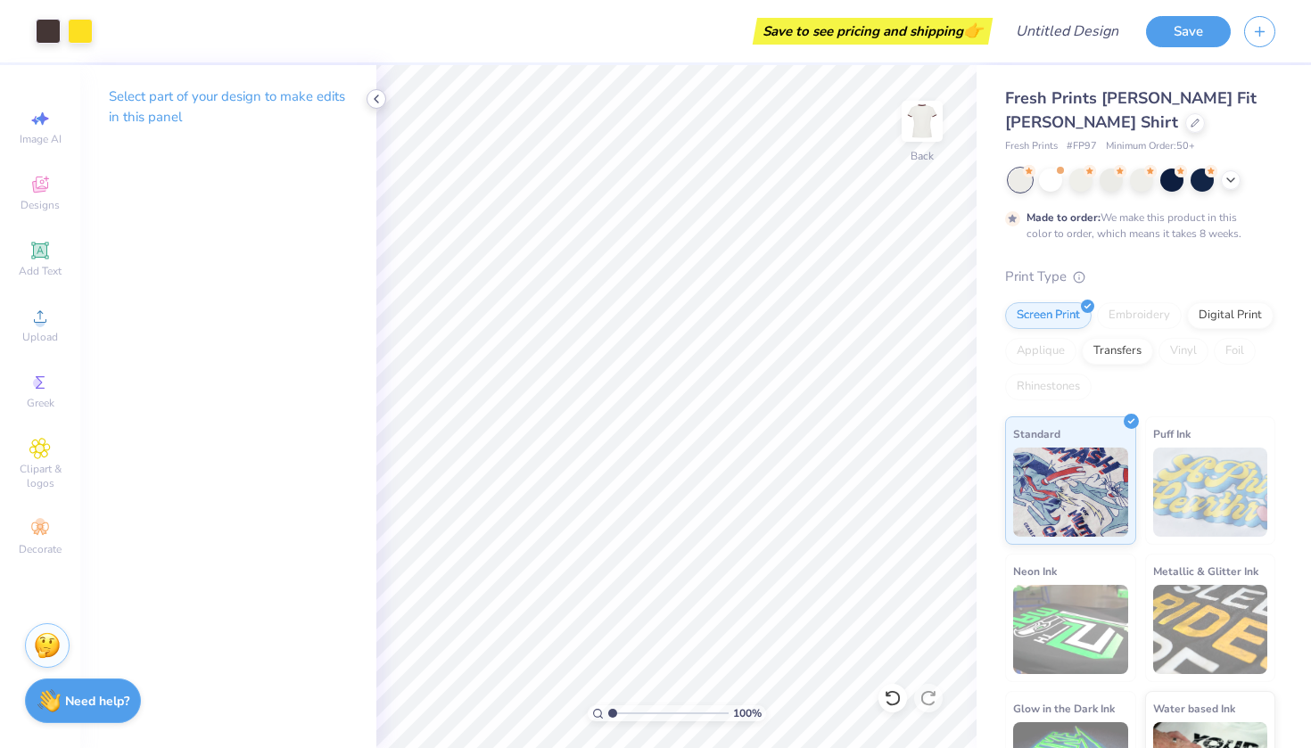
click at [381, 98] on icon at bounding box center [376, 99] width 14 height 14
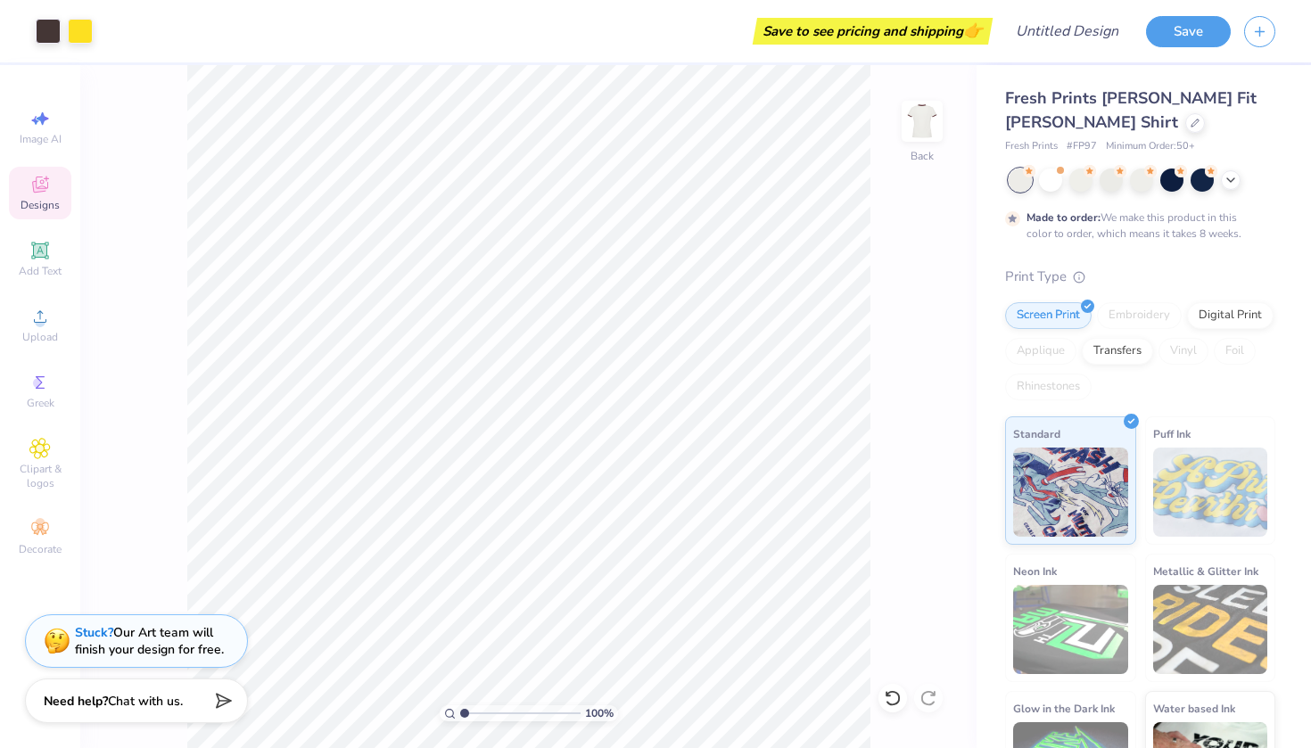
click at [41, 198] on span "Designs" at bounding box center [40, 205] width 39 height 14
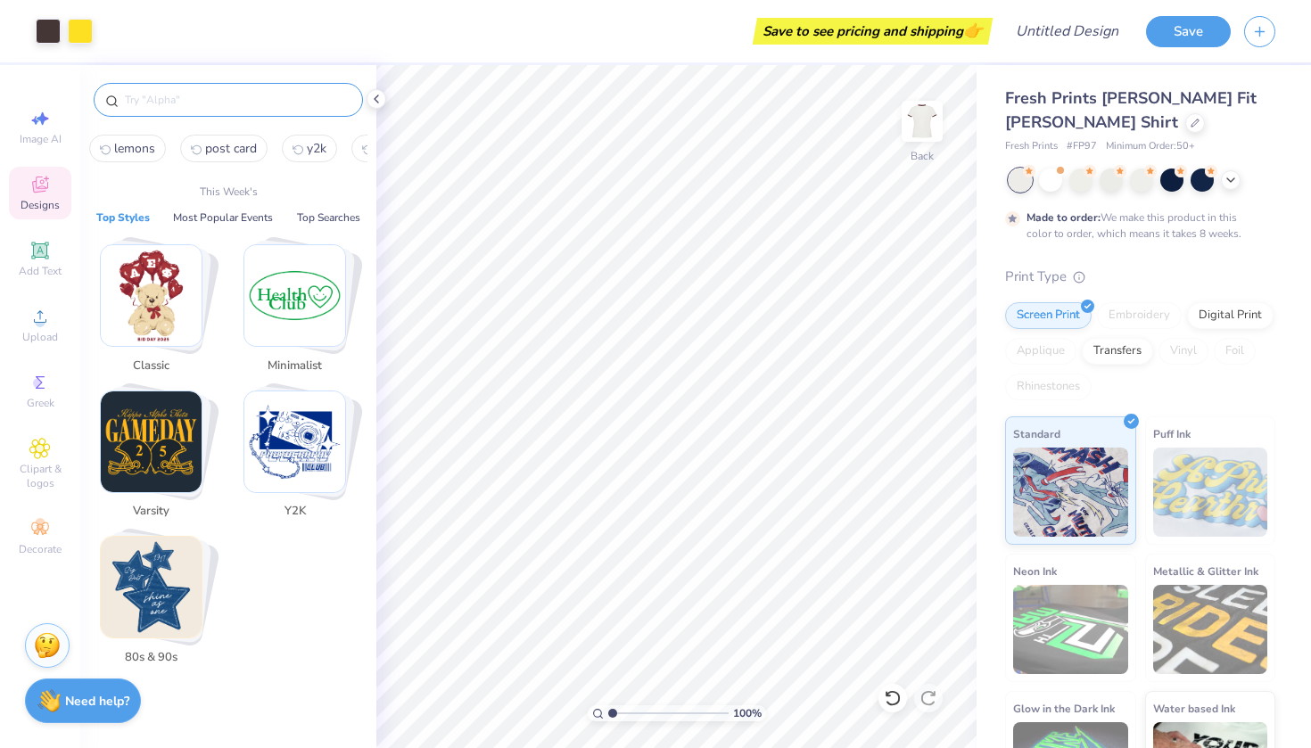
click at [245, 99] on input "text" at bounding box center [237, 100] width 228 height 18
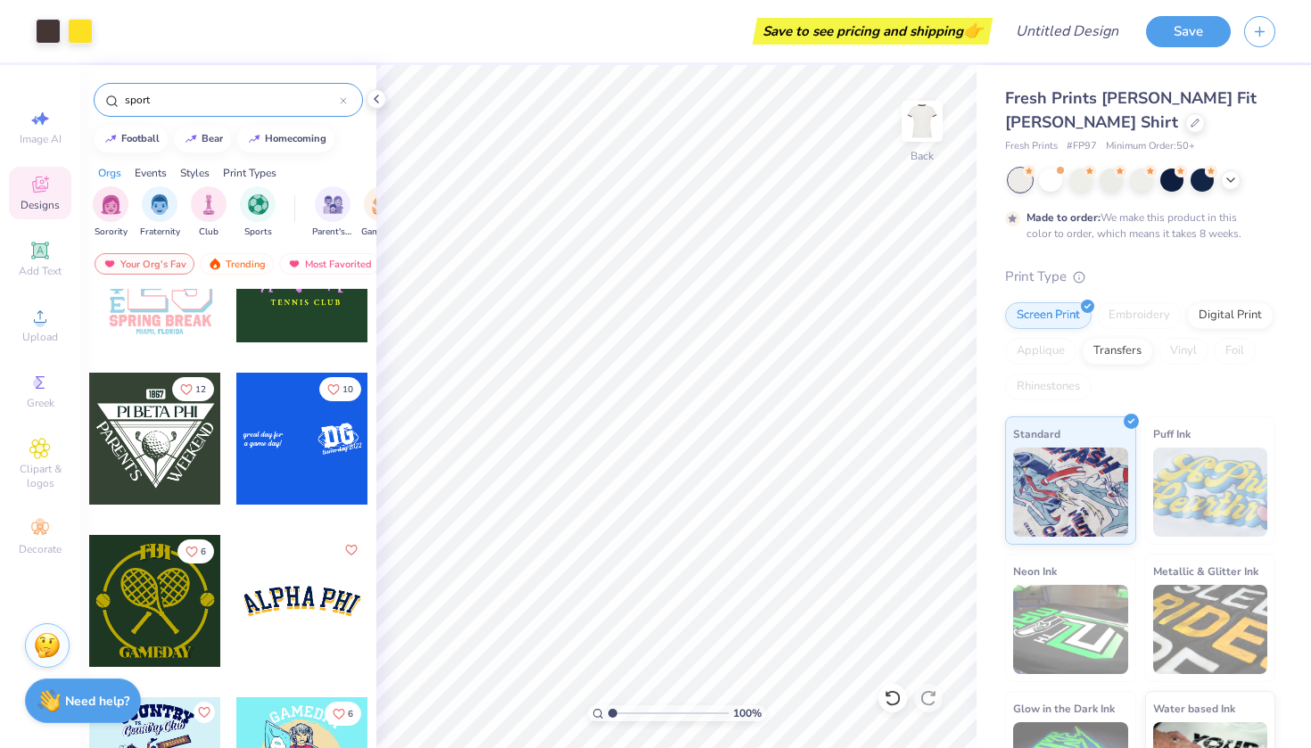
scroll to position [3489, 0]
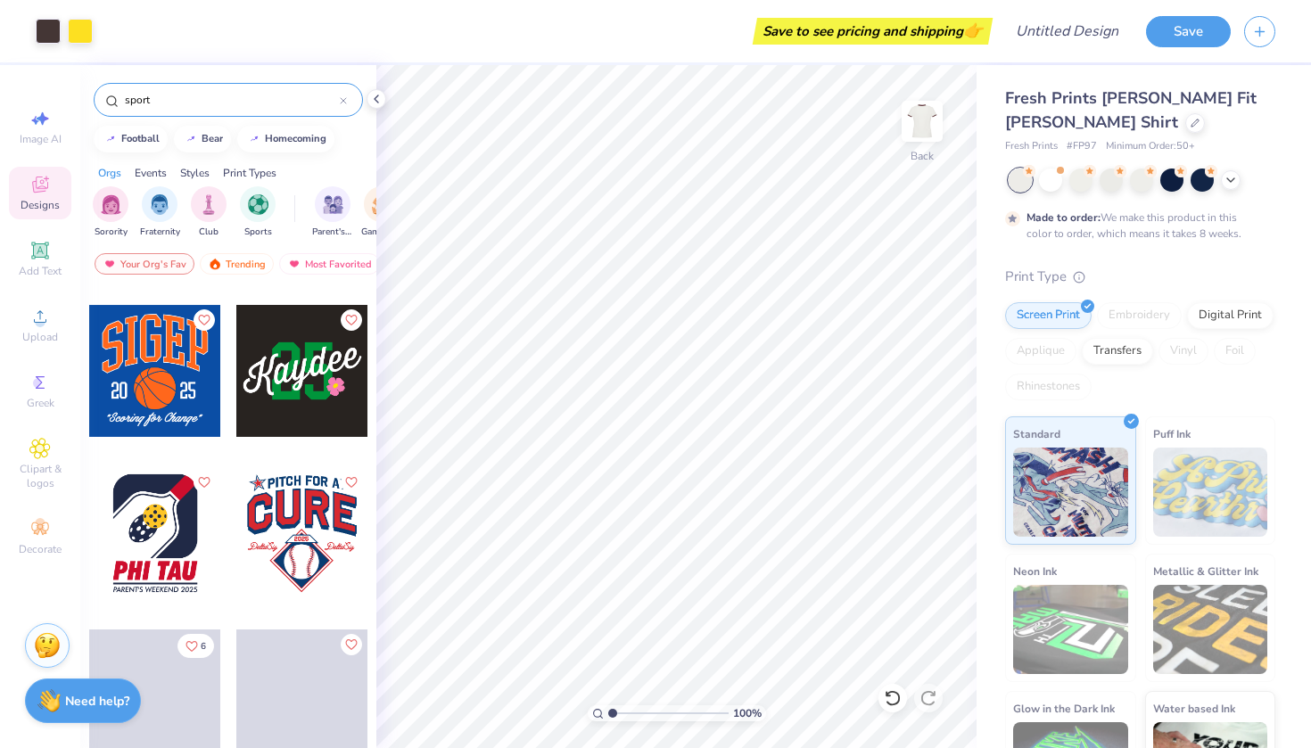
type input "sport"
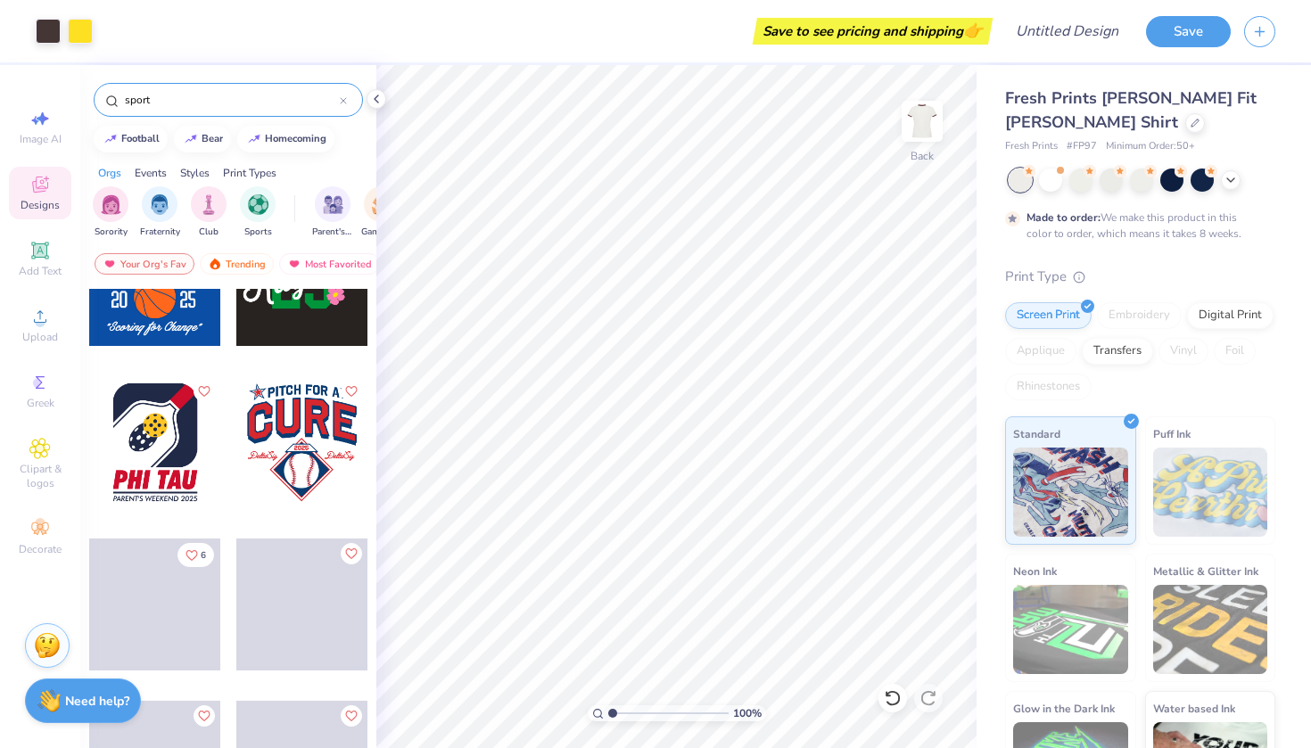
scroll to position [5341, 0]
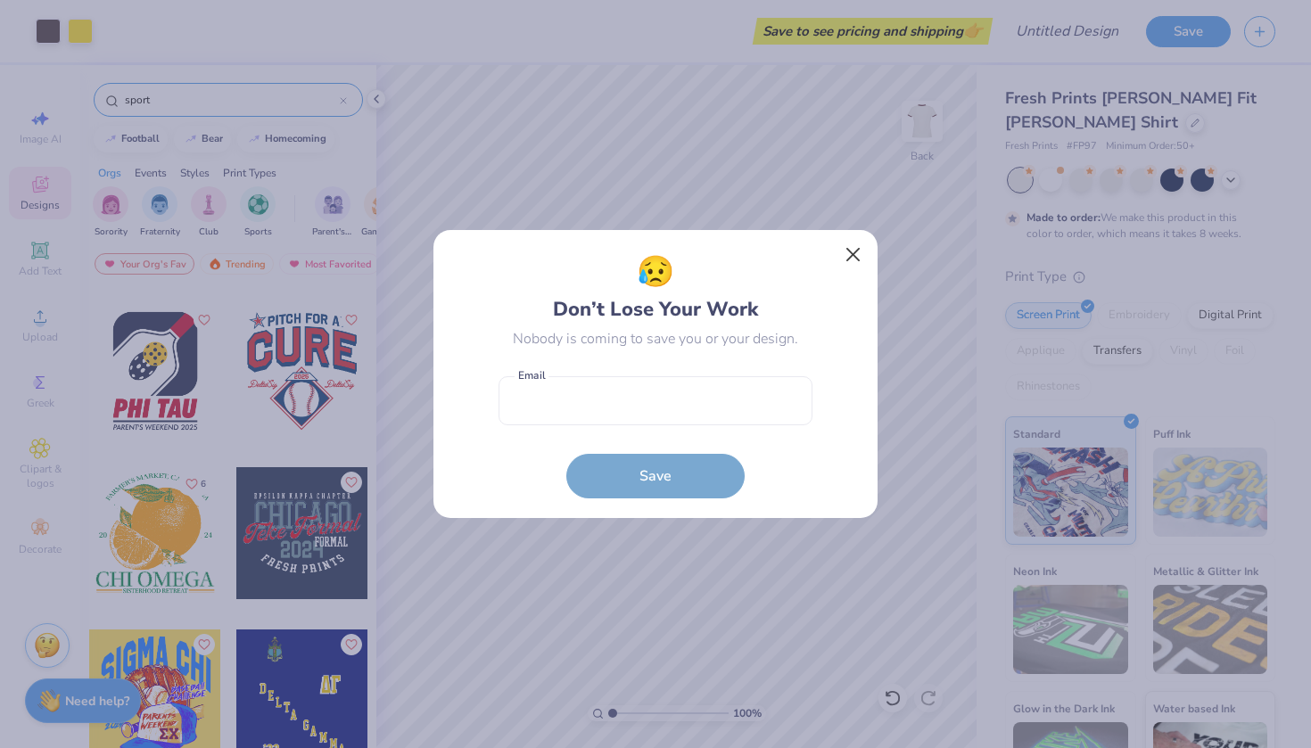
click at [851, 260] on button "Close" at bounding box center [854, 255] width 34 height 34
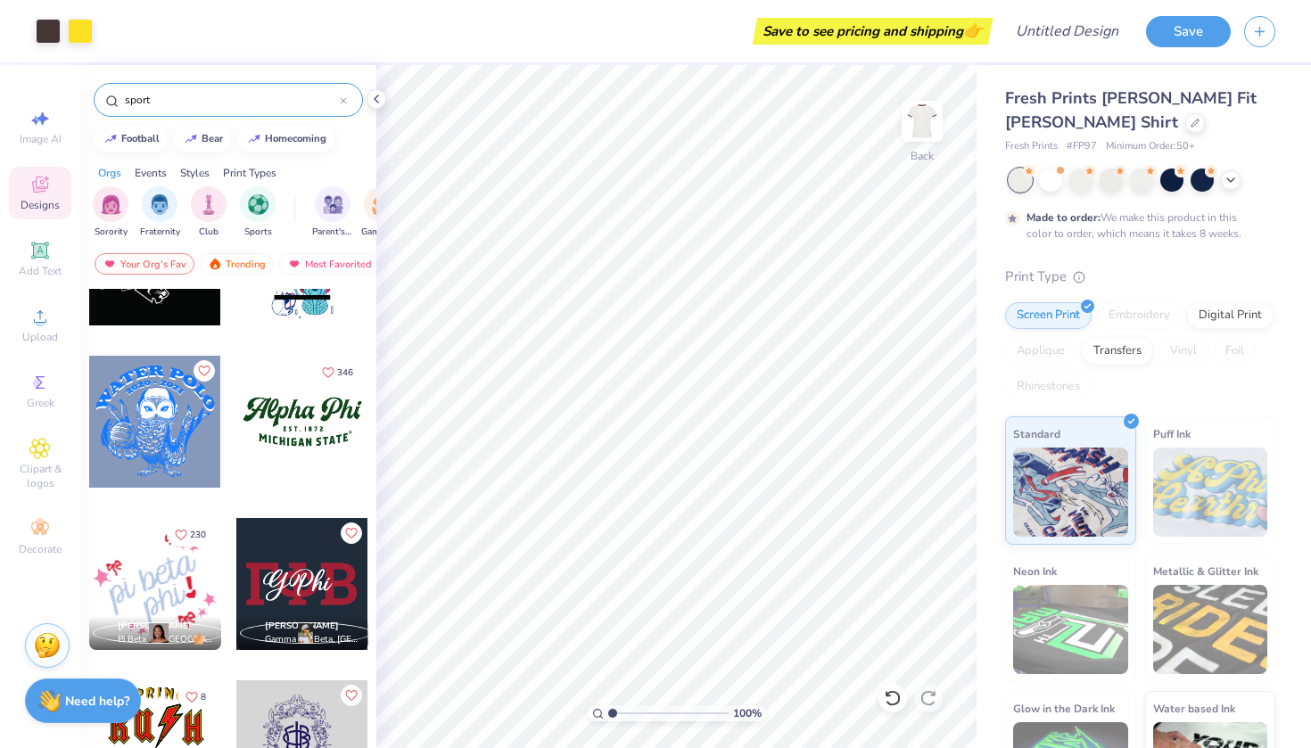
scroll to position [14240, 0]
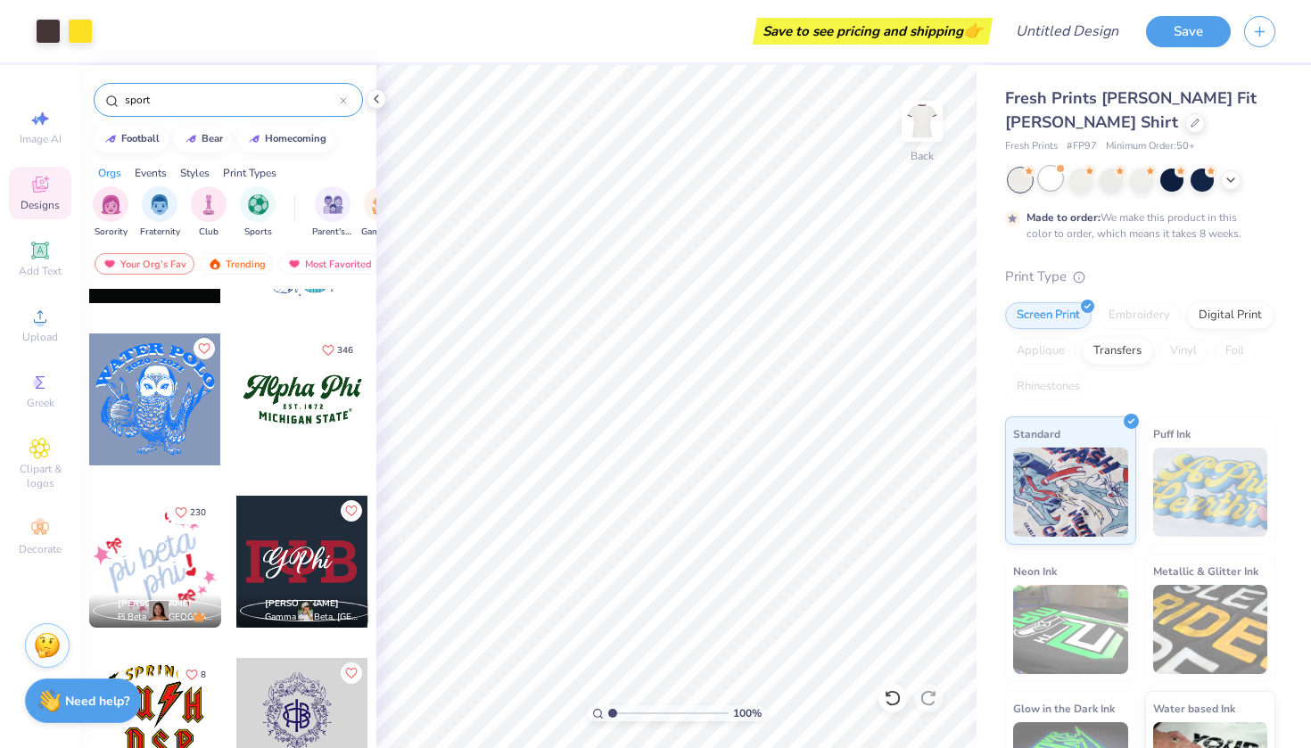
click at [1050, 179] on div at bounding box center [1050, 178] width 23 height 23
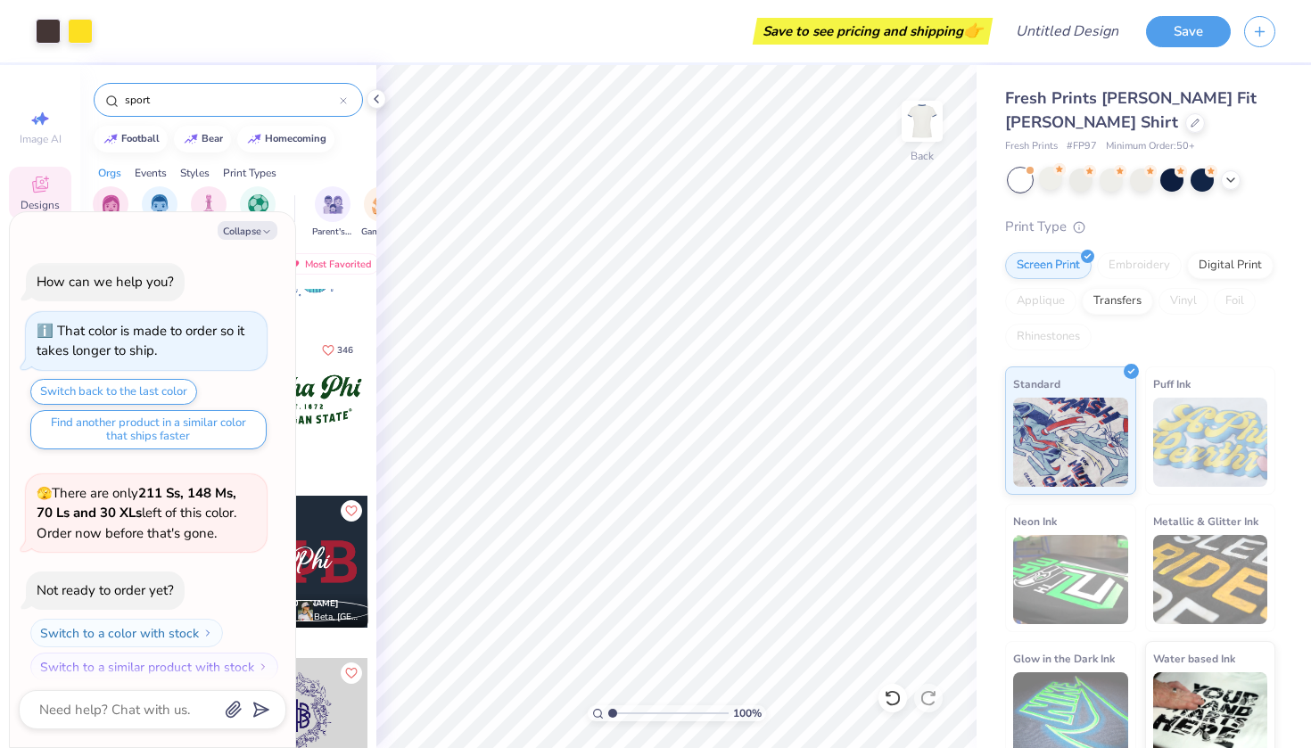
scroll to position [328, 0]
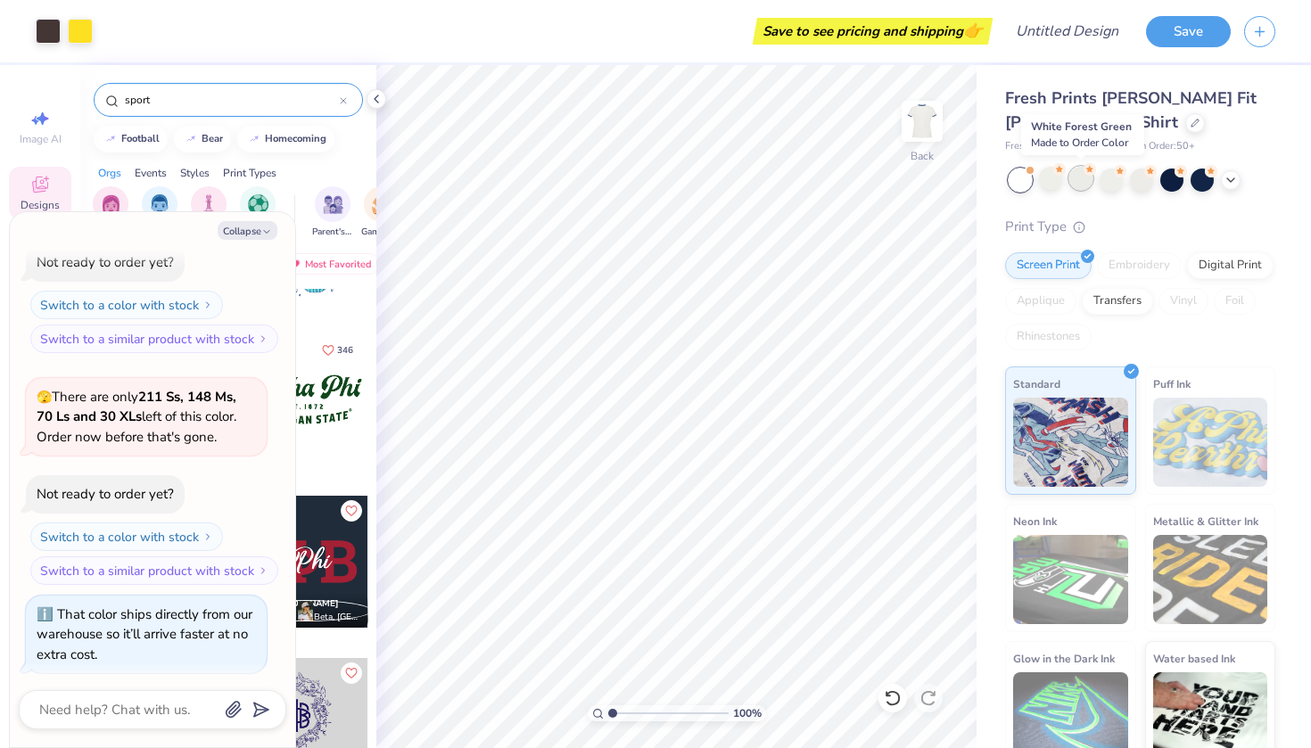
click at [1084, 179] on div at bounding box center [1080, 178] width 23 height 23
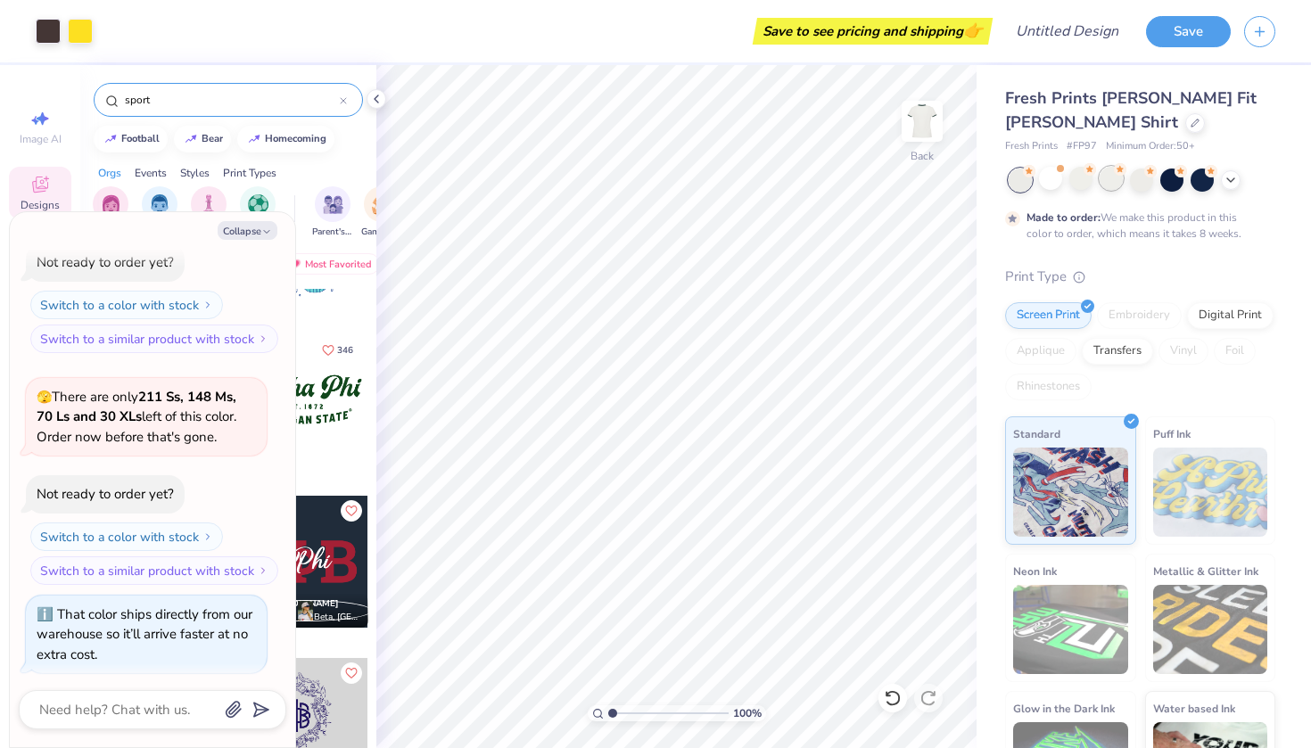
scroll to position [475, 0]
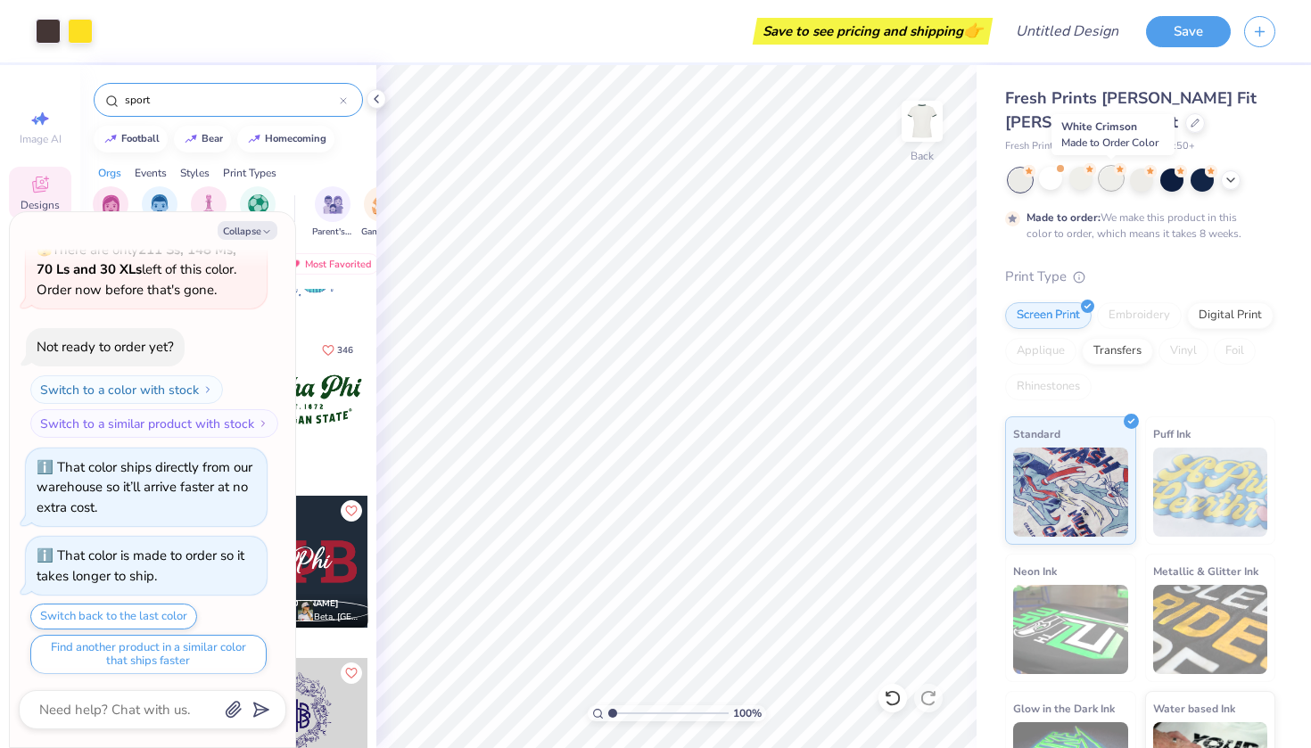
click at [1110, 181] on div at bounding box center [1111, 178] width 23 height 23
click at [1142, 178] on div at bounding box center [1141, 178] width 23 height 23
click at [1176, 182] on div at bounding box center [1171, 178] width 23 height 23
click at [1209, 186] on div at bounding box center [1202, 178] width 23 height 23
click at [1241, 185] on div at bounding box center [1142, 180] width 267 height 23
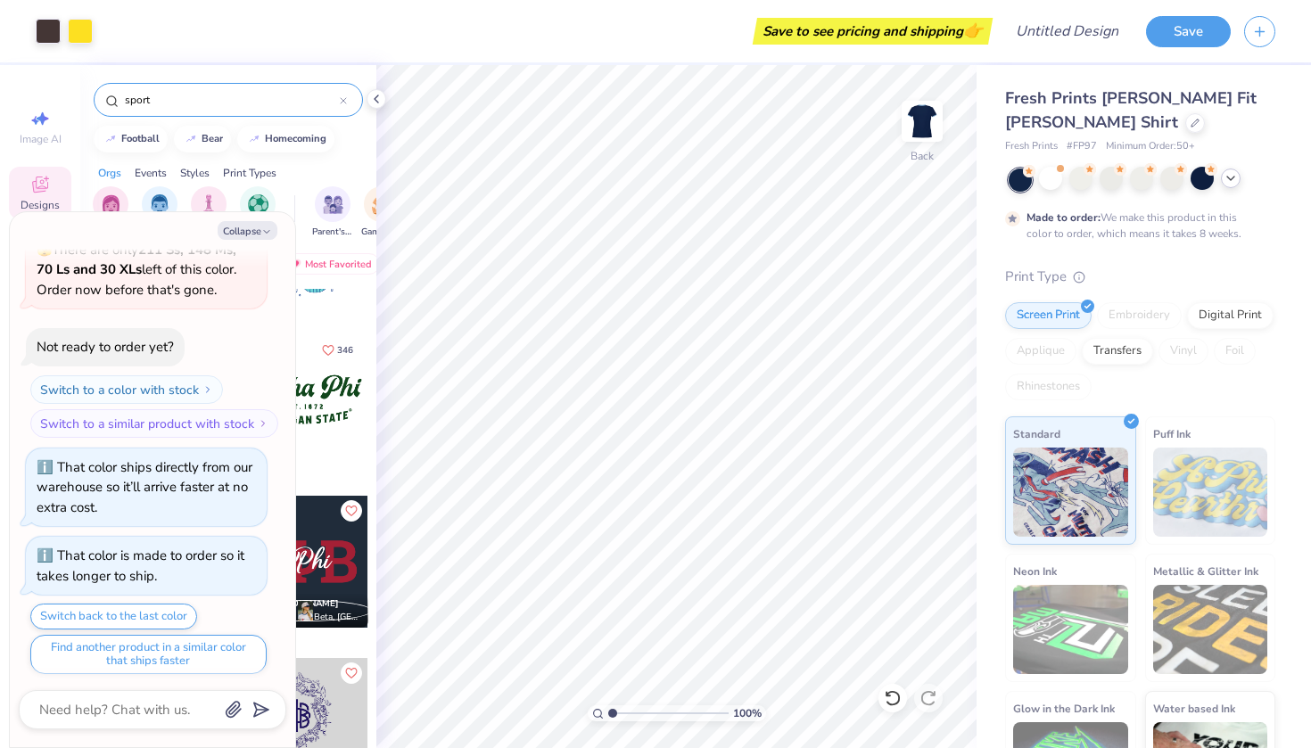
click at [1233, 181] on icon at bounding box center [1231, 178] width 14 height 14
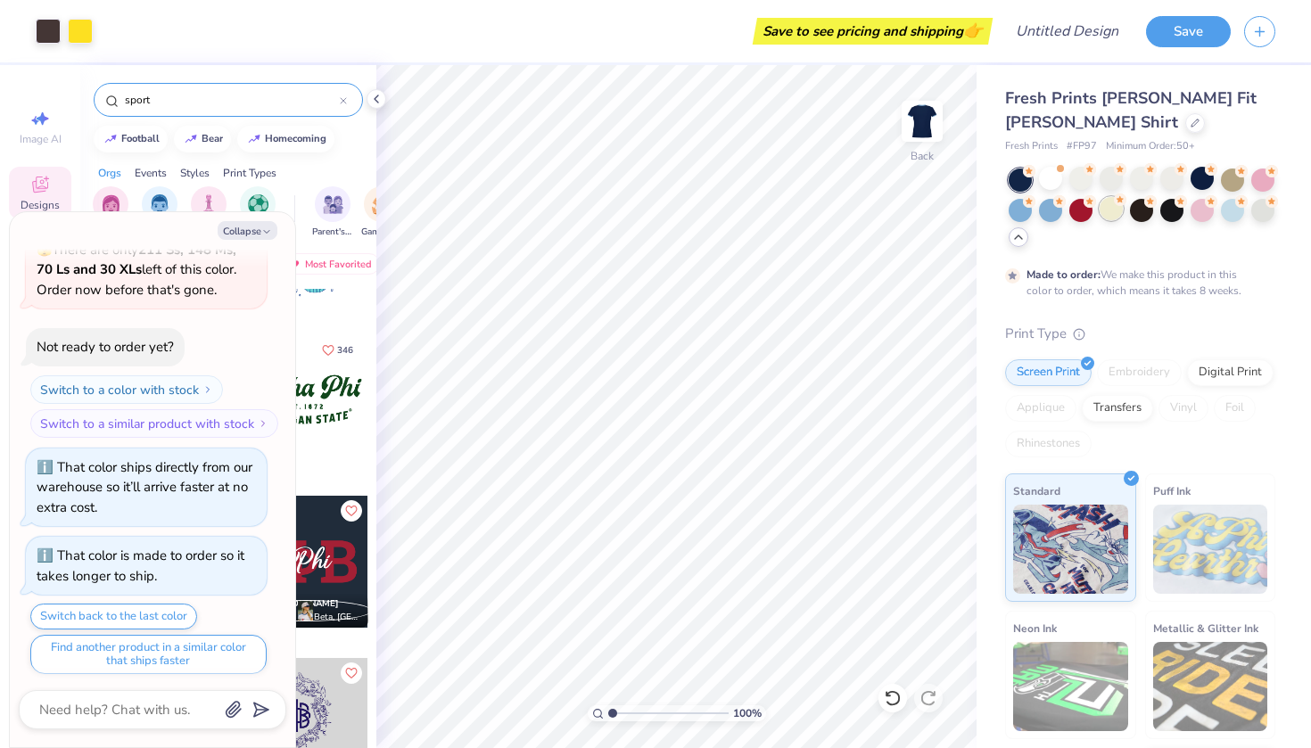
click at [1118, 209] on div at bounding box center [1111, 208] width 23 height 23
click at [1264, 215] on div at bounding box center [1262, 208] width 23 height 23
click at [383, 94] on icon at bounding box center [376, 99] width 14 height 14
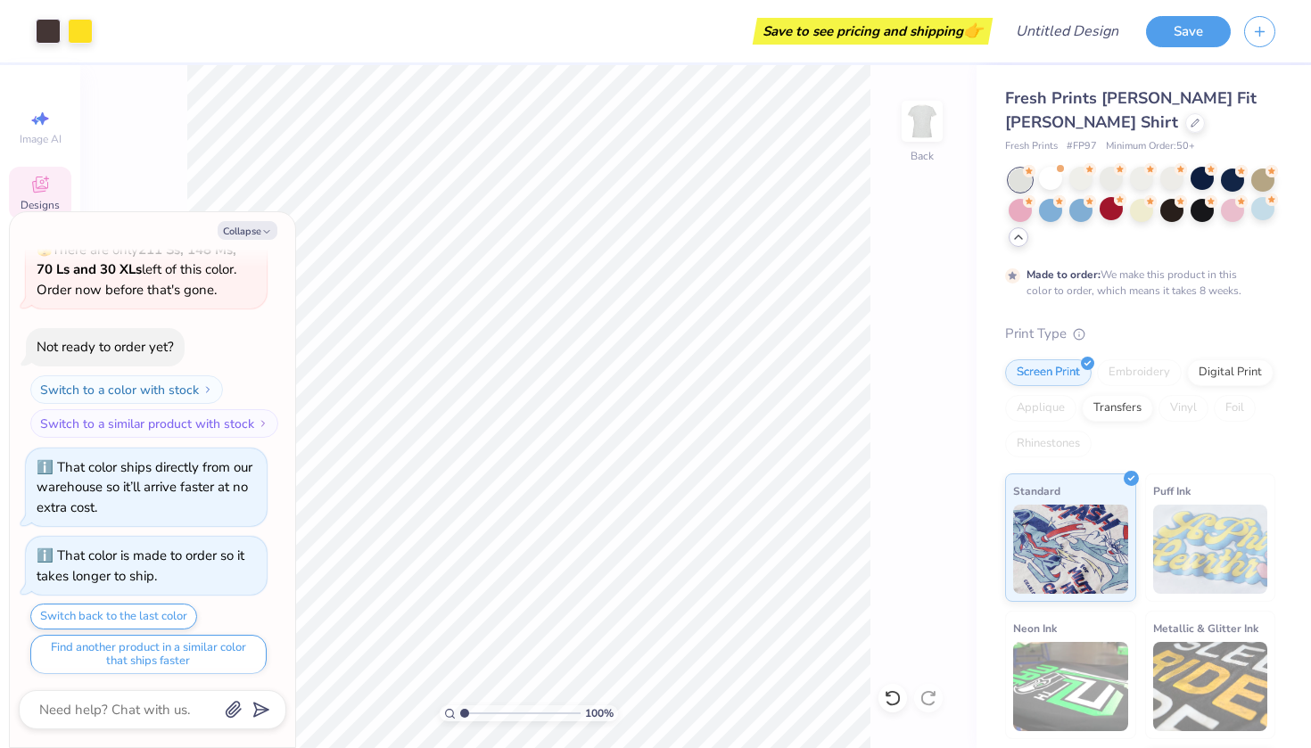
click at [278, 227] on div "Collapse" at bounding box center [153, 230] width 268 height 19
click at [270, 227] on icon "button" at bounding box center [266, 232] width 11 height 11
type textarea "x"
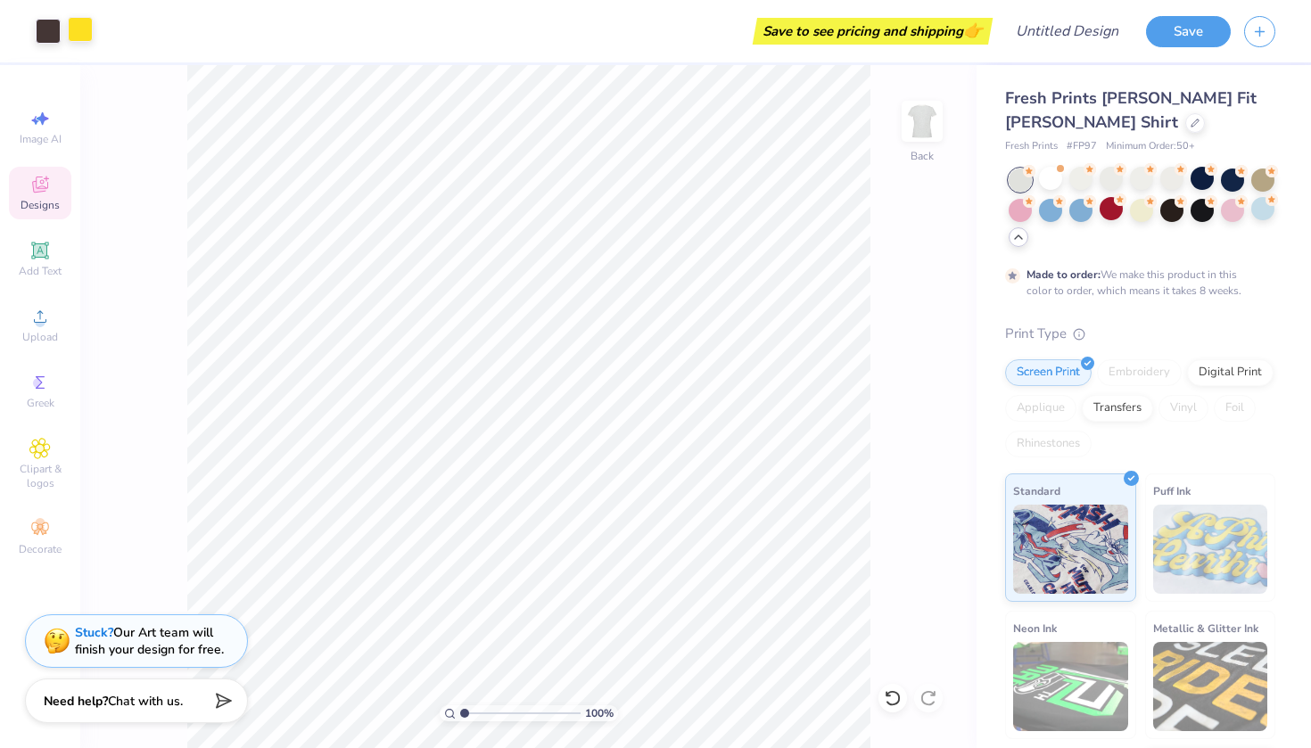
click at [79, 29] on div at bounding box center [80, 29] width 25 height 25
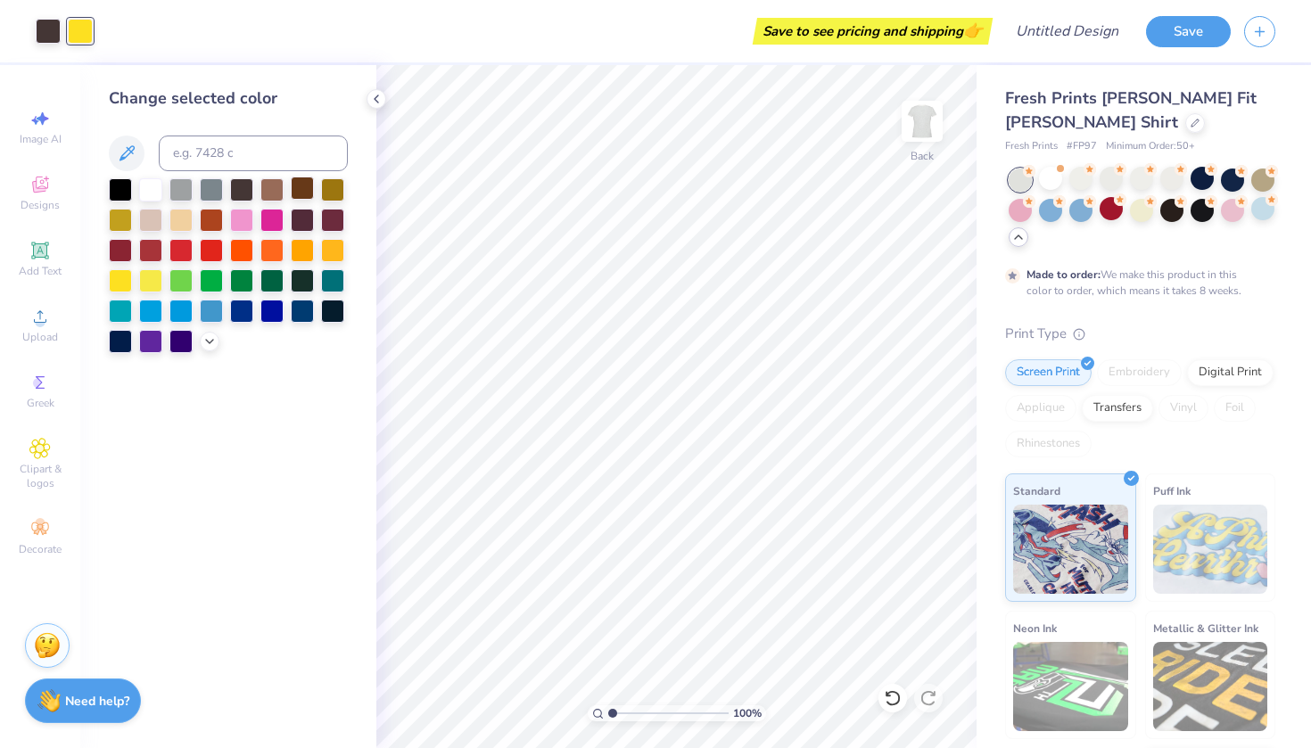
click at [309, 195] on div at bounding box center [302, 188] width 23 height 23
click at [378, 100] on icon at bounding box center [376, 99] width 14 height 14
